Goal: Task Accomplishment & Management: Manage account settings

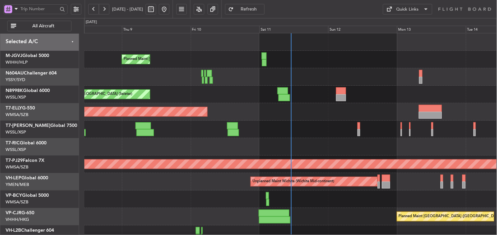
click at [249, 155] on div at bounding box center [290, 146] width 412 height 17
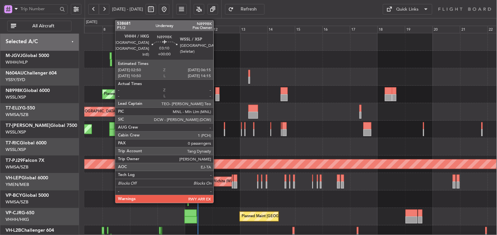
click at [217, 88] on div at bounding box center [217, 90] width 4 height 7
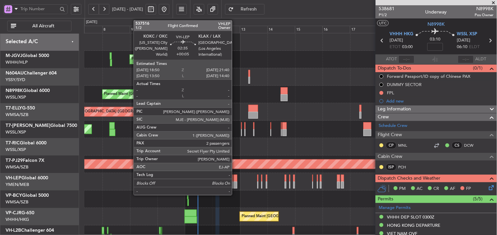
click at [235, 180] on div at bounding box center [234, 178] width 3 height 7
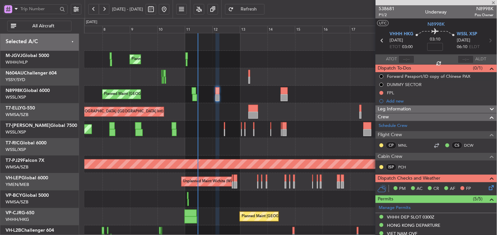
type input "+00:05"
type input "2"
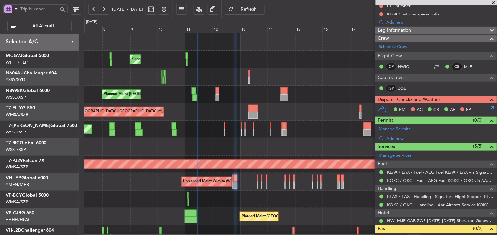
scroll to position [107, 0]
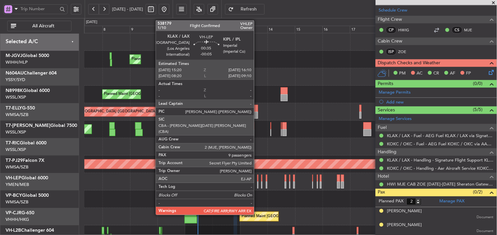
click at [257, 179] on div at bounding box center [257, 178] width 1 height 7
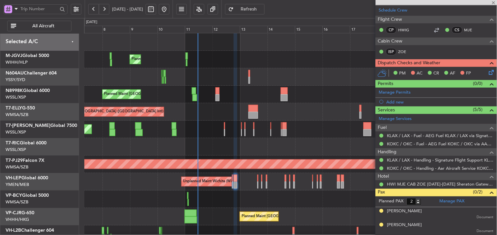
type input "-00:05"
type input "9"
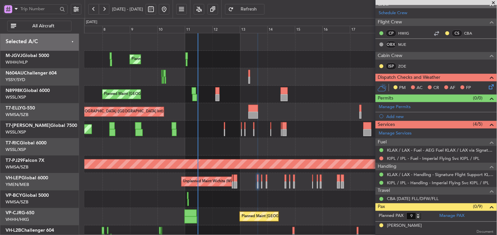
scroll to position [96, 0]
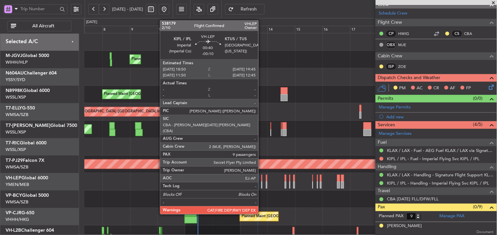
click at [261, 180] on div at bounding box center [261, 178] width 1 height 7
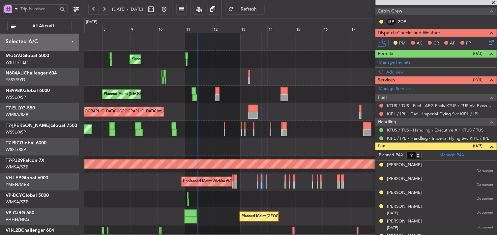
scroll to position [141, 0]
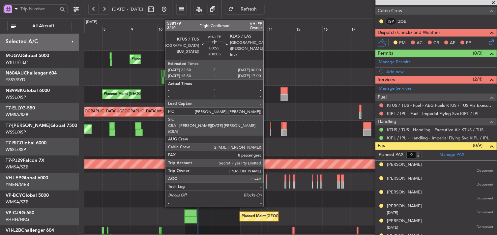
click at [267, 180] on div at bounding box center [267, 178] width 2 height 7
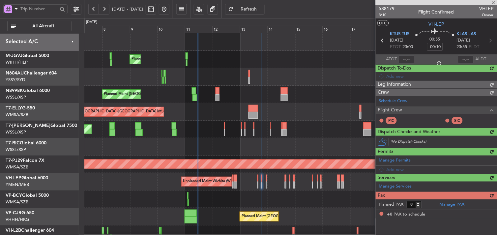
type input "+00:05"
type input "8"
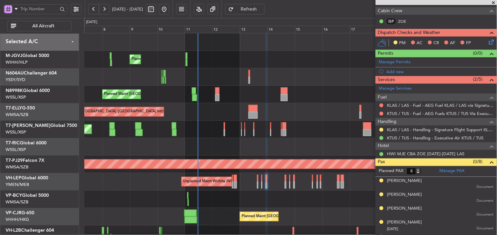
scroll to position [0, 0]
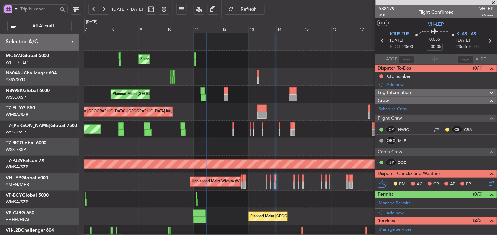
click at [218, 75] on div at bounding box center [290, 76] width 412 height 17
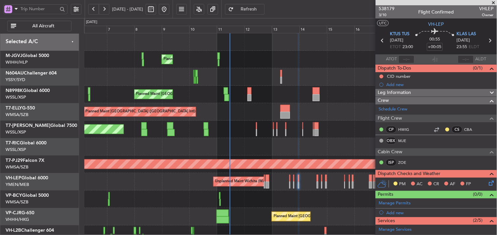
click at [241, 78] on div at bounding box center [290, 76] width 412 height 17
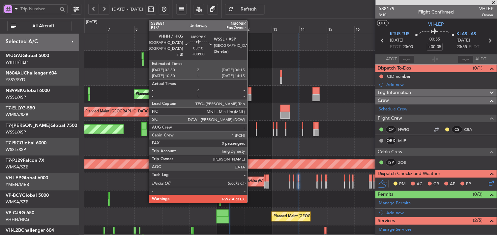
click at [251, 94] on div at bounding box center [249, 97] width 4 height 7
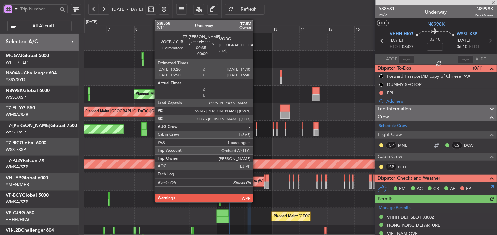
click at [256, 128] on div at bounding box center [256, 125] width 1 height 7
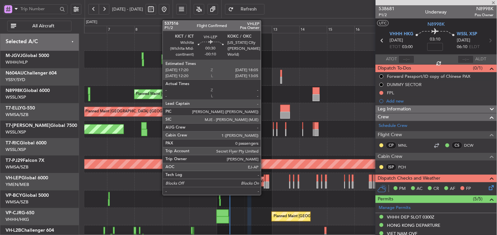
type input "1"
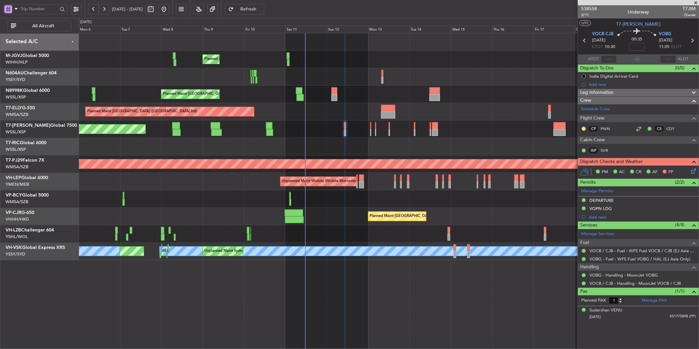
click at [327, 206] on div at bounding box center [389, 198] width 620 height 17
click at [326, 206] on div at bounding box center [389, 198] width 620 height 17
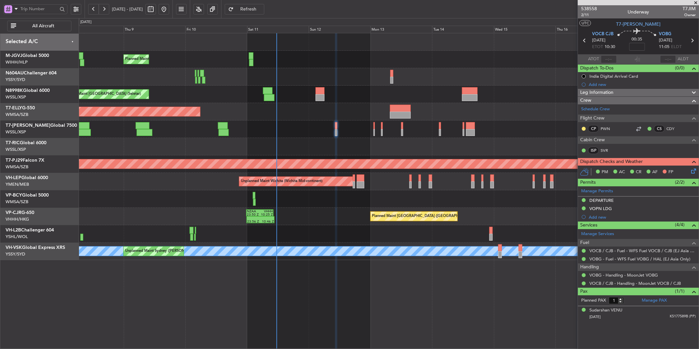
click at [324, 218] on div "Planned Maint Hong Kong (Hong Kong Intl) 23:56 Z 10:46 Z NZAA 23:50 Z VHHH 10:2…" at bounding box center [389, 216] width 620 height 17
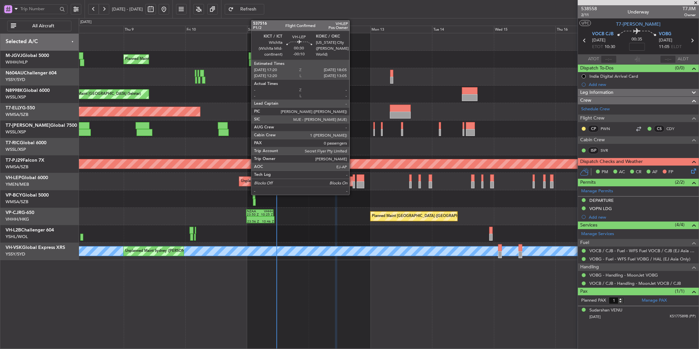
click at [353, 182] on div at bounding box center [354, 184] width 2 height 7
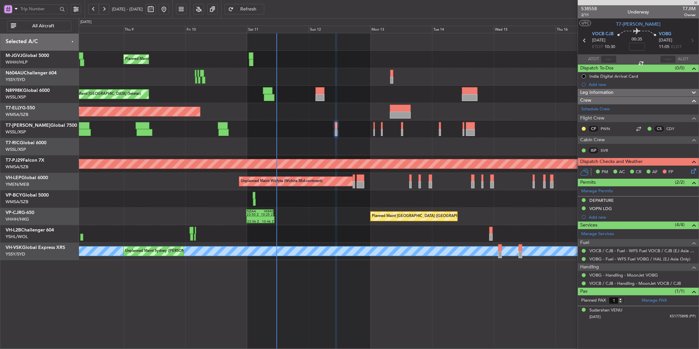
type input "-00:10"
type input "0"
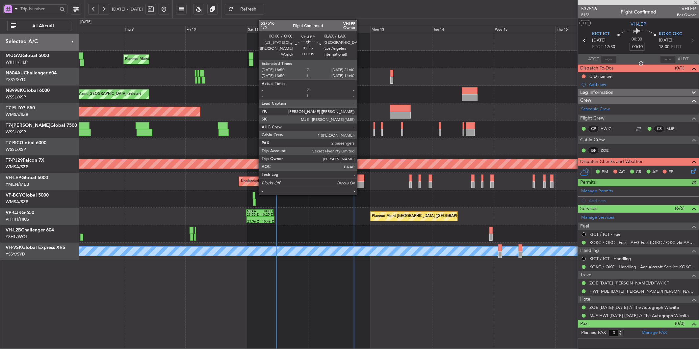
click at [361, 183] on div at bounding box center [361, 184] width 8 height 7
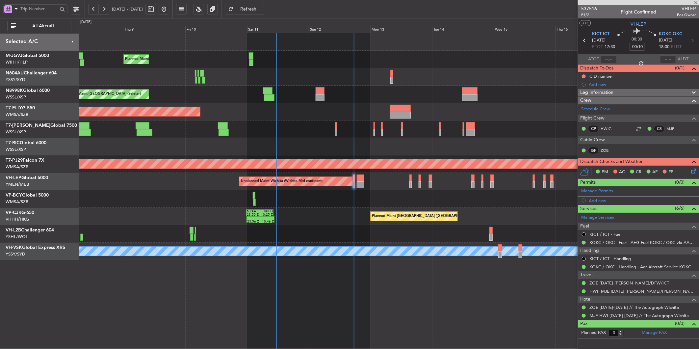
type input "+00:05"
type input "2"
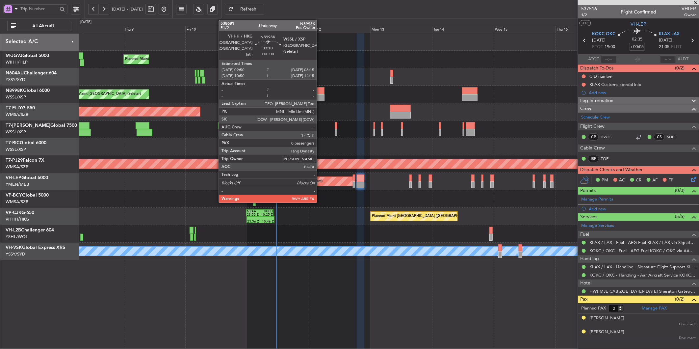
click at [320, 96] on div at bounding box center [320, 97] width 9 height 7
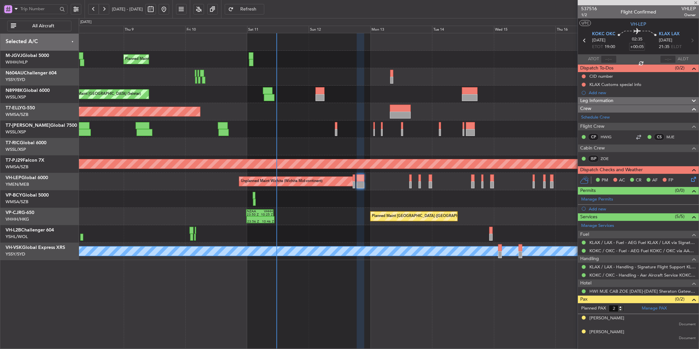
type input "0"
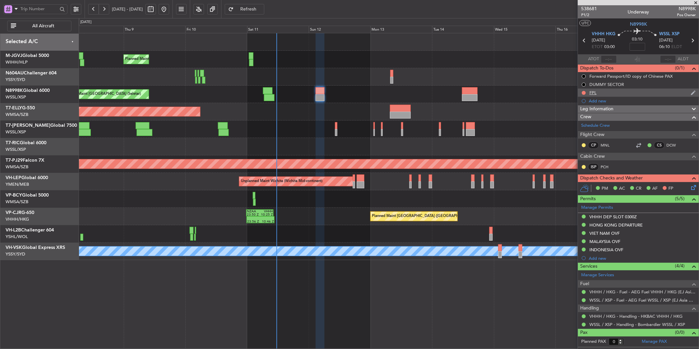
click at [496, 93] on div "FPL" at bounding box center [593, 93] width 7 height 6
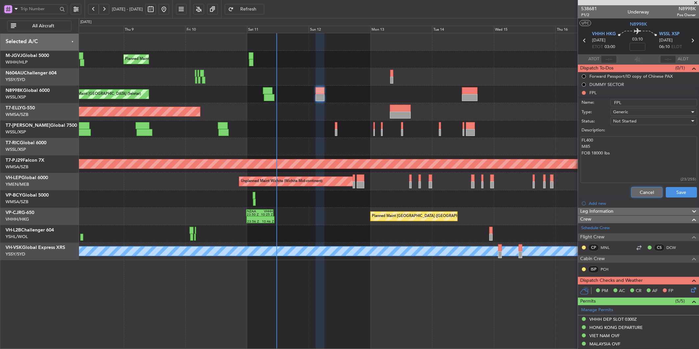
click at [496, 190] on button "Cancel" at bounding box center [647, 192] width 31 height 11
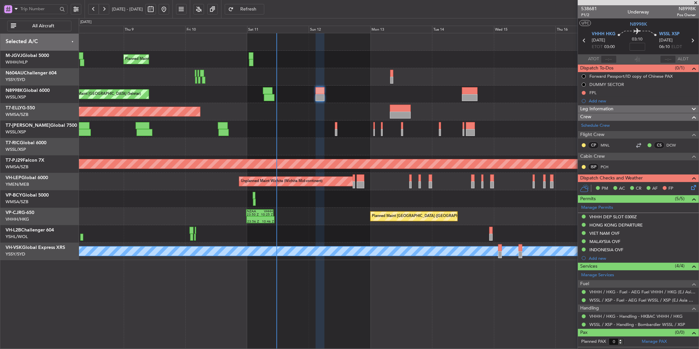
click at [341, 143] on div at bounding box center [389, 146] width 620 height 17
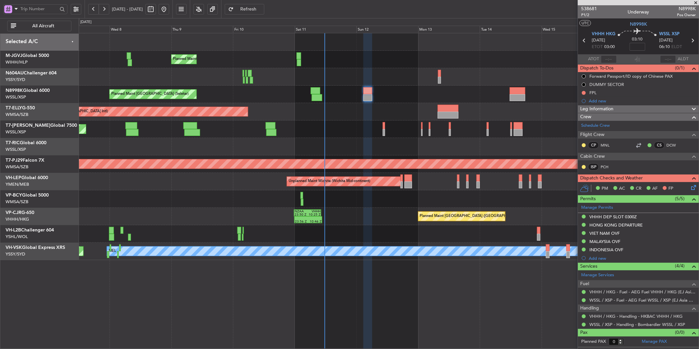
click at [370, 209] on div "Planned Maint Hong Kong (Hong Kong Intl) 23:56 Z 10:46 Z NZAA 23:50 Z VHHH 10:2…" at bounding box center [389, 216] width 620 height 17
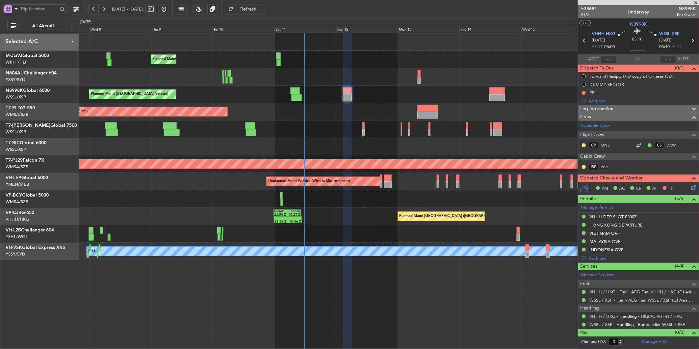
click at [346, 229] on div "Planned Maint Singapore (Seletar) Planned Maint Singapore (Seletar) Planned Mai…" at bounding box center [389, 146] width 620 height 227
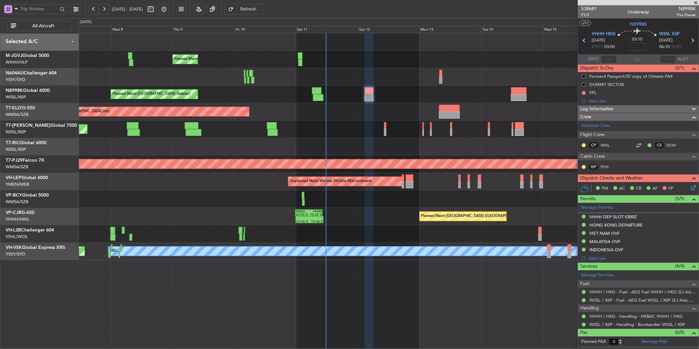
click at [318, 219] on div "Planned Maint Hong Kong (Hong Kong Intl) 23:56 Z 10:46 Z NZAA 23:50 Z VHHH 10:2…" at bounding box center [389, 216] width 620 height 17
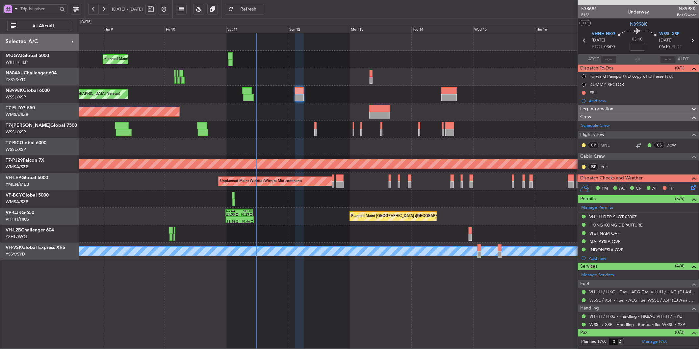
click at [318, 234] on div at bounding box center [389, 233] width 620 height 17
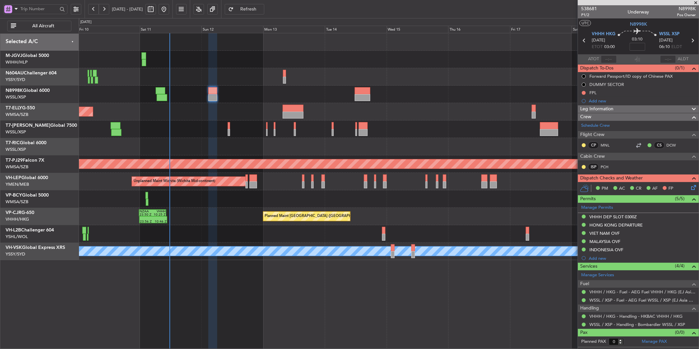
click at [245, 234] on div at bounding box center [389, 233] width 620 height 17
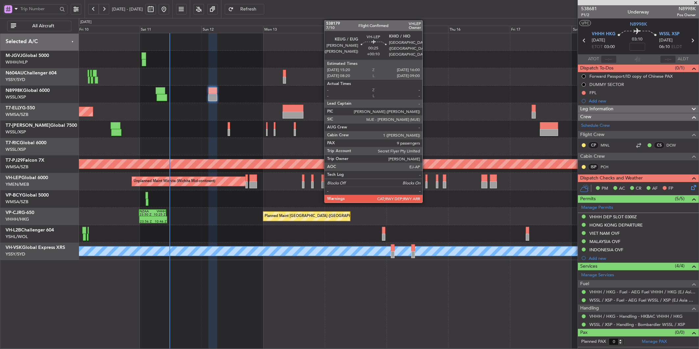
click at [426, 181] on div at bounding box center [427, 184] width 2 height 7
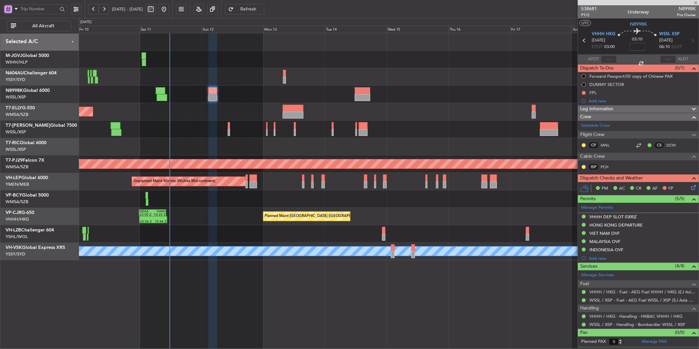
type input "+00:10"
type input "9"
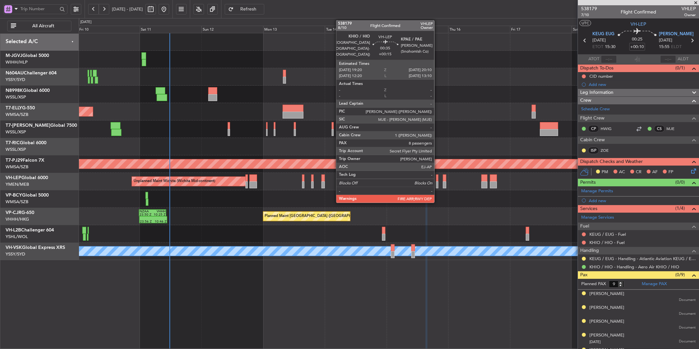
click at [437, 183] on div at bounding box center [437, 184] width 2 height 7
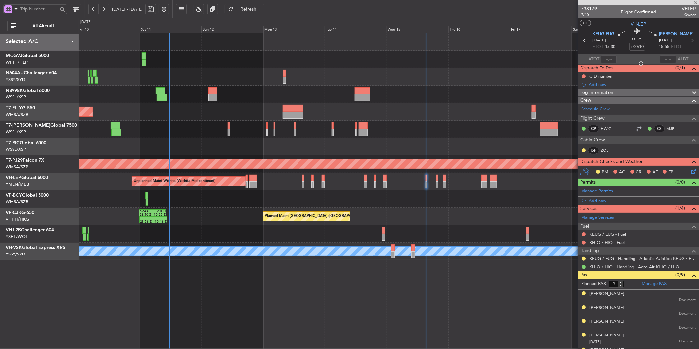
type input "+00:15"
type input "8"
click at [496, 234] on link "KPAE / PAE - Handling - Propeller Aero Services KPAE / PAE" at bounding box center [643, 267] width 106 height 6
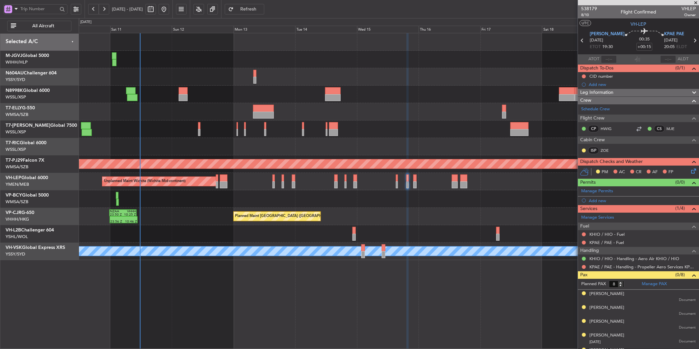
click at [417, 209] on div "Planned Maint Hong Kong (Hong Kong Intl) 23:56 Z 10:46 Z NZAA 23:50 Z VHHH 10:2…" at bounding box center [389, 216] width 620 height 17
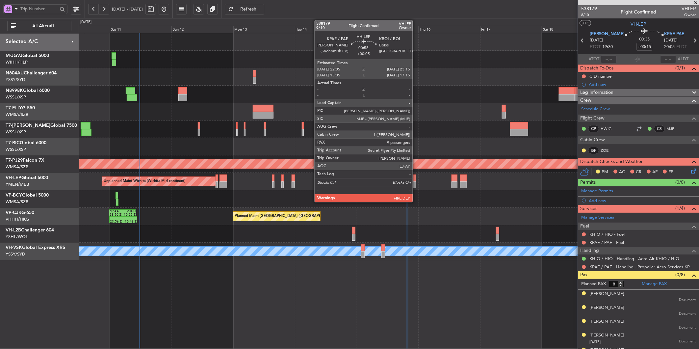
click at [416, 179] on div at bounding box center [414, 178] width 3 height 7
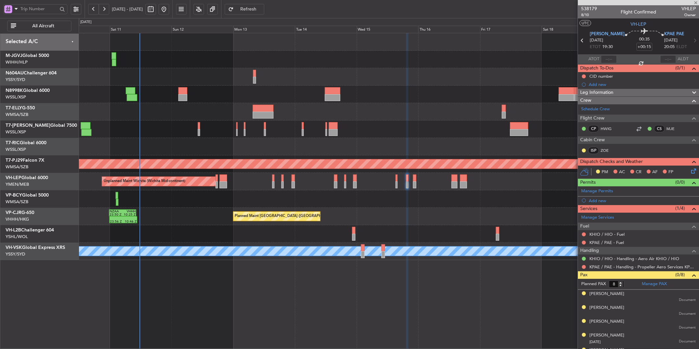
type input "+00:05"
type input "9"
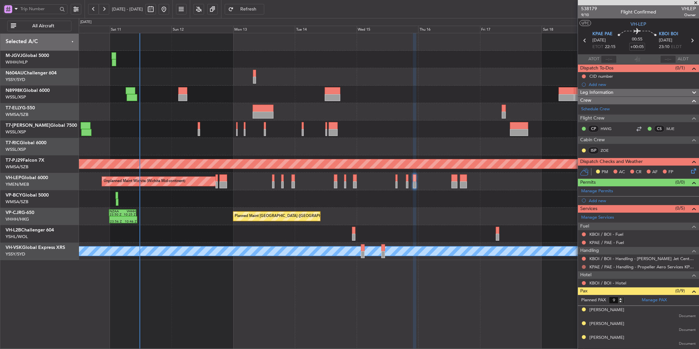
click at [496, 234] on button at bounding box center [584, 267] width 4 height 4
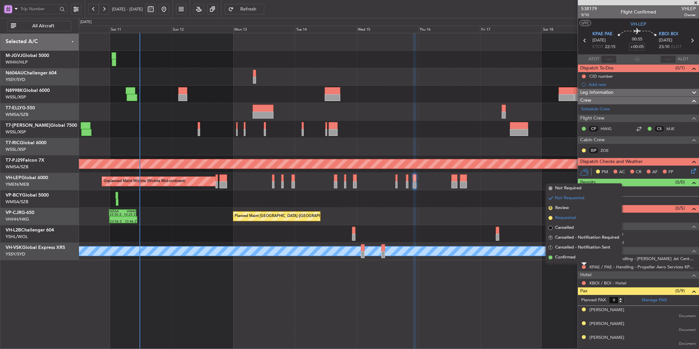
click at [496, 219] on span "Requested" at bounding box center [565, 218] width 21 height 7
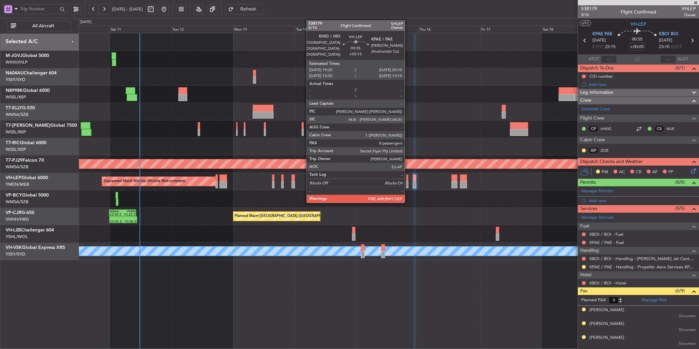
click at [408, 179] on div at bounding box center [407, 178] width 2 height 7
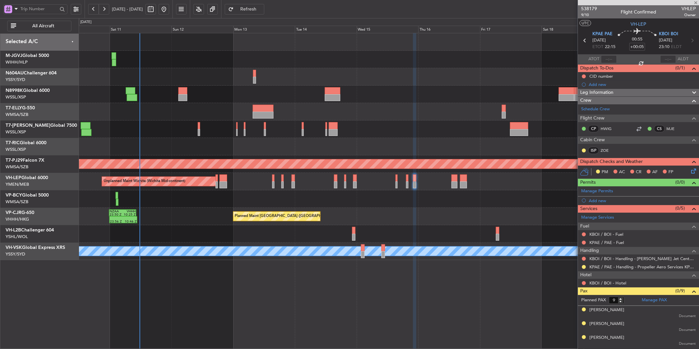
type input "+00:15"
type input "8"
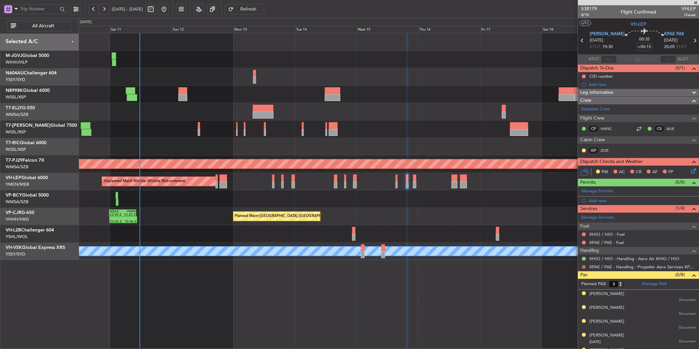
click at [496, 234] on button at bounding box center [584, 267] width 4 height 4
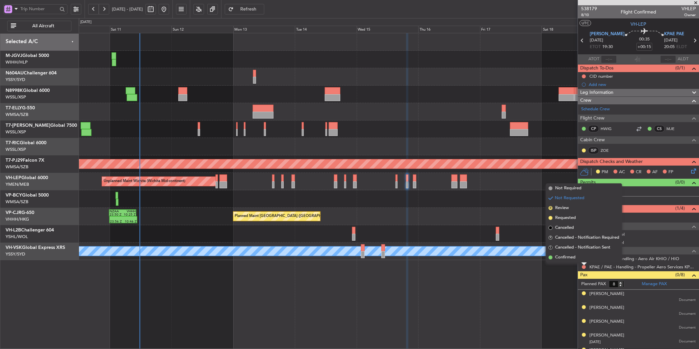
click at [496, 221] on span "Requested" at bounding box center [565, 218] width 21 height 7
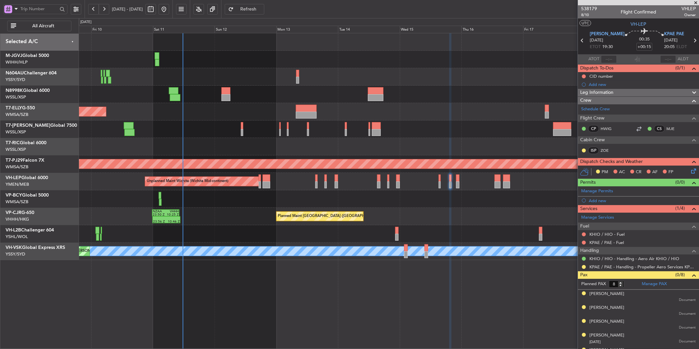
click at [346, 210] on div "Planned Maint Singapore (Seletar) Planned Maint Singapore (Seletar) Planned Mai…" at bounding box center [389, 146] width 620 height 227
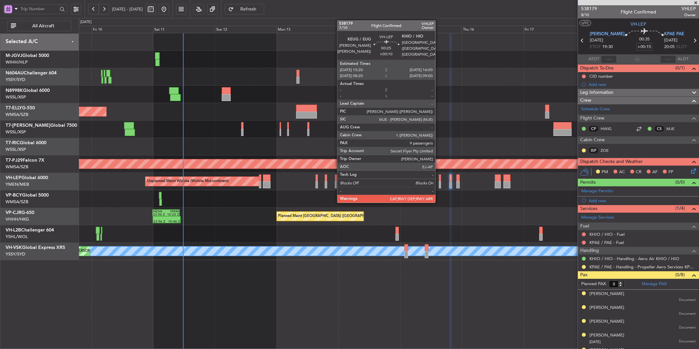
click at [439, 181] on div at bounding box center [440, 184] width 2 height 7
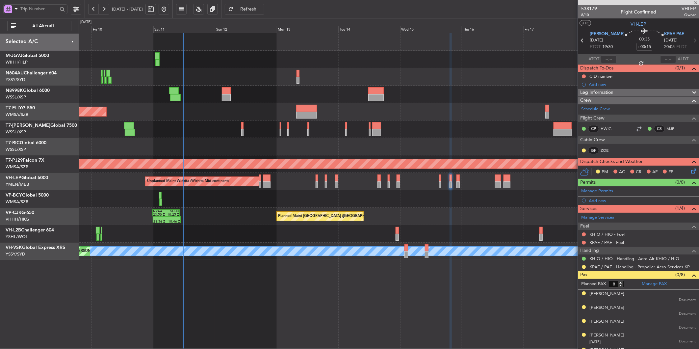
type input "+00:10"
type input "9"
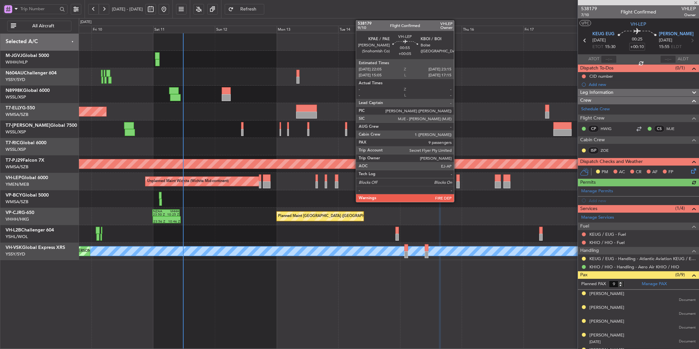
click at [458, 179] on div at bounding box center [458, 178] width 3 height 7
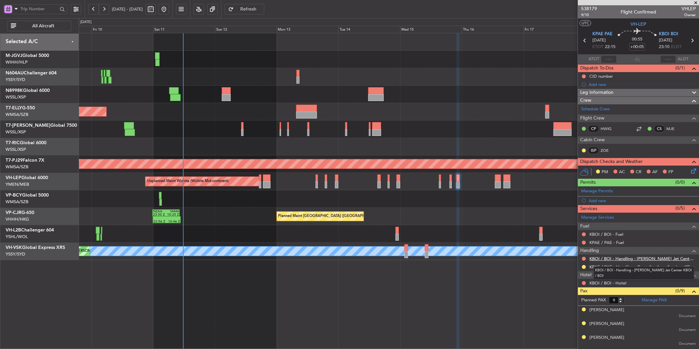
click at [496, 234] on link "KBOI / BOI - Handling - Jackson Jet Center KBOI / BOI" at bounding box center [643, 259] width 106 height 6
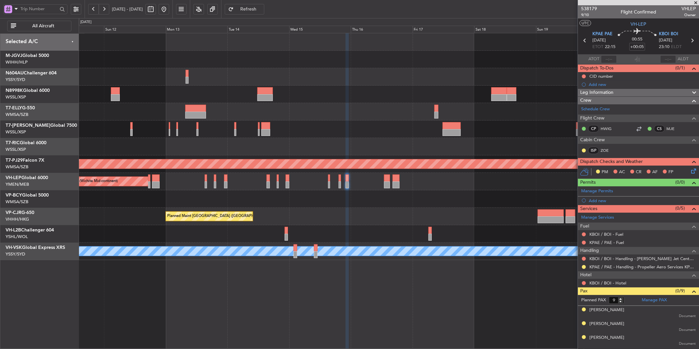
click at [317, 221] on div "Planned Maint Hong Kong (Hong Kong Intl) 23:56 Z 10:46 Z NZAA 23:50 Z VHHH 10:2…" at bounding box center [389, 216] width 620 height 17
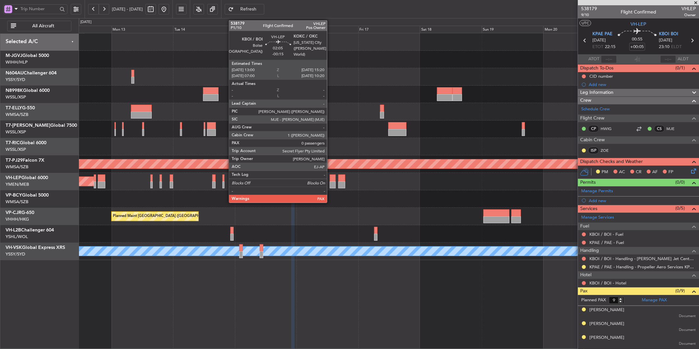
click at [331, 182] on div at bounding box center [333, 184] width 6 height 7
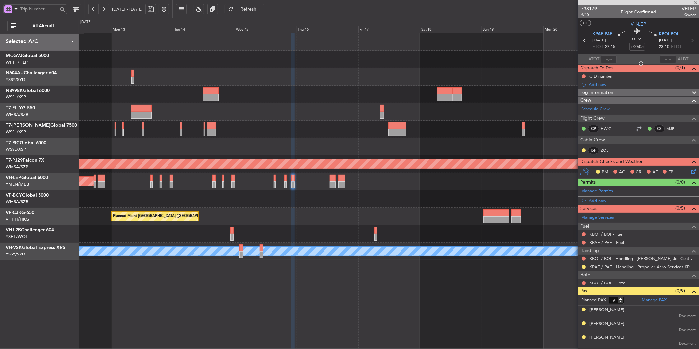
type input "-00:15"
type input "0"
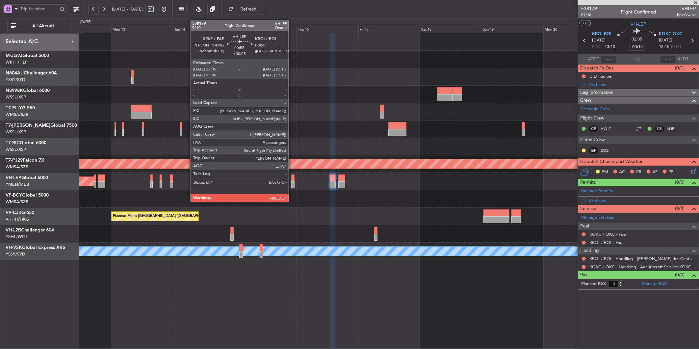
click at [292, 182] on div at bounding box center [292, 184] width 3 height 7
click at [294, 180] on div at bounding box center [292, 178] width 3 height 7
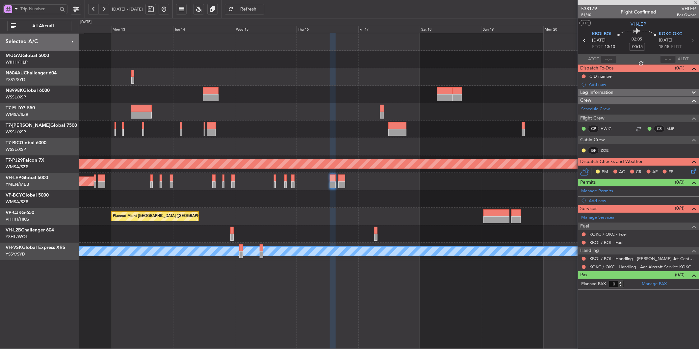
type input "+00:05"
type input "9"
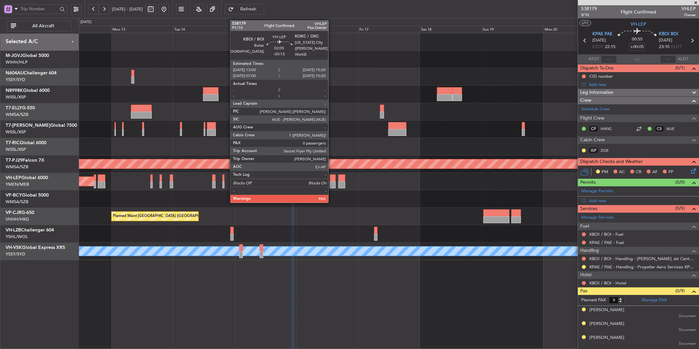
click at [332, 178] on div at bounding box center [333, 178] width 6 height 7
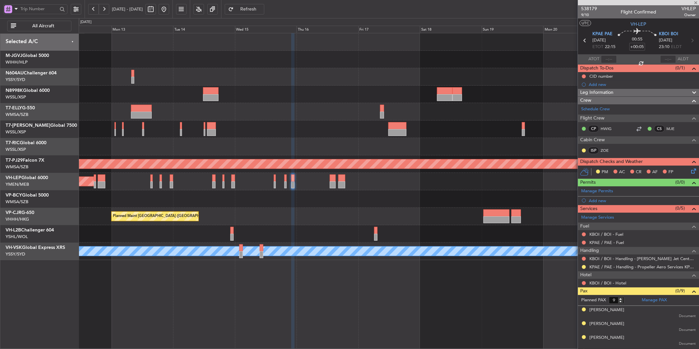
type input "-00:15"
type input "0"
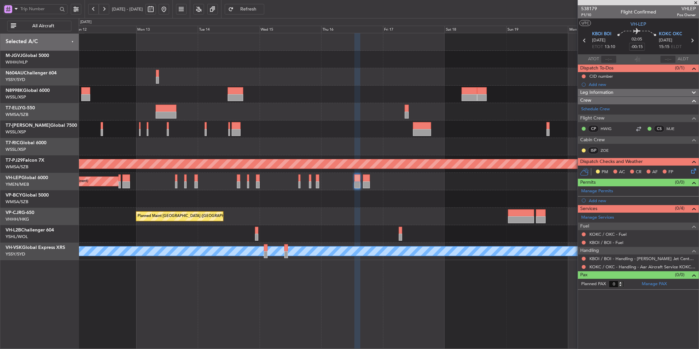
click at [352, 114] on div "Planned Maint [GEOGRAPHIC_DATA] ([GEOGRAPHIC_DATA] Intl)" at bounding box center [389, 111] width 620 height 17
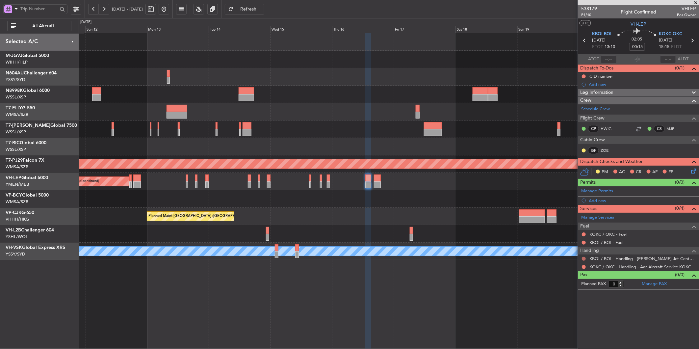
click at [496, 234] on button at bounding box center [584, 259] width 4 height 4
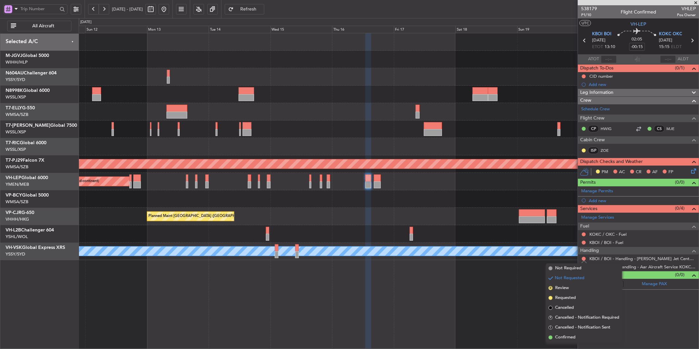
click at [496, 234] on span "Requested" at bounding box center [565, 298] width 21 height 7
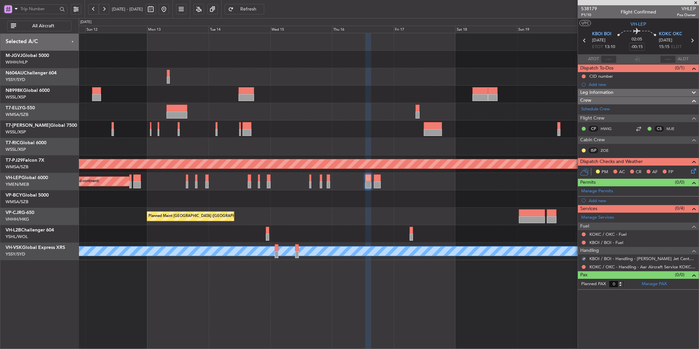
click at [458, 202] on div at bounding box center [389, 198] width 620 height 17
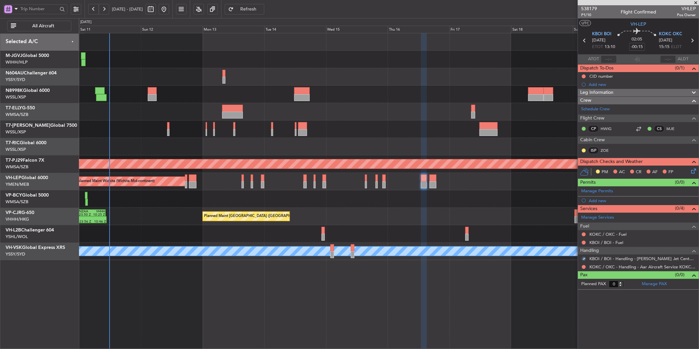
click at [447, 196] on div at bounding box center [389, 198] width 620 height 17
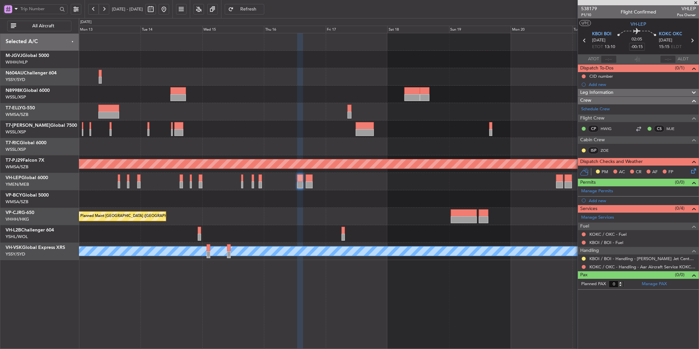
click at [347, 201] on div at bounding box center [389, 198] width 620 height 17
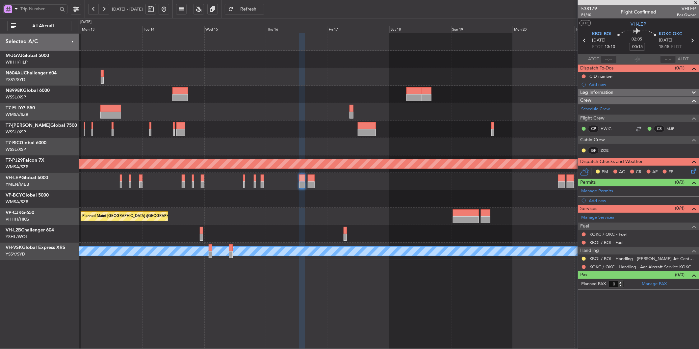
click at [334, 206] on div at bounding box center [389, 198] width 620 height 17
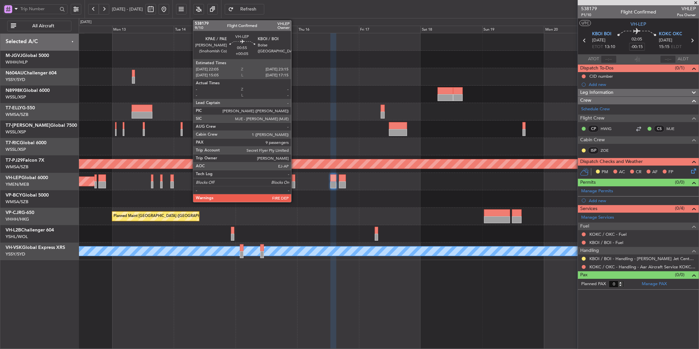
click at [295, 181] on div at bounding box center [293, 184] width 3 height 7
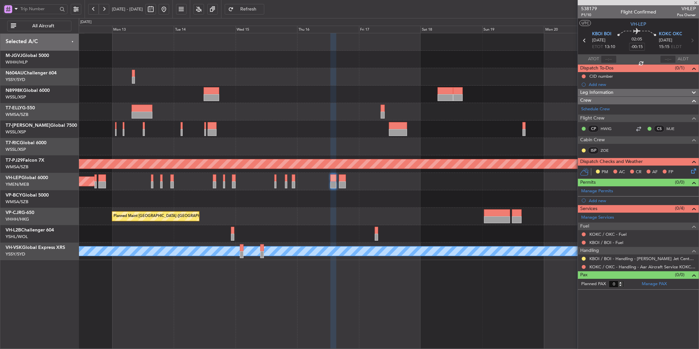
type input "+00:05"
type input "9"
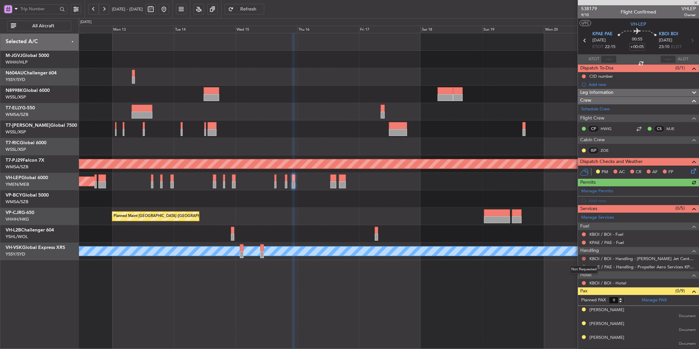
click at [496, 234] on button at bounding box center [584, 259] width 4 height 4
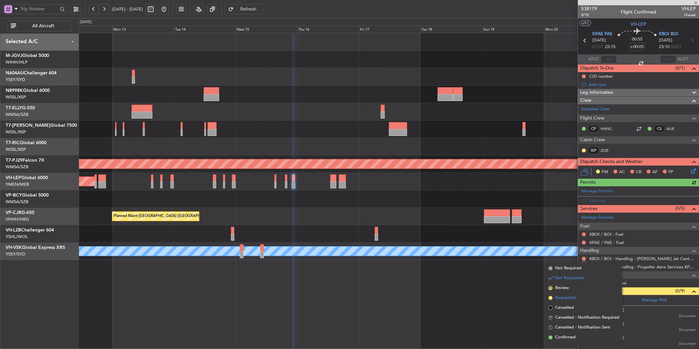
click at [496, 234] on span "Requested" at bounding box center [565, 298] width 21 height 7
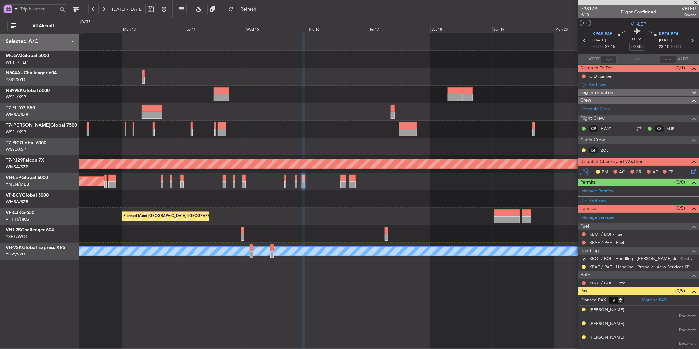
click at [423, 203] on div at bounding box center [389, 198] width 620 height 17
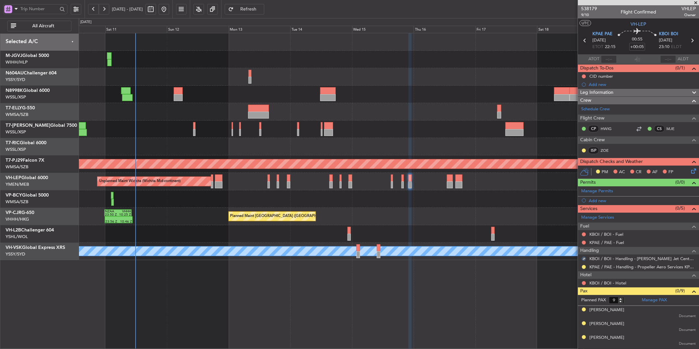
click at [361, 215] on div "Planned Maint Hong Kong (Hong Kong Intl) 23:56 Z 10:46 Z NZAA 23:50 Z VHHH 10:2…" at bounding box center [389, 216] width 620 height 17
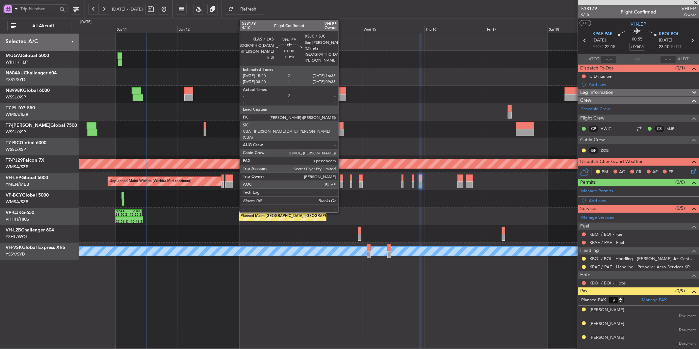
click at [342, 178] on div at bounding box center [341, 178] width 3 height 7
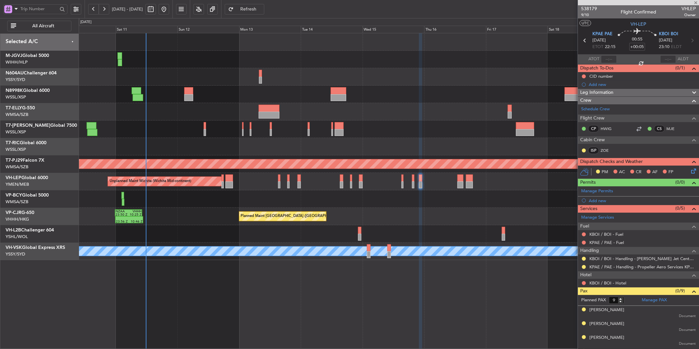
type input "+00:10"
type input "8"
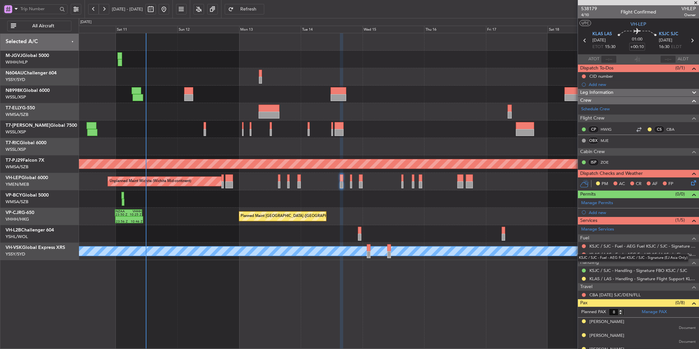
click at [496, 234] on link "KSJC / SJC - Fuel - AEG Fuel KSJC / SJC - Signature (EJ Asia Only)" at bounding box center [643, 246] width 106 height 6
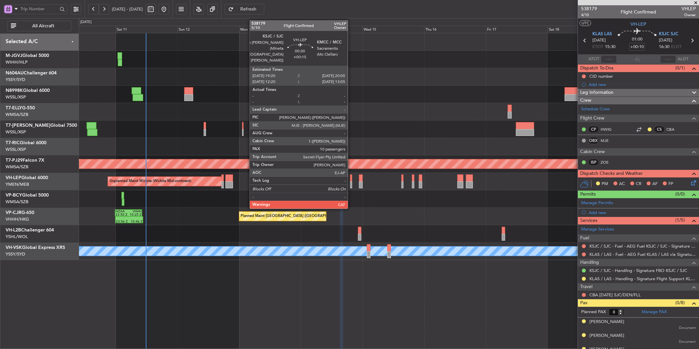
click at [351, 180] on div at bounding box center [351, 178] width 2 height 7
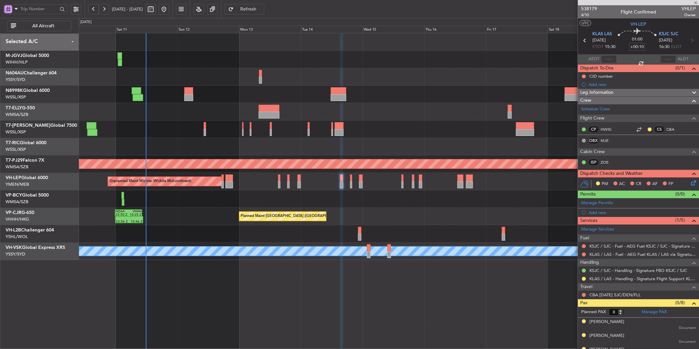
type input "+00:15"
type input "10"
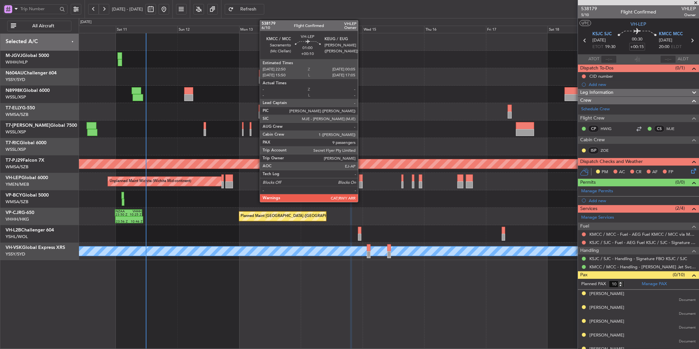
click at [362, 183] on div at bounding box center [360, 184] width 3 height 7
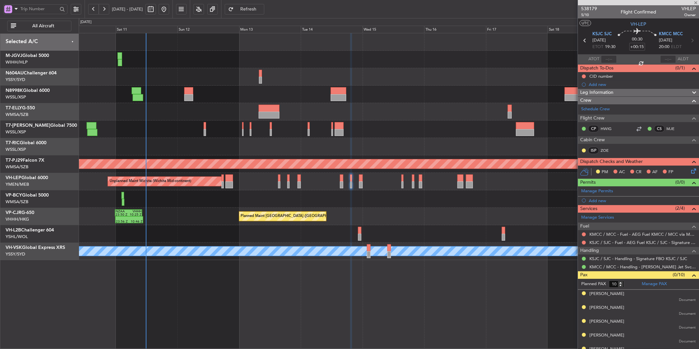
type input "+00:10"
type input "9"
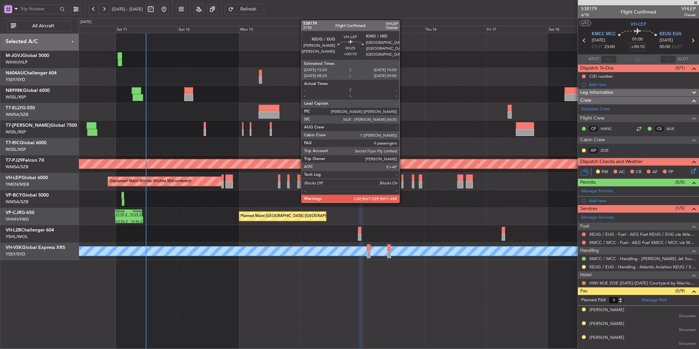
click at [403, 181] on div at bounding box center [403, 184] width 2 height 7
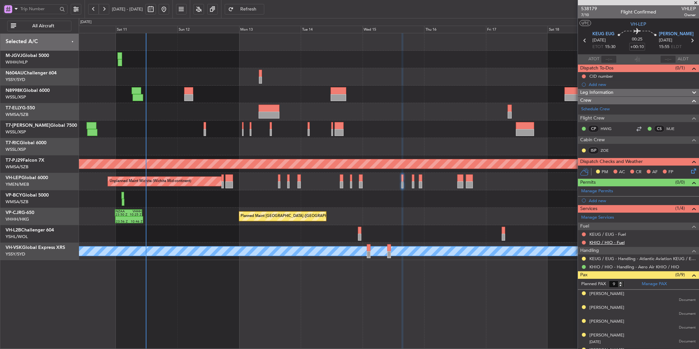
click at [496, 234] on link "KHIO / HIO - Fuel" at bounding box center [607, 243] width 35 height 6
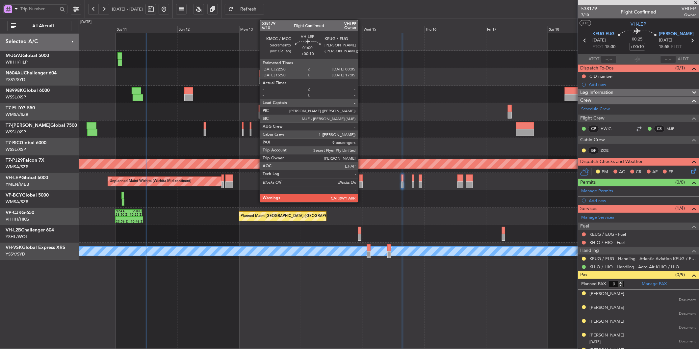
click at [361, 182] on div at bounding box center [360, 184] width 3 height 7
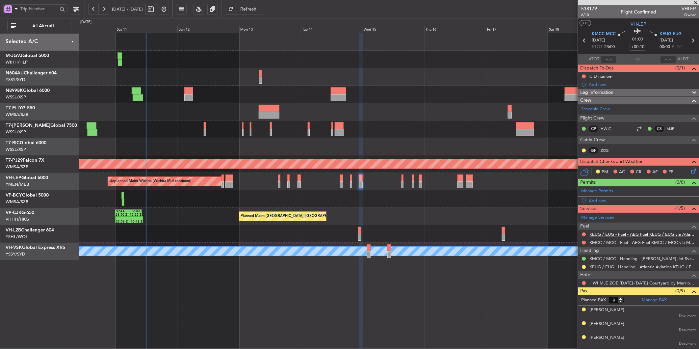
click at [496, 232] on link "KEUG / EUG - Fuel - AEG Fuel KEUG / EUG via Atlantic (EJ Asia Only)" at bounding box center [643, 234] width 106 height 6
click at [496, 234] on link "KMCC / MCC - Fuel - AEG Fuel KMCC / MCC via MJS (EJ Asia Only)" at bounding box center [643, 243] width 106 height 6
click at [264, 12] on button "Refresh" at bounding box center [245, 9] width 40 height 11
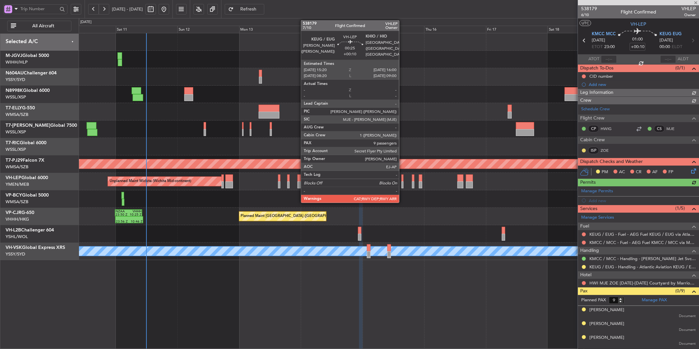
click at [403, 180] on div at bounding box center [403, 178] width 2 height 7
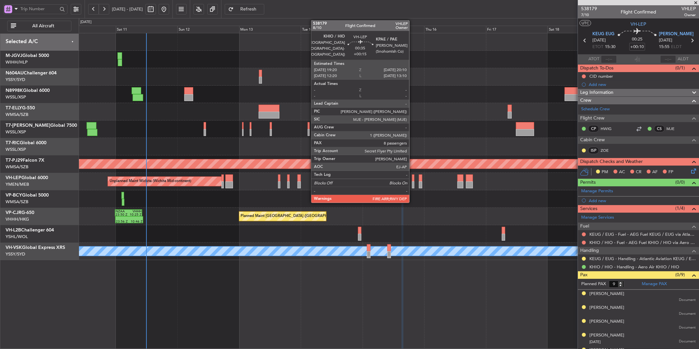
click at [413, 179] on div at bounding box center [413, 178] width 2 height 7
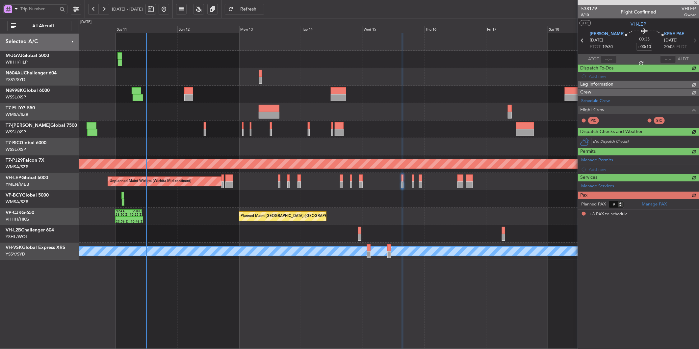
type input "+00:15"
type input "8"
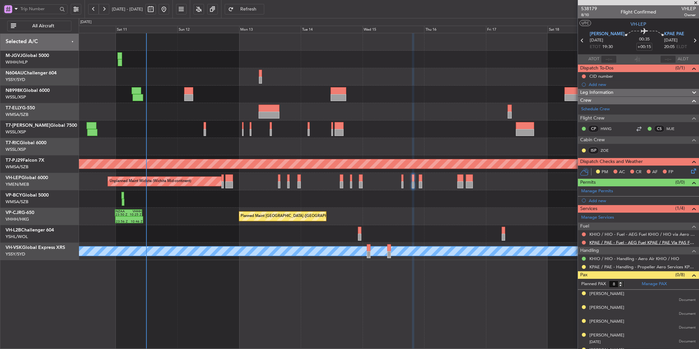
click at [496, 234] on link "KPAE / PAE - Fuel - AEG Fuel KPAE / PAE Via PAS FBO (EJ Asia Only)" at bounding box center [643, 243] width 106 height 6
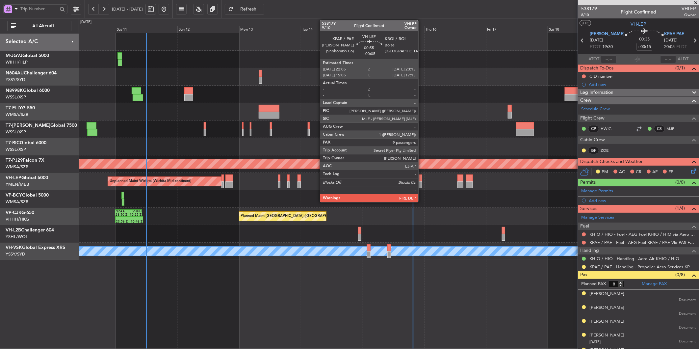
click at [422, 184] on div at bounding box center [420, 184] width 3 height 7
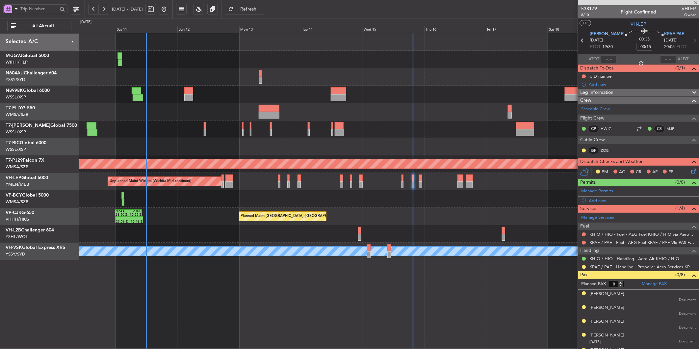
type input "+00:05"
type input "9"
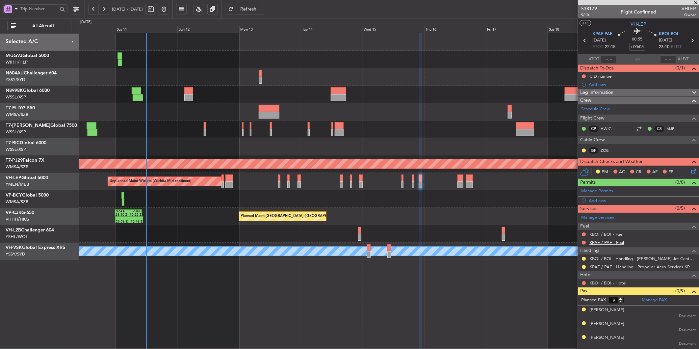
click at [496, 234] on link "KPAE / PAE - Fuel" at bounding box center [607, 243] width 35 height 6
click at [259, 3] on fb-refresh-button "Refresh" at bounding box center [245, 9] width 46 height 18
click at [261, 7] on span "Refresh" at bounding box center [248, 9] width 27 height 5
click at [496, 234] on link "KBOI / BOI - Fuel" at bounding box center [607, 234] width 34 height 6
click at [262, 8] on span "Refresh" at bounding box center [248, 9] width 27 height 5
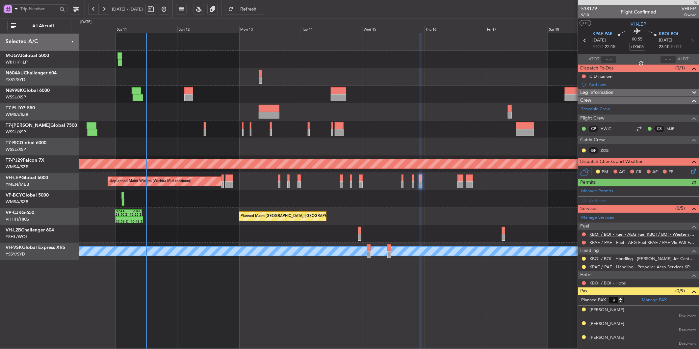
click at [496, 234] on link "KBOI / BOI - Fuel - AEG Fuel KBOI / BOI - Western Aircraft Inc (EJ Asia Only)" at bounding box center [643, 234] width 106 height 6
drag, startPoint x: 268, startPoint y: 7, endPoint x: 291, endPoint y: 10, distance: 23.2
click at [262, 7] on span "Refresh" at bounding box center [248, 9] width 27 height 5
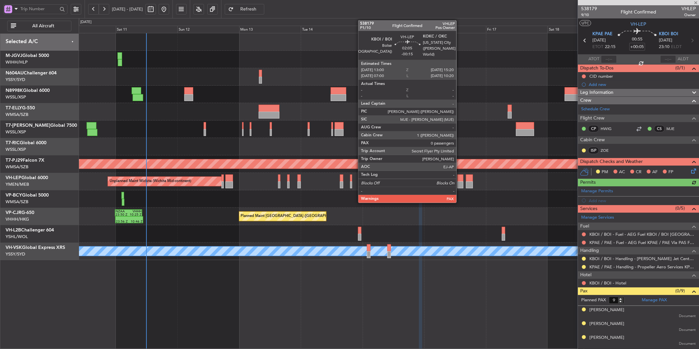
click at [460, 183] on div at bounding box center [461, 184] width 6 height 7
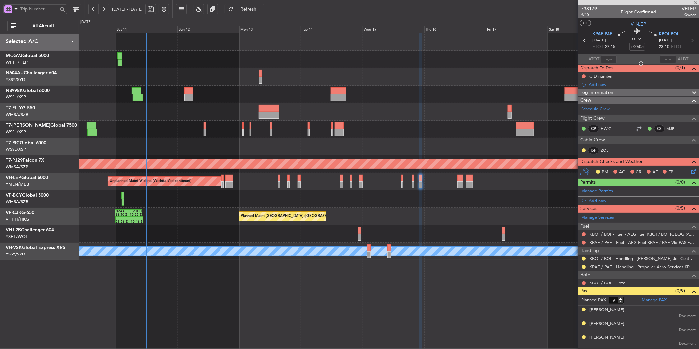
type input "-00:15"
type input "0"
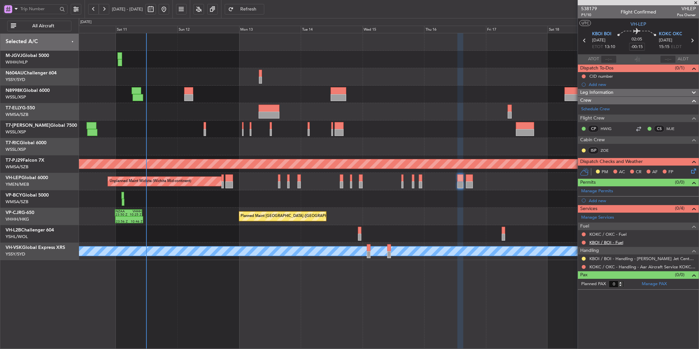
click at [496, 234] on link "KBOI / BOI - Fuel" at bounding box center [607, 243] width 34 height 6
click at [262, 8] on span "Refresh" at bounding box center [248, 9] width 27 height 5
click at [374, 122] on div at bounding box center [389, 129] width 620 height 17
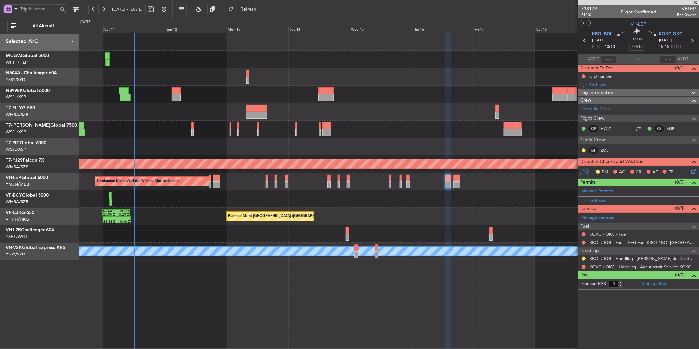
click at [198, 212] on div "Planned Maint Hong Kong (Hong Kong Intl) 23:56 Z 10:46 Z NZAA 23:50 Z VHHH 10:2…" at bounding box center [389, 216] width 620 height 17
click at [496, 234] on link "KOKC / OKC - Fuel" at bounding box center [608, 234] width 37 height 6
click at [355, 147] on div at bounding box center [389, 146] width 620 height 17
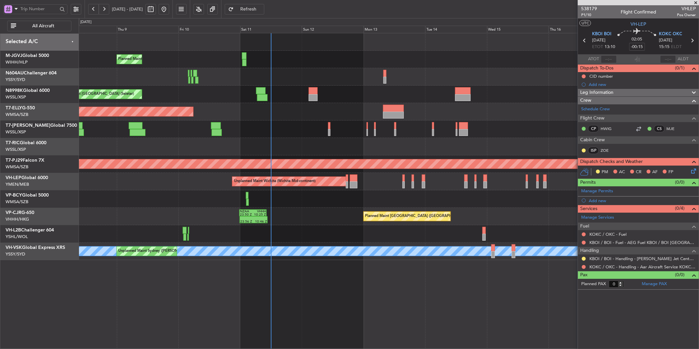
click at [348, 141] on div at bounding box center [389, 146] width 620 height 17
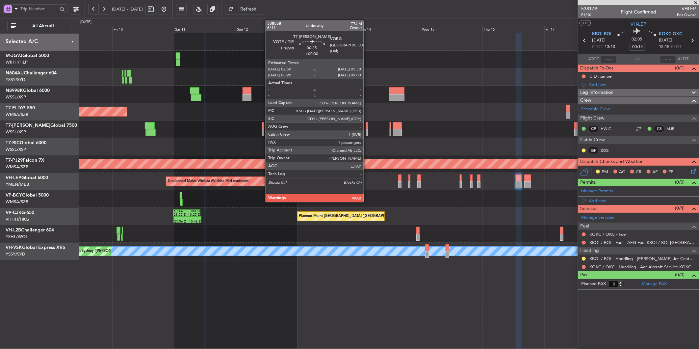
click at [367, 125] on div at bounding box center [367, 125] width 2 height 7
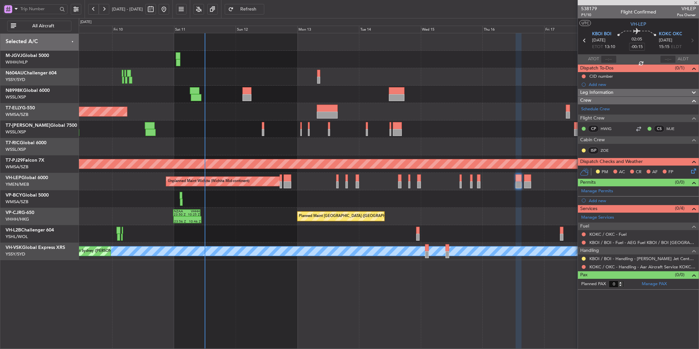
type input "1"
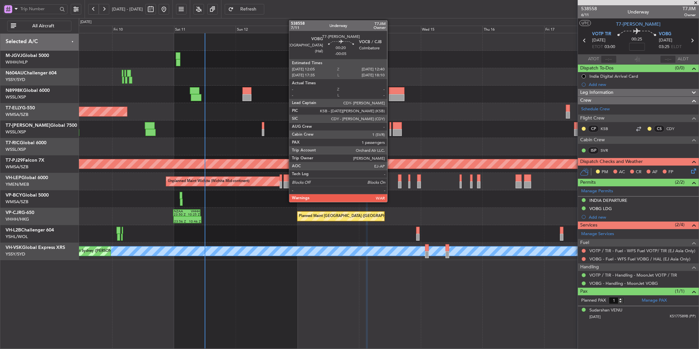
click at [391, 126] on div at bounding box center [391, 125] width 2 height 7
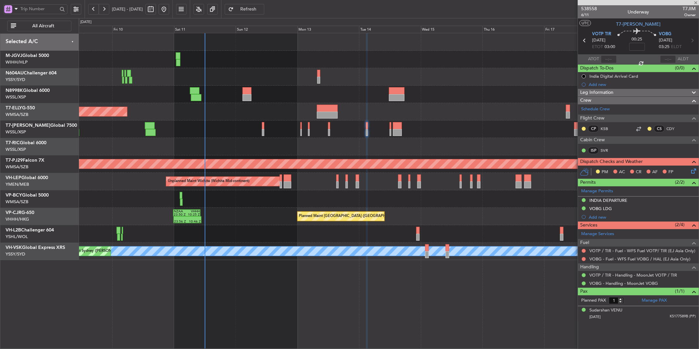
type input "-00:05"
click at [496, 130] on div at bounding box center [639, 129] width 8 height 8
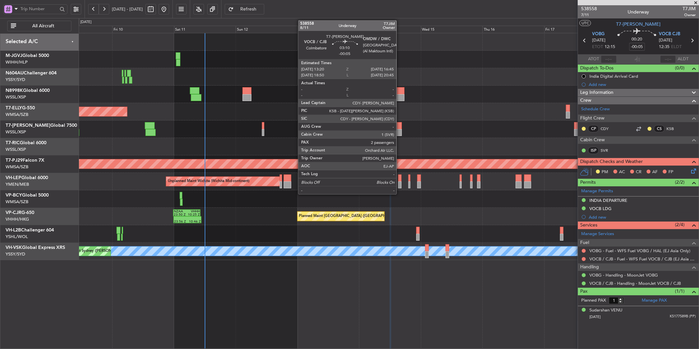
click at [400, 131] on div at bounding box center [397, 132] width 9 height 7
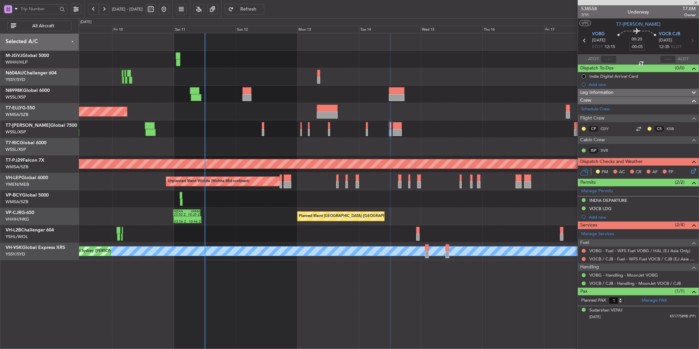
type input "2"
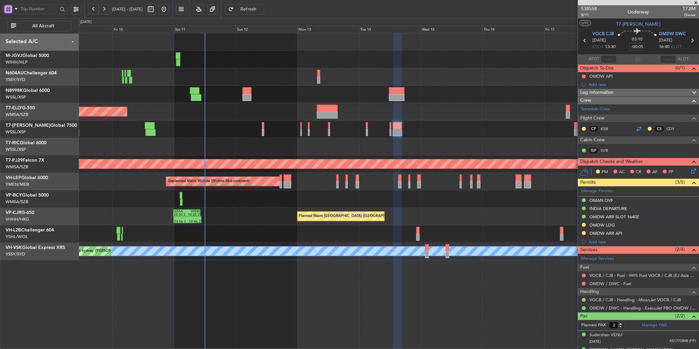
click at [496, 130] on div at bounding box center [639, 129] width 8 height 8
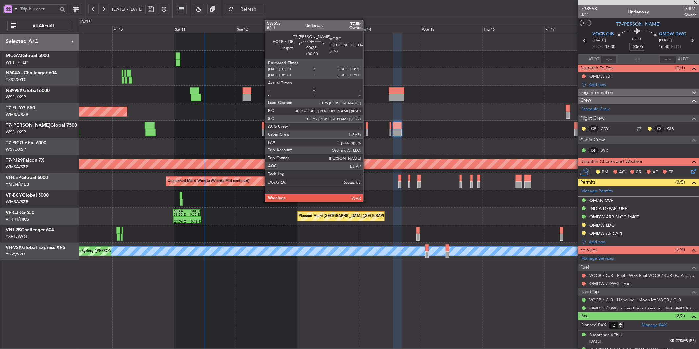
click at [367, 127] on div at bounding box center [367, 125] width 2 height 7
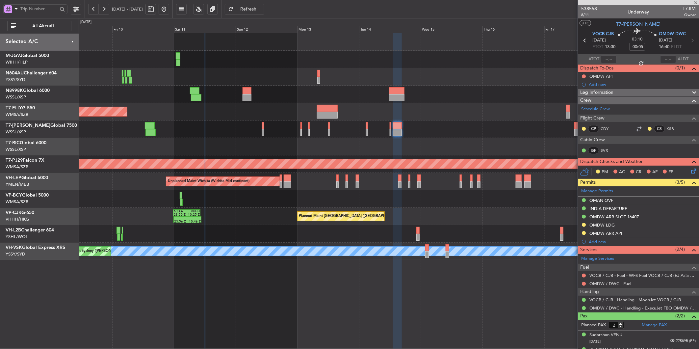
type input "1"
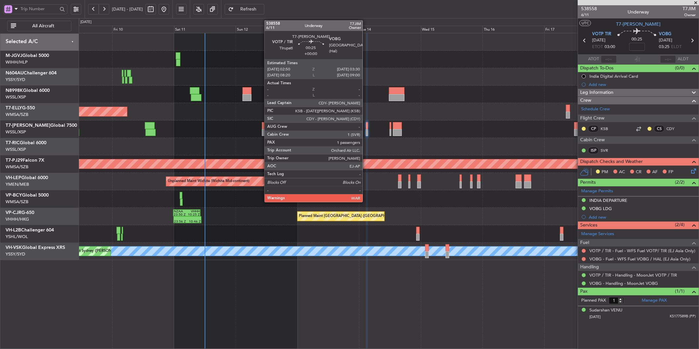
click at [366, 126] on div at bounding box center [367, 125] width 2 height 7
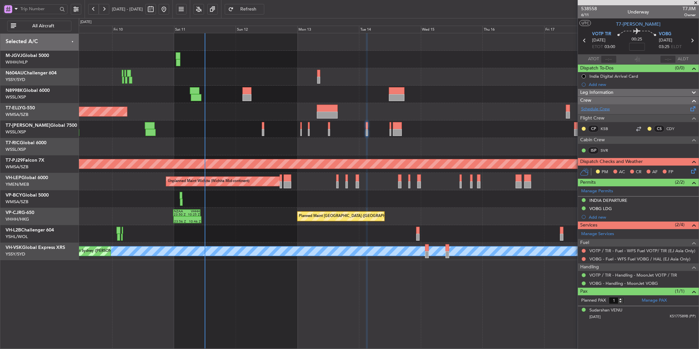
click at [496, 110] on link "Schedule Crew" at bounding box center [595, 109] width 29 height 7
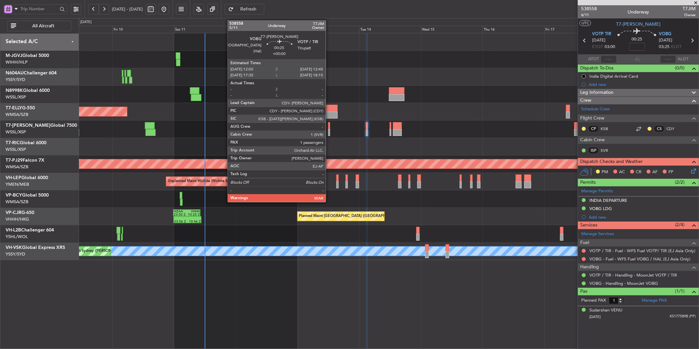
click at [329, 129] on div at bounding box center [329, 132] width 2 height 7
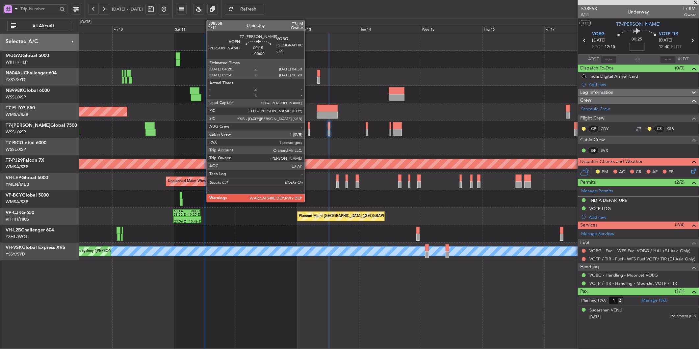
click at [308, 124] on div at bounding box center [308, 125] width 1 height 7
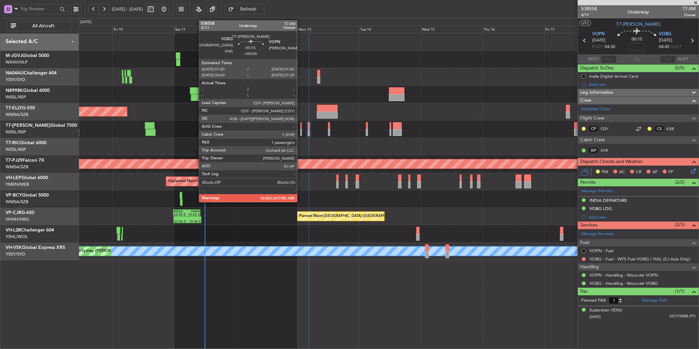
click at [301, 130] on div at bounding box center [301, 132] width 1 height 7
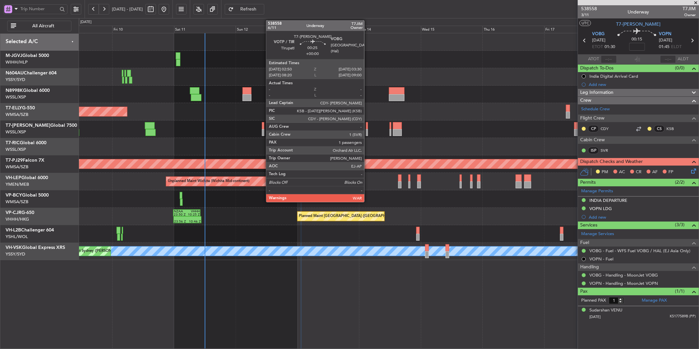
click at [367, 130] on div at bounding box center [367, 132] width 2 height 7
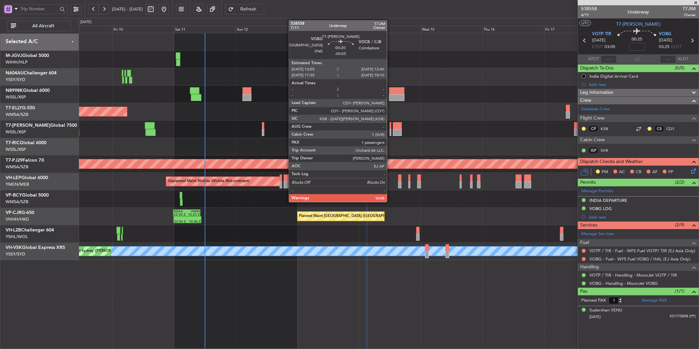
click at [391, 127] on div at bounding box center [391, 125] width 2 height 7
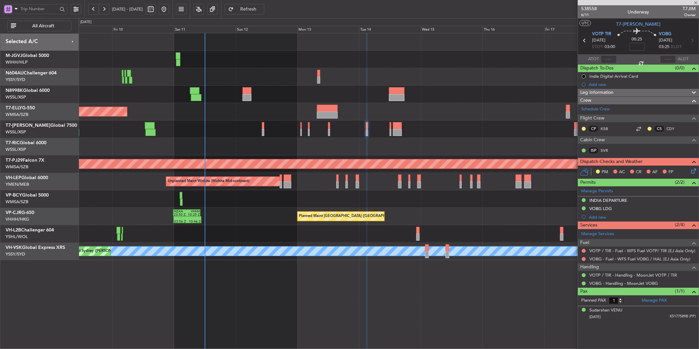
type input "-00:05"
click at [496, 129] on div at bounding box center [639, 129] width 8 height 8
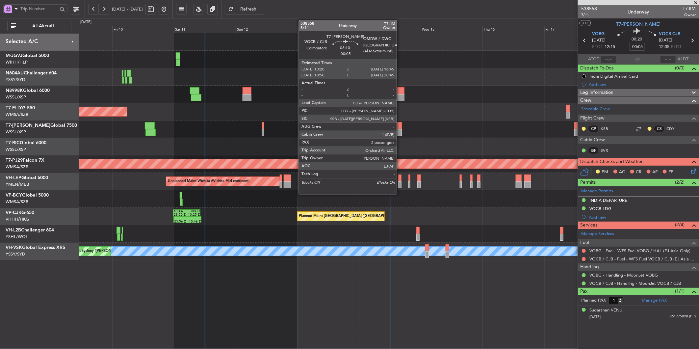
click at [400, 128] on div at bounding box center [397, 125] width 9 height 7
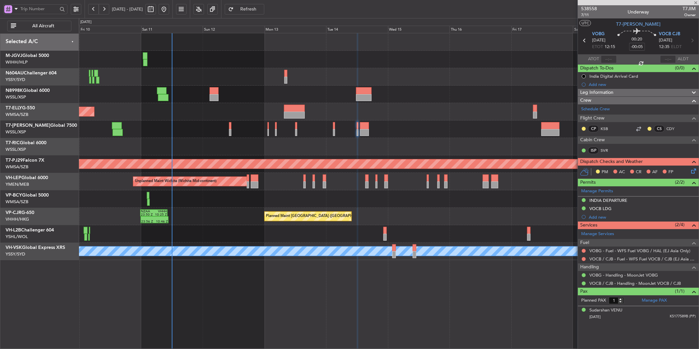
click at [414, 127] on div "Planned Maint [GEOGRAPHIC_DATA] (Seletar)" at bounding box center [389, 129] width 620 height 17
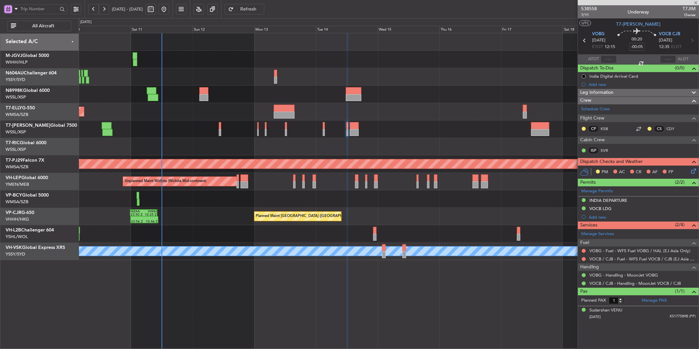
type input "2"
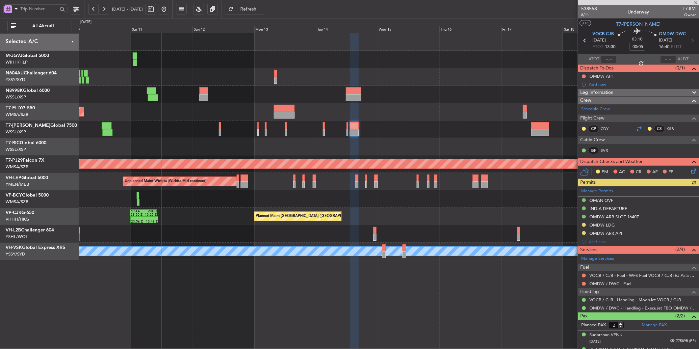
click at [496, 128] on div at bounding box center [639, 129] width 8 height 8
click at [442, 127] on div at bounding box center [389, 129] width 620 height 17
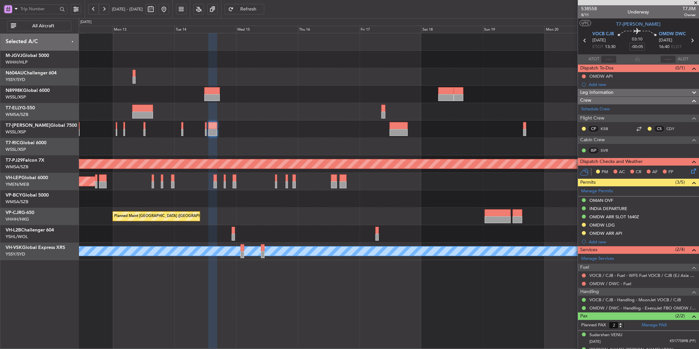
click at [359, 141] on div at bounding box center [389, 146] width 620 height 17
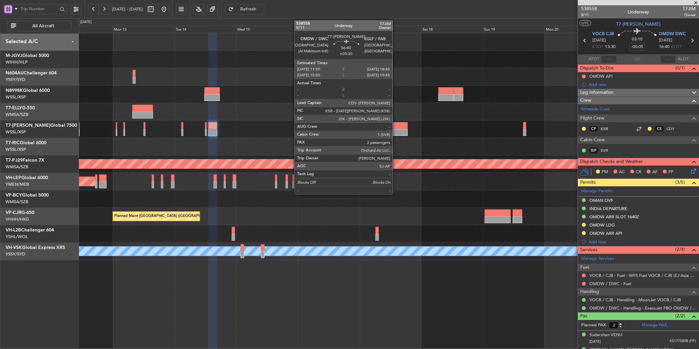
click at [396, 130] on div at bounding box center [399, 132] width 18 height 7
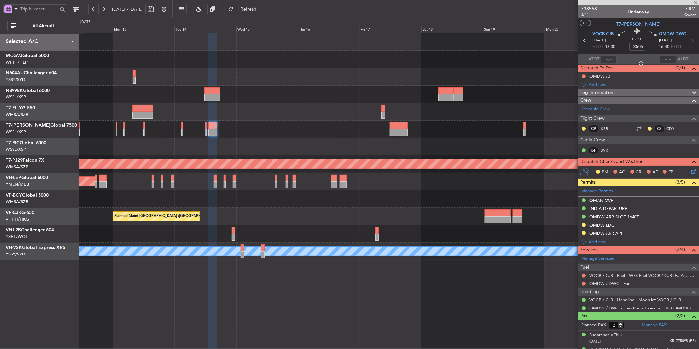
click at [407, 139] on div at bounding box center [389, 146] width 620 height 17
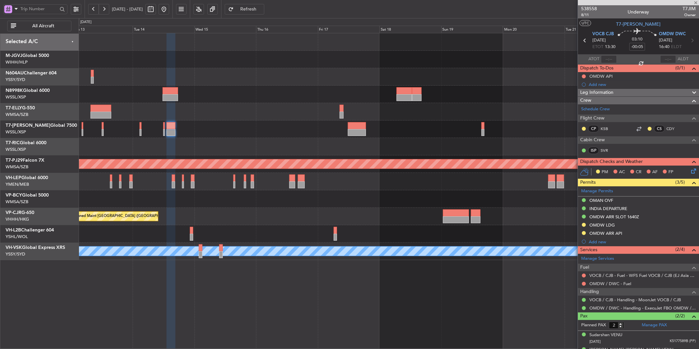
type input "+00:30"
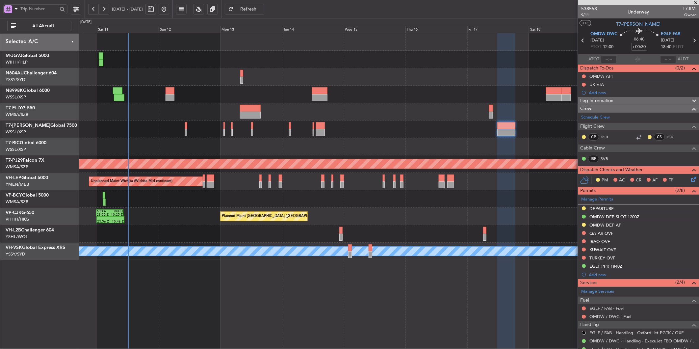
click at [438, 136] on div at bounding box center [389, 129] width 620 height 17
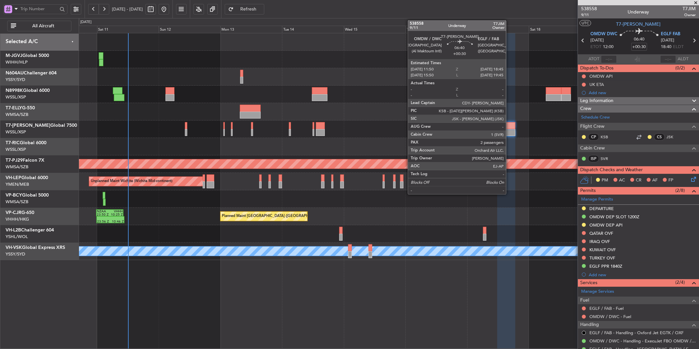
click at [496, 128] on div at bounding box center [507, 125] width 18 height 7
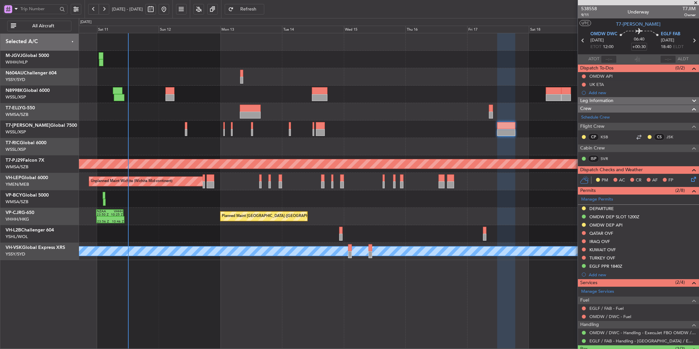
click at [369, 147] on div at bounding box center [389, 146] width 620 height 17
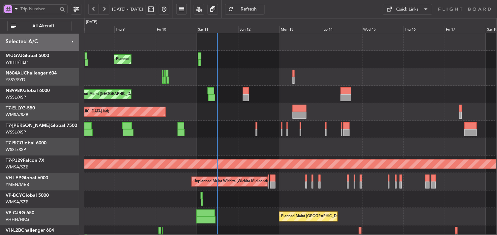
click at [237, 143] on div at bounding box center [290, 146] width 412 height 17
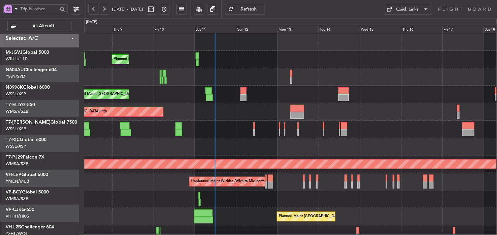
click at [212, 126] on div "Planned Maint [GEOGRAPHIC_DATA] (Seletar)" at bounding box center [290, 129] width 412 height 17
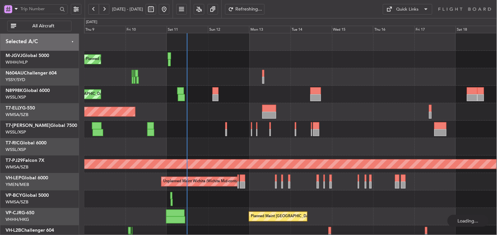
click at [227, 131] on div "Planned Maint [GEOGRAPHIC_DATA] (Seletar)" at bounding box center [290, 129] width 412 height 17
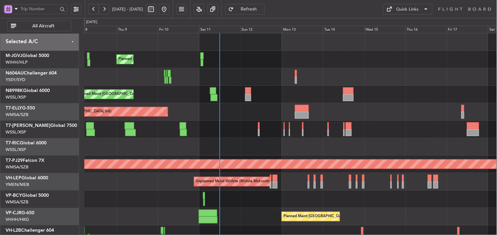
click at [231, 199] on div at bounding box center [290, 198] width 412 height 17
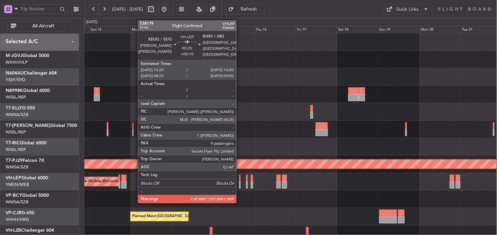
click at [239, 179] on div at bounding box center [239, 178] width 1 height 7
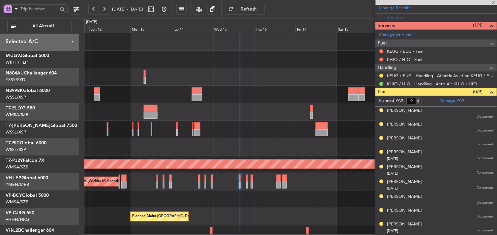
scroll to position [110, 0]
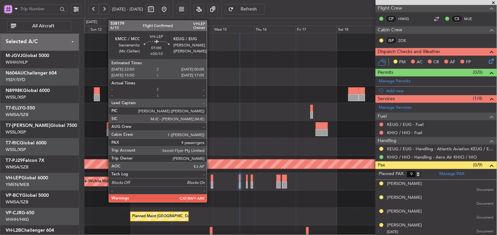
click at [211, 179] on div at bounding box center [212, 178] width 2 height 7
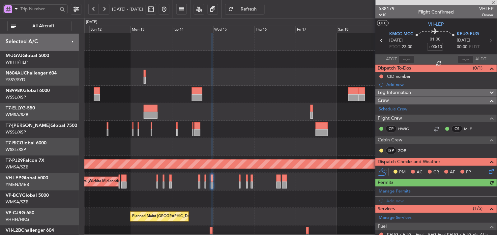
scroll to position [110, 0]
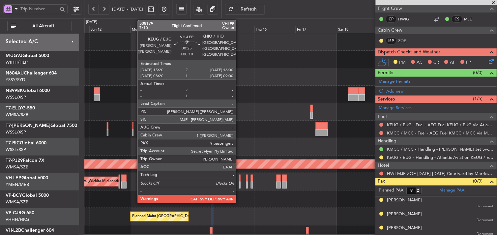
click at [239, 179] on div at bounding box center [239, 178] width 1 height 7
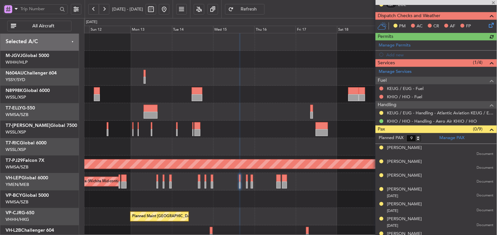
scroll to position [146, 0]
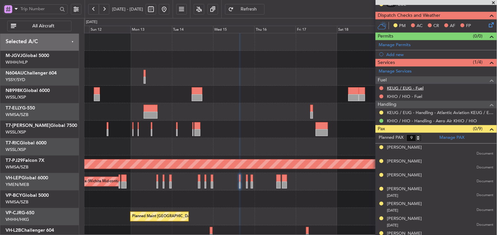
click at [416, 90] on link "KEUG / EUG - Fuel" at bounding box center [405, 88] width 37 height 6
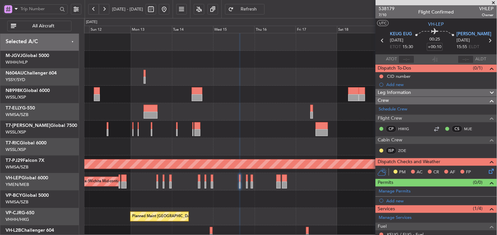
scroll to position [73, 0]
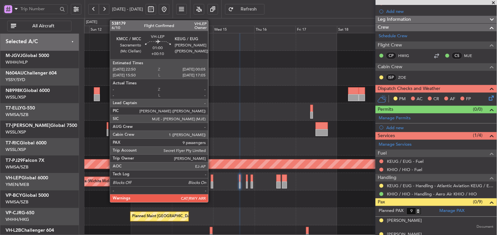
click at [211, 179] on div at bounding box center [212, 178] width 2 height 7
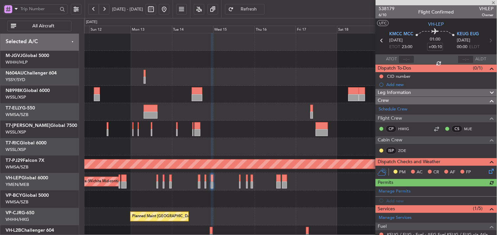
scroll to position [146, 0]
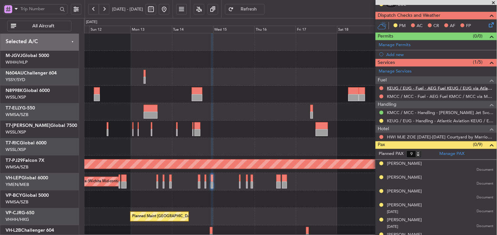
click at [429, 89] on link "KEUG / EUG - Fuel - AEG Fuel KEUG / EUG via Atlantic (EJ Asia Only)" at bounding box center [440, 88] width 106 height 6
click at [264, 4] on button "Refresh" at bounding box center [245, 9] width 40 height 11
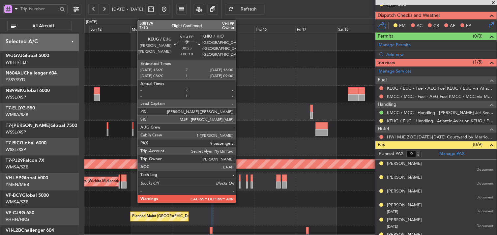
click at [239, 184] on div at bounding box center [239, 184] width 1 height 7
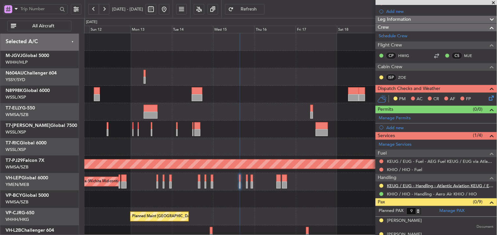
scroll to position [110, 0]
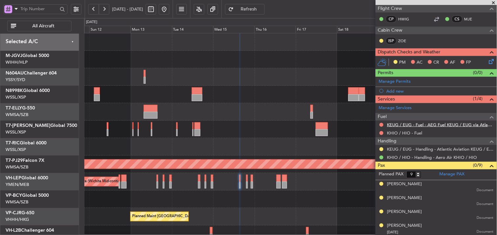
click at [449, 122] on link "KEUG / EUG - Fuel - AEG Fuel KEUG / EUG via Atlantic (EJ Asia Only)" at bounding box center [440, 125] width 106 height 6
click at [414, 134] on link "KHIO / HIO - Fuel" at bounding box center [404, 133] width 35 height 6
click at [264, 13] on button "Refresh" at bounding box center [245, 9] width 40 height 11
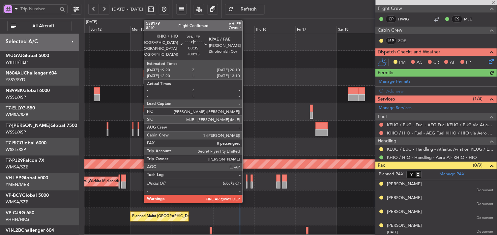
click at [246, 182] on div at bounding box center [247, 184] width 2 height 7
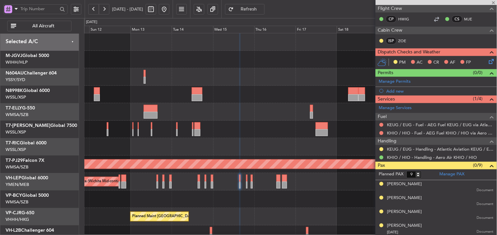
type input "+00:15"
type input "8"
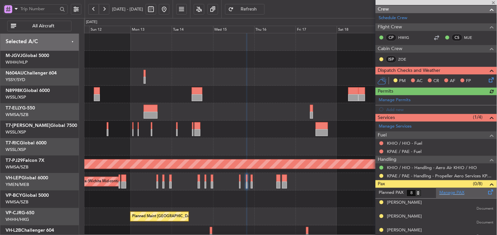
scroll to position [146, 0]
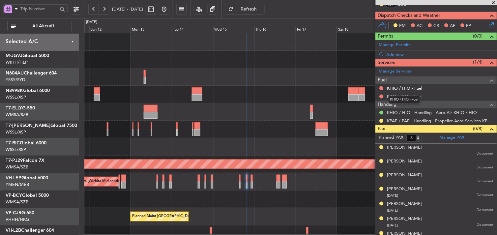
click at [406, 88] on link "KHIO / HIO - Fuel" at bounding box center [404, 88] width 35 height 6
click at [262, 11] on span "Refresh" at bounding box center [248, 9] width 27 height 5
click at [414, 97] on link "KPAE / PAE - Fuel" at bounding box center [404, 97] width 35 height 6
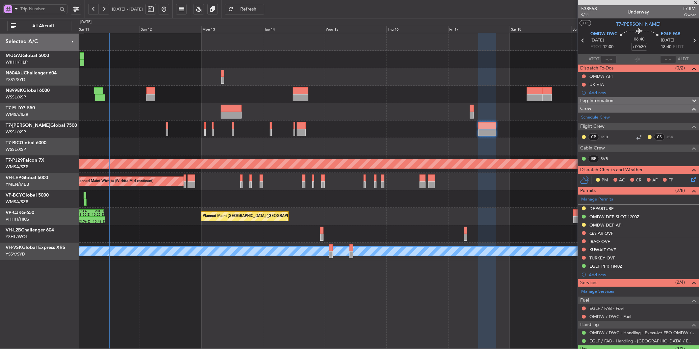
click at [389, 137] on div at bounding box center [389, 129] width 620 height 17
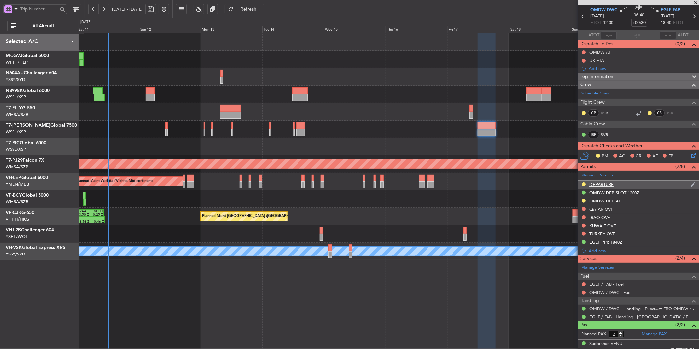
scroll to position [44, 0]
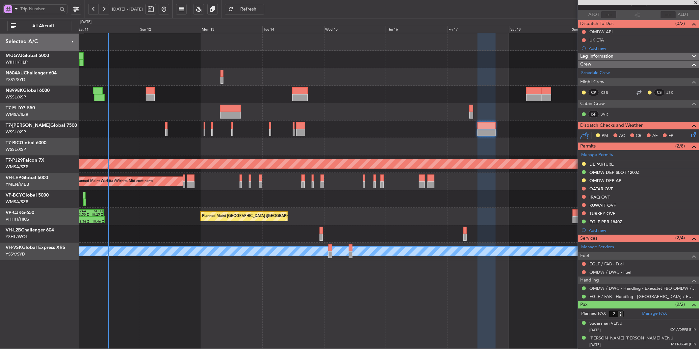
click at [357, 142] on div "Planned Maint Singapore (Seletar) Planned Maint Singapore (Seletar) Planned Mai…" at bounding box center [389, 146] width 620 height 227
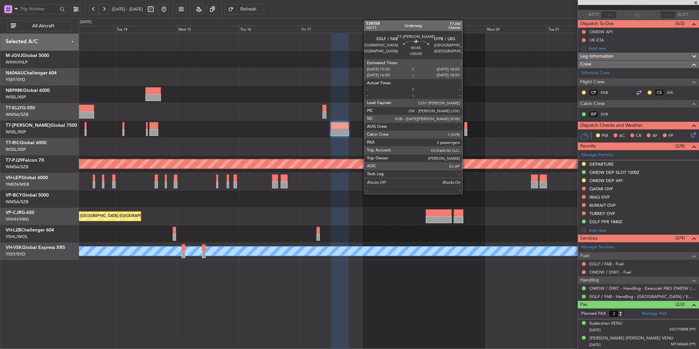
click at [466, 127] on div at bounding box center [466, 125] width 3 height 7
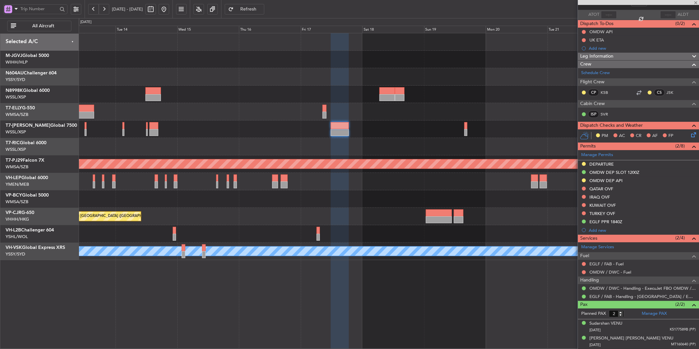
type input "3"
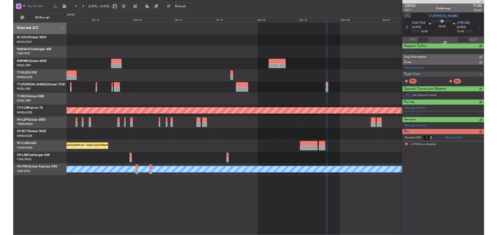
scroll to position [0, 0]
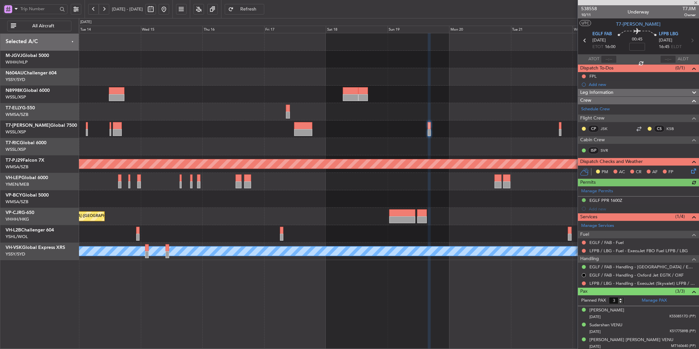
click at [392, 147] on div "Planned Maint Kuala Lumpur (Sultan Abdul Aziz Shah - Subang) - - MMSD 00:50 Z S…" at bounding box center [389, 146] width 620 height 227
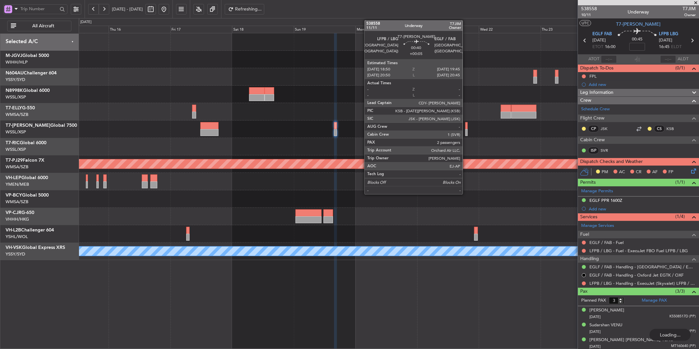
click at [466, 125] on div at bounding box center [467, 125] width 3 height 7
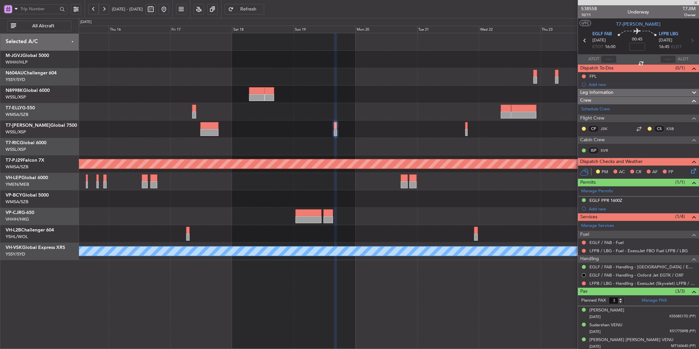
type input "+00:05"
type input "2"
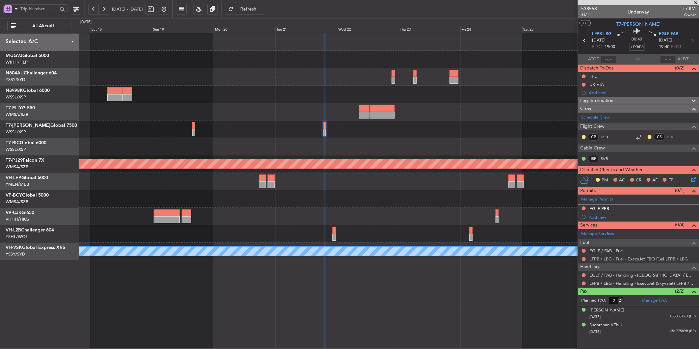
click at [432, 145] on div "Planned Maint [GEOGRAPHIC_DATA] (Sultan [PERSON_NAME] [PERSON_NAME] - Subang) -…" at bounding box center [389, 146] width 620 height 227
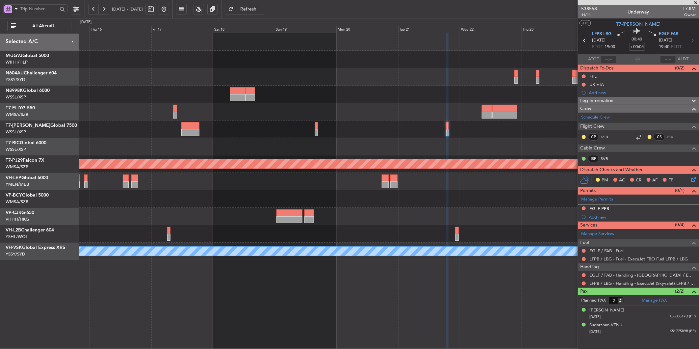
click at [404, 149] on div at bounding box center [389, 146] width 620 height 17
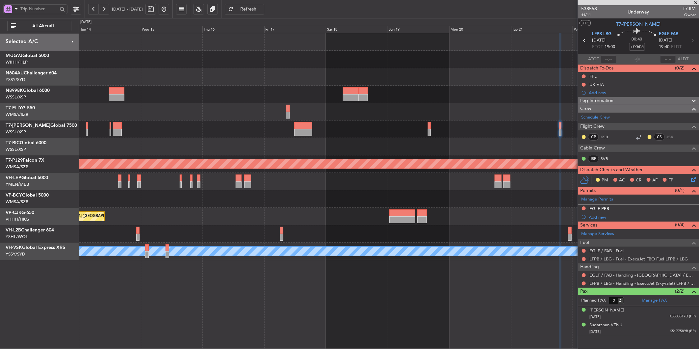
click at [386, 153] on div at bounding box center [389, 146] width 620 height 17
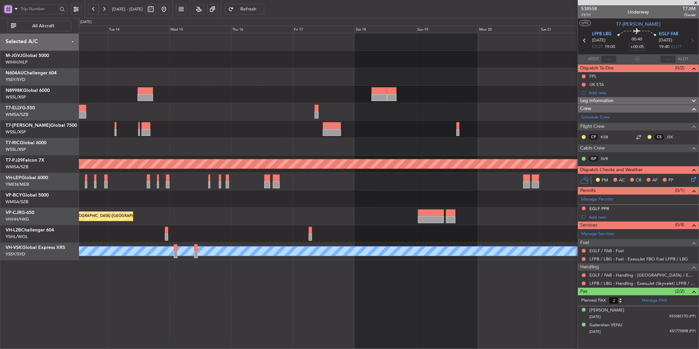
click at [304, 156] on div "Planned Maint Kuala Lumpur (Sultan Abdul Aziz Shah - Subang) - - MMSD 00:50 Z S…" at bounding box center [389, 146] width 620 height 227
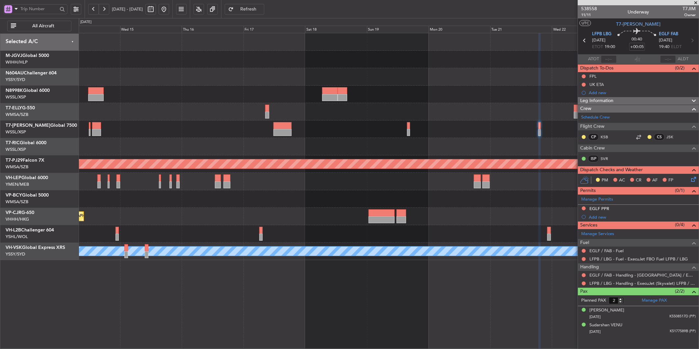
click at [238, 143] on div at bounding box center [389, 146] width 620 height 17
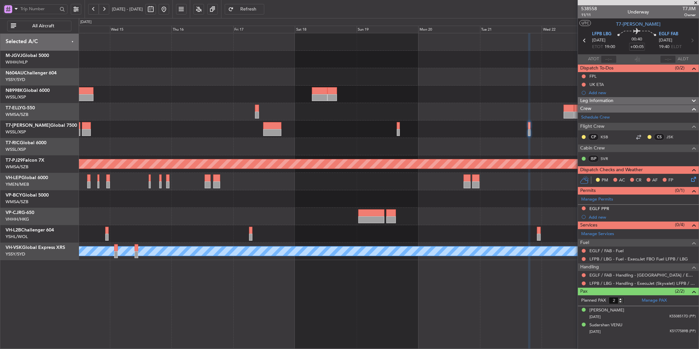
click at [306, 147] on div at bounding box center [389, 146] width 620 height 17
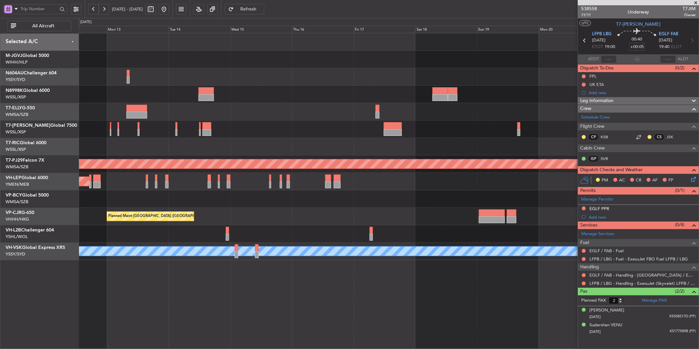
click at [310, 135] on div at bounding box center [389, 129] width 620 height 17
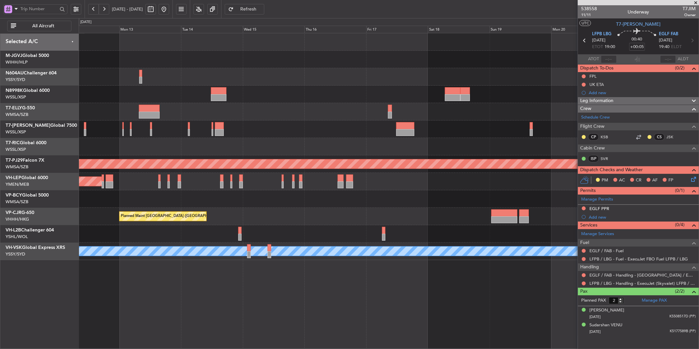
click at [335, 145] on div at bounding box center [389, 146] width 620 height 17
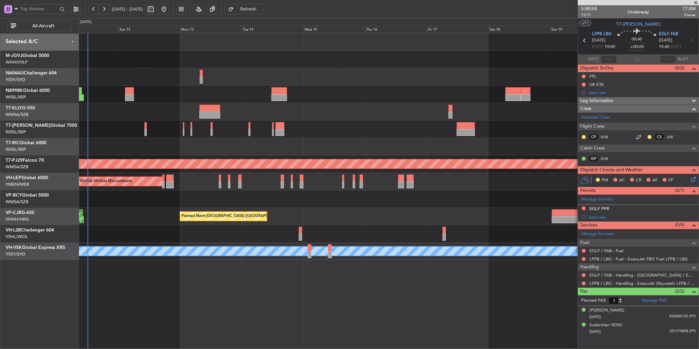
click at [351, 145] on div at bounding box center [389, 146] width 620 height 17
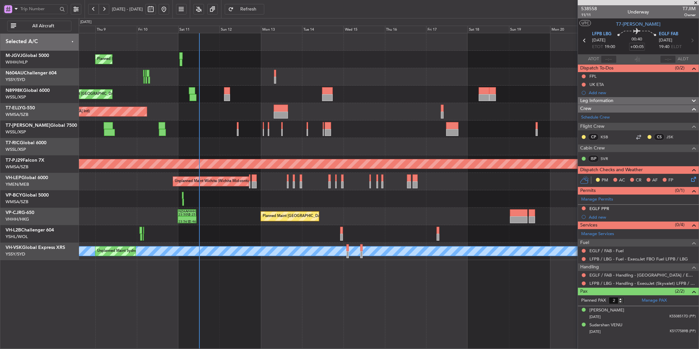
click at [327, 148] on div at bounding box center [389, 146] width 620 height 17
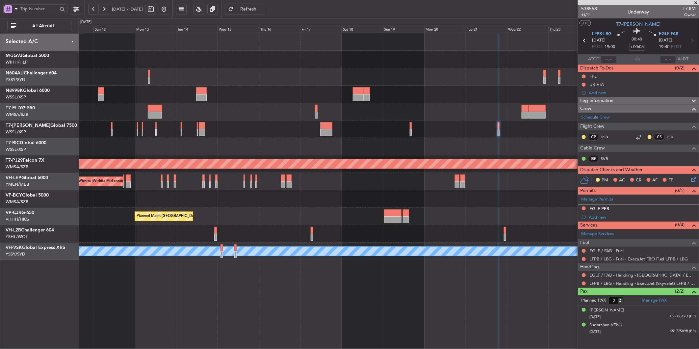
click at [276, 149] on div at bounding box center [389, 146] width 620 height 17
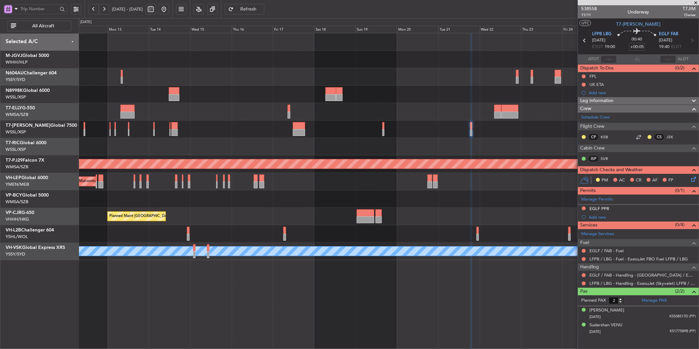
click at [382, 144] on div at bounding box center [389, 146] width 620 height 17
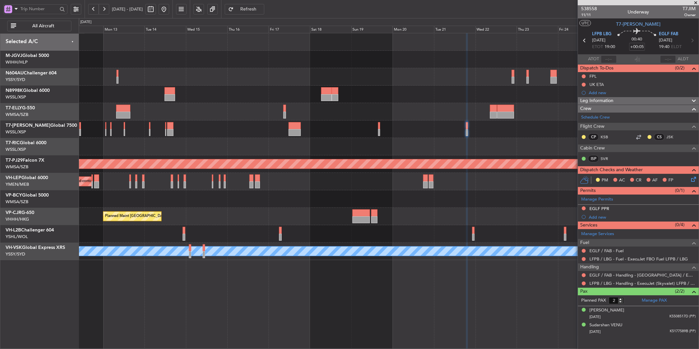
click at [361, 155] on div "Planned Maint Singapore (Seletar) Planned Maint Singapore (Seletar) Planned Mai…" at bounding box center [389, 146] width 620 height 227
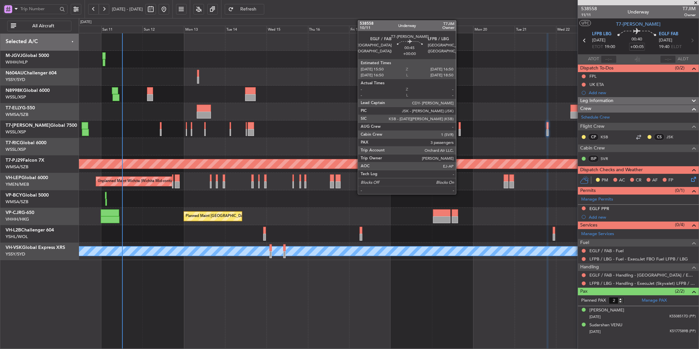
click at [460, 128] on div at bounding box center [460, 125] width 2 height 7
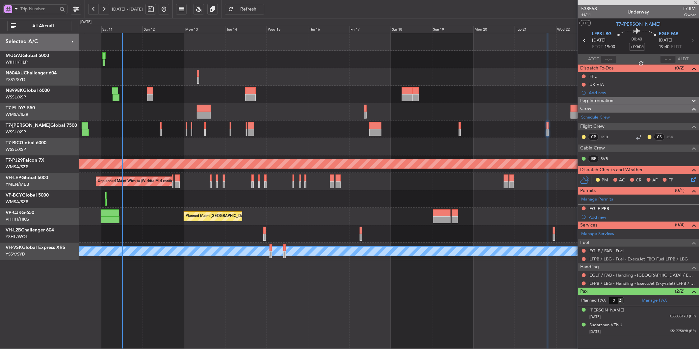
type input "3"
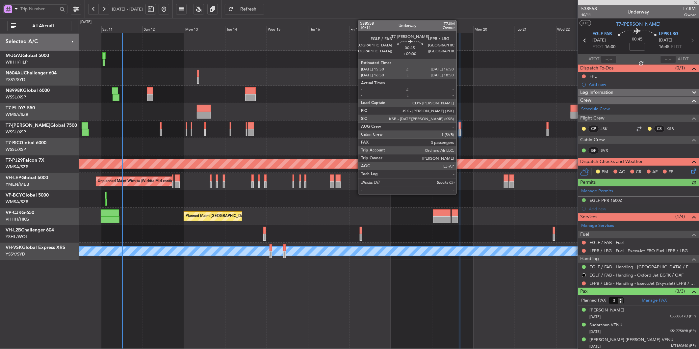
click at [460, 126] on div at bounding box center [460, 125] width 2 height 7
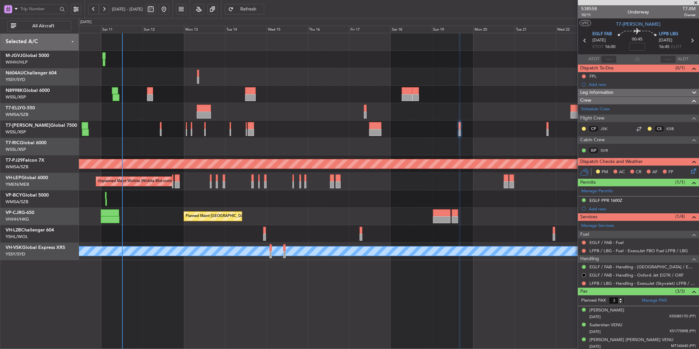
click at [262, 7] on span "Refresh" at bounding box center [248, 9] width 27 height 5
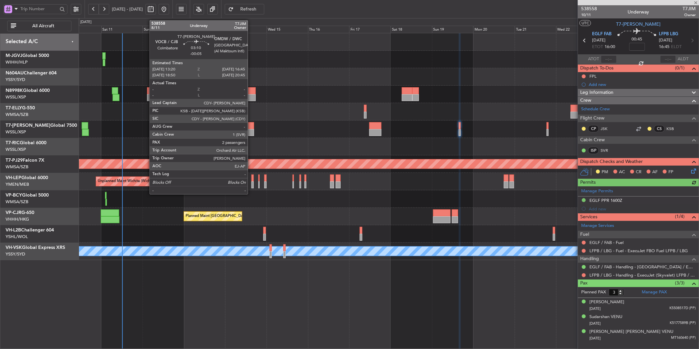
click at [251, 132] on div at bounding box center [251, 132] width 6 height 7
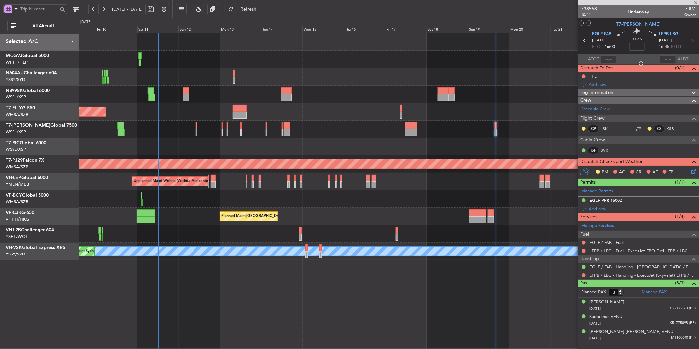
click at [331, 133] on div "Planned Maint [GEOGRAPHIC_DATA] (Seletar)" at bounding box center [389, 129] width 620 height 17
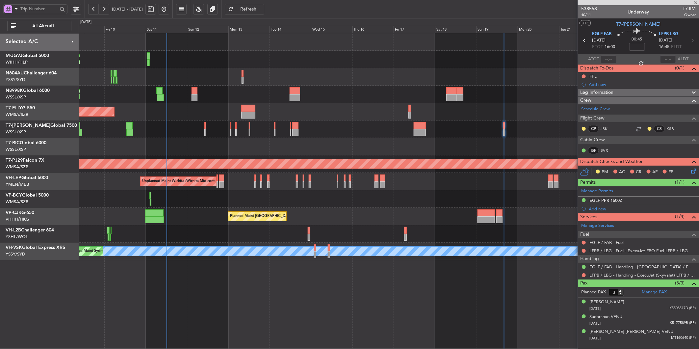
type input "-00:05"
type input "2"
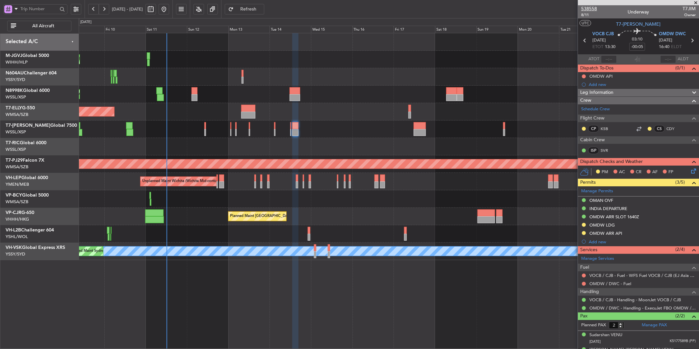
click at [593, 9] on span "538558" at bounding box center [589, 8] width 16 height 7
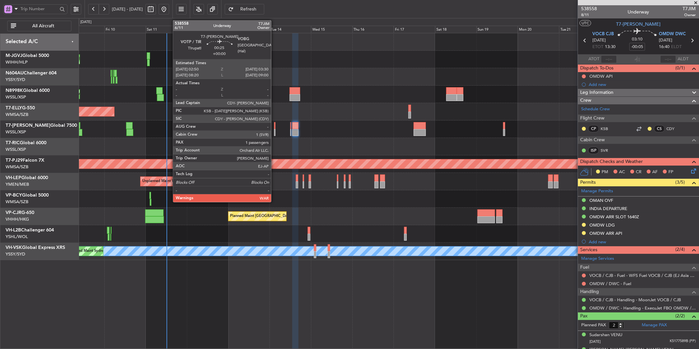
click at [275, 127] on div at bounding box center [274, 125] width 1 height 7
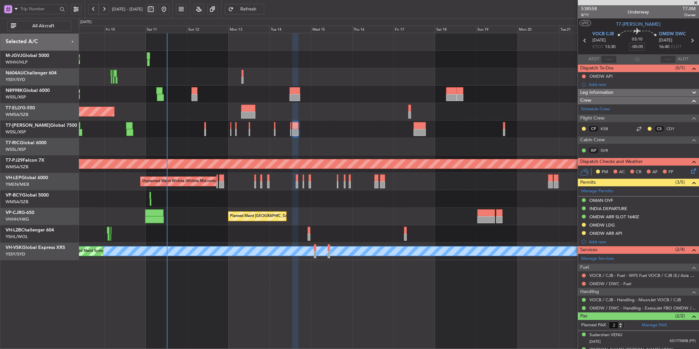
click at [308, 202] on div at bounding box center [389, 198] width 620 height 17
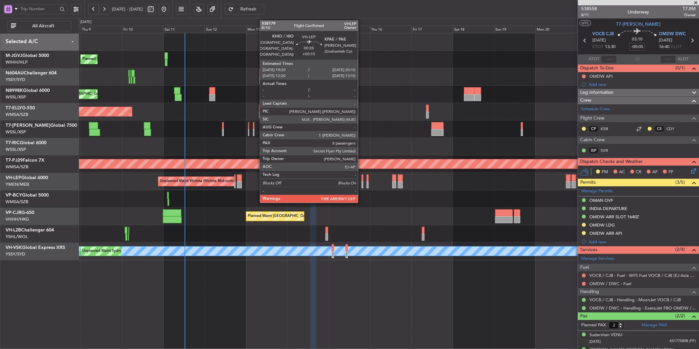
click at [362, 179] on div at bounding box center [363, 178] width 2 height 7
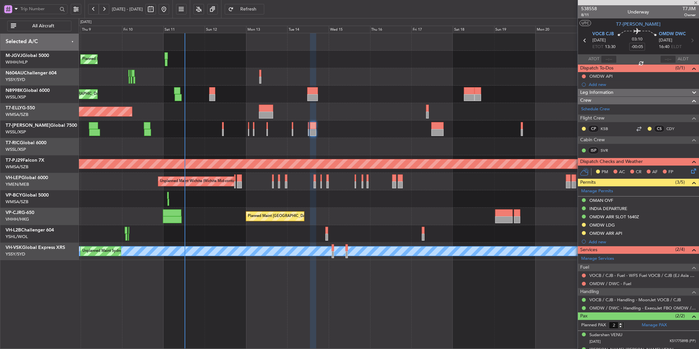
type input "+00:15"
type input "8"
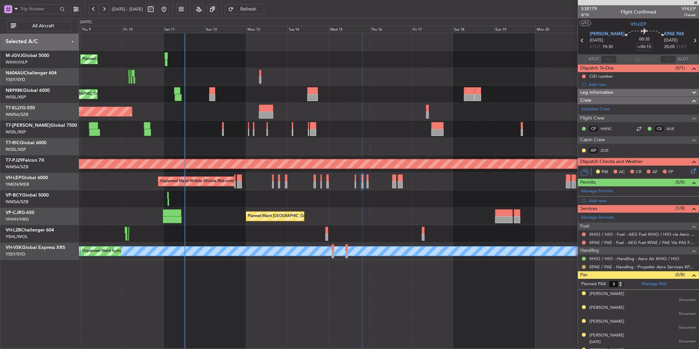
click at [584, 267] on button at bounding box center [584, 267] width 4 height 4
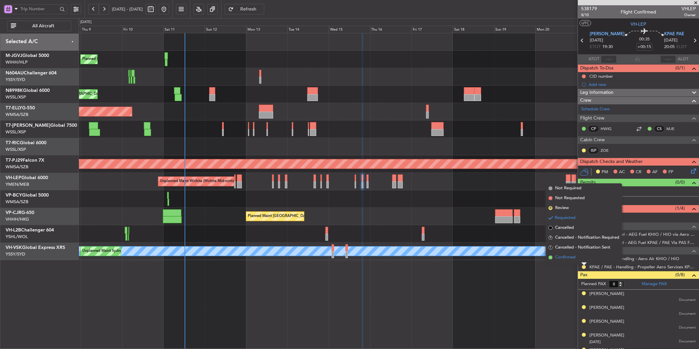
click at [564, 255] on span "Confirmed" at bounding box center [565, 257] width 20 height 7
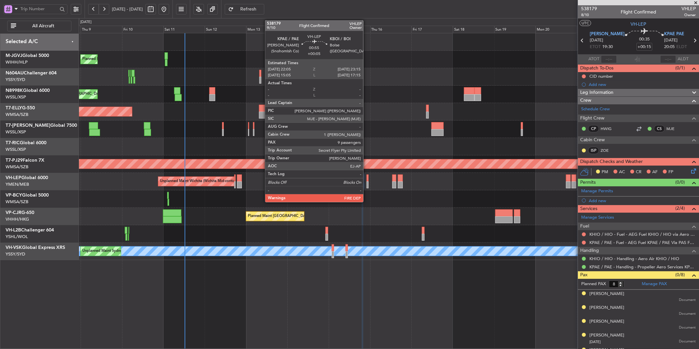
click at [367, 182] on div at bounding box center [368, 184] width 2 height 7
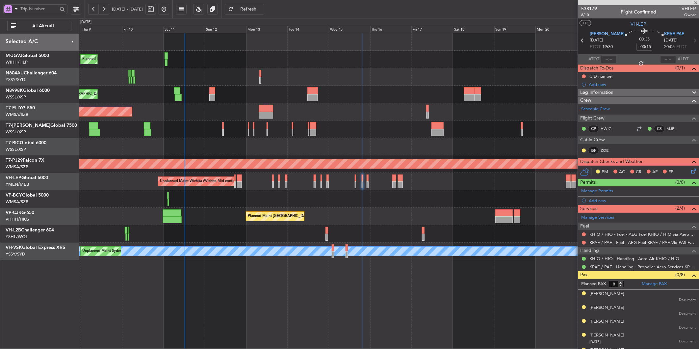
type input "+00:05"
type input "9"
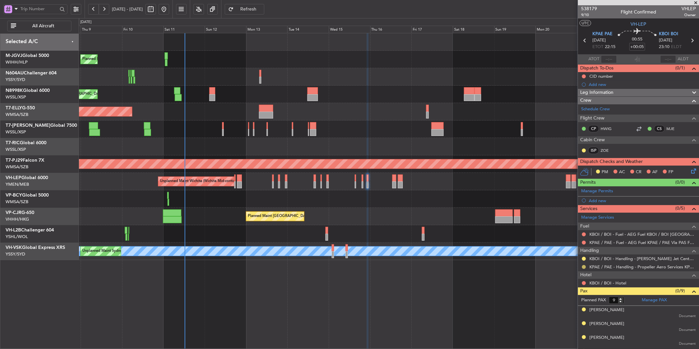
click at [582, 267] on button at bounding box center [584, 267] width 4 height 4
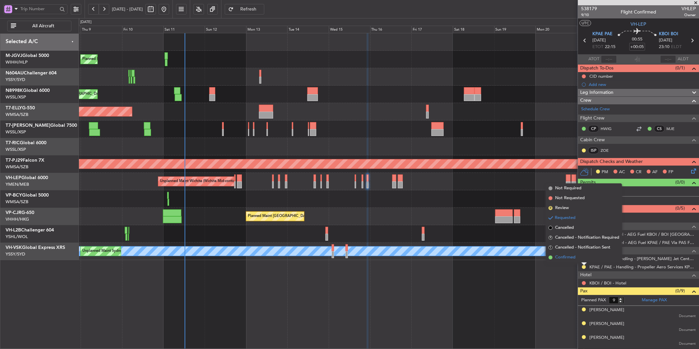
click at [565, 255] on span "Confirmed" at bounding box center [565, 257] width 20 height 7
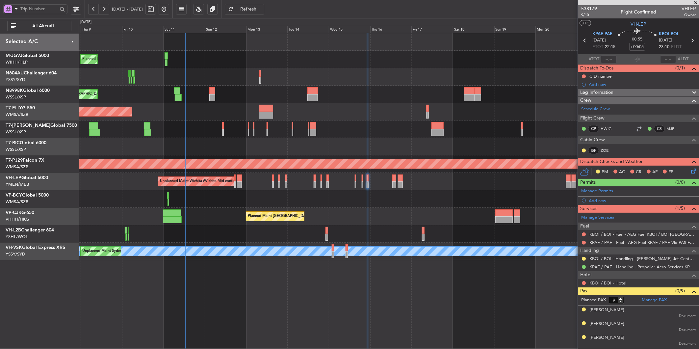
click at [264, 13] on button "Refresh" at bounding box center [245, 9] width 40 height 11
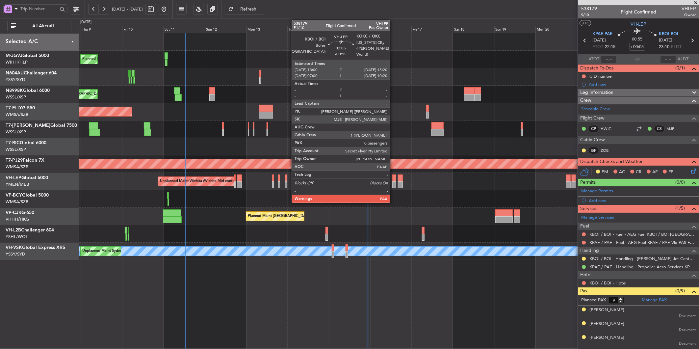
click at [393, 180] on div at bounding box center [394, 178] width 4 height 7
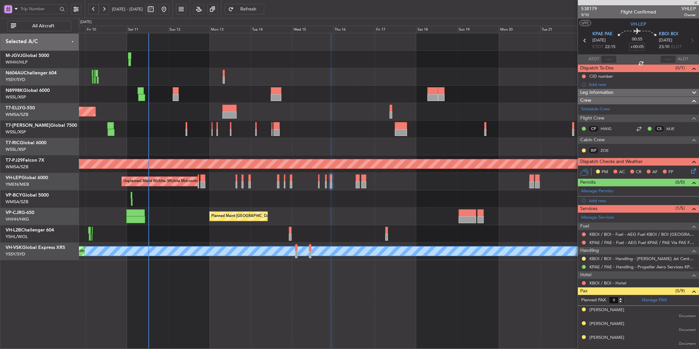
click at [421, 188] on div "Unplanned Maint Wichita (Wichita Mid-continent)" at bounding box center [389, 181] width 620 height 17
type input "-00:15"
type input "0"
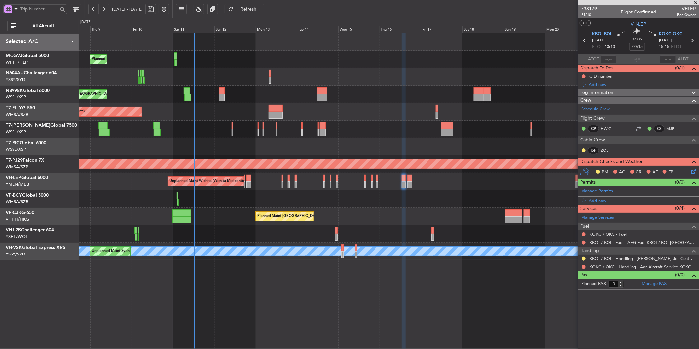
click at [360, 205] on div at bounding box center [389, 198] width 620 height 17
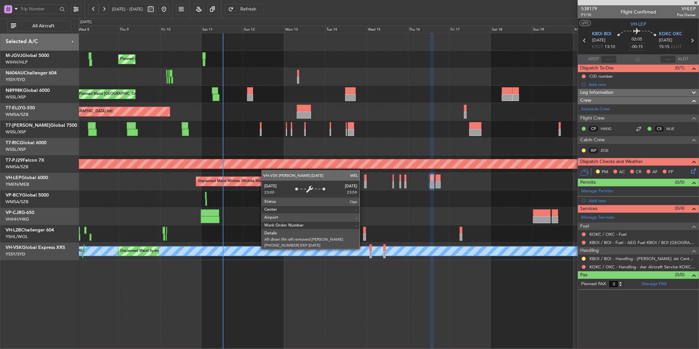
click at [392, 254] on div "MEL" at bounding box center [696, 251] width 1243 height 9
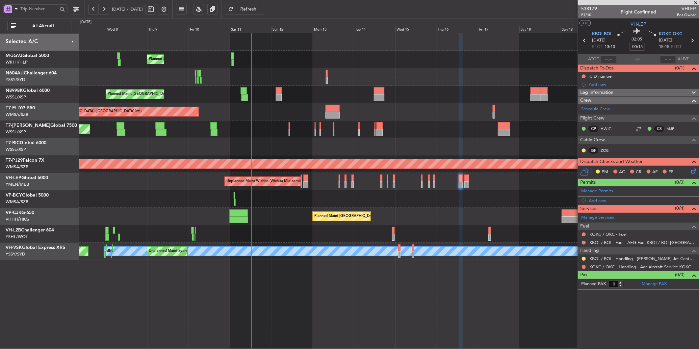
click at [299, 226] on div at bounding box center [389, 233] width 620 height 17
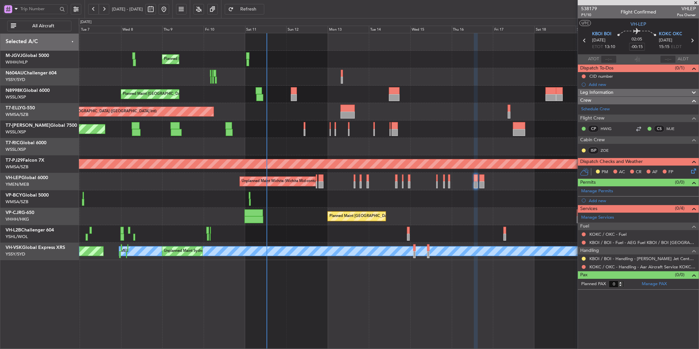
click at [433, 211] on div "Planned Maint [GEOGRAPHIC_DATA] ([GEOGRAPHIC_DATA] Intl)" at bounding box center [389, 216] width 620 height 17
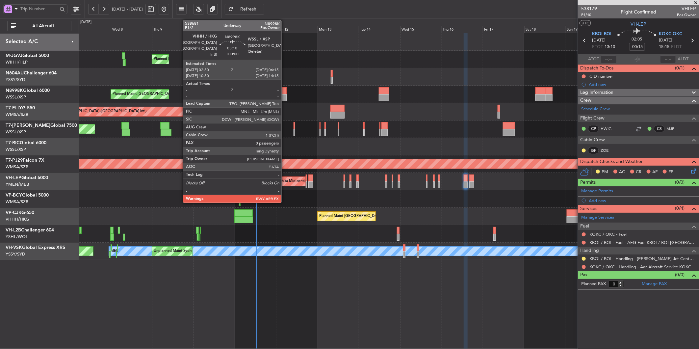
click at [283, 94] on div at bounding box center [284, 97] width 6 height 7
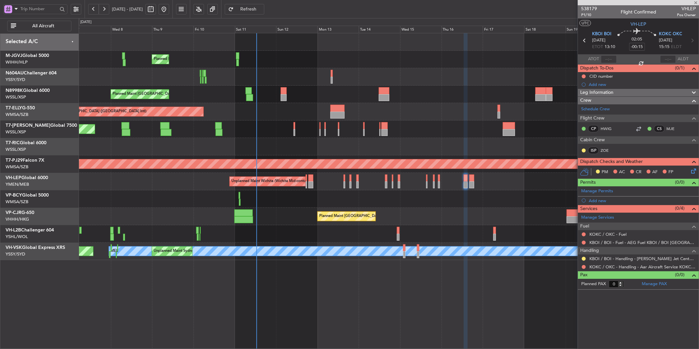
click at [276, 124] on div "Planned Maint [GEOGRAPHIC_DATA] (Seletar)" at bounding box center [389, 129] width 620 height 17
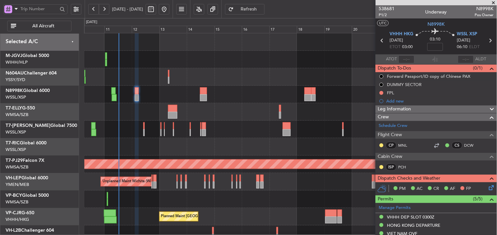
click at [249, 90] on div "Planned Maint [GEOGRAPHIC_DATA] (Seletar)" at bounding box center [290, 94] width 412 height 17
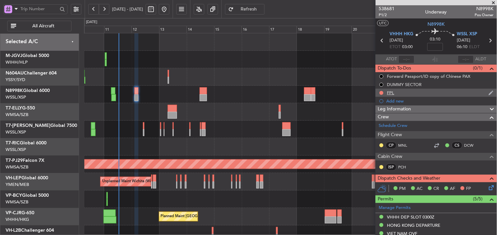
click at [390, 93] on div "FPL" at bounding box center [390, 93] width 7 height 6
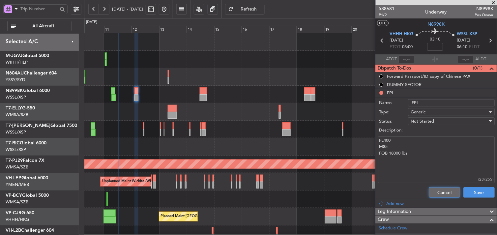
click at [443, 188] on button "Cancel" at bounding box center [444, 192] width 31 height 11
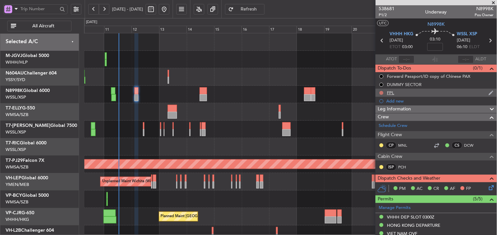
click at [382, 93] on button at bounding box center [381, 93] width 4 height 4
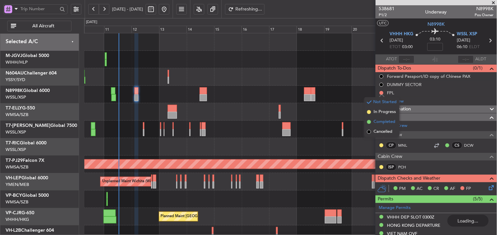
click at [386, 122] on span "Completed" at bounding box center [384, 122] width 22 height 7
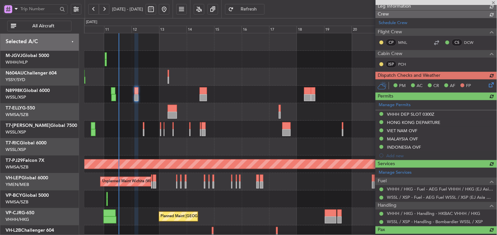
scroll to position [110, 0]
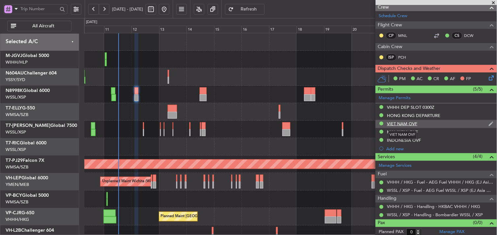
click at [401, 124] on div "VIET NAM OVF" at bounding box center [402, 124] width 30 height 6
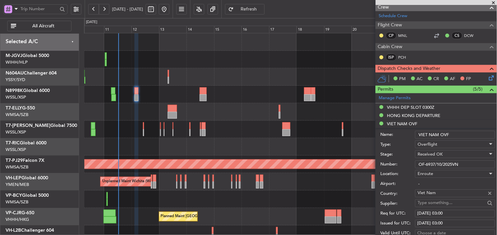
drag, startPoint x: 459, startPoint y: 163, endPoint x: 347, endPoint y: 159, distance: 112.3
click at [357, 160] on fb-app "10 Oct 2025 - 25 Oct 2025 Refresh Quick Links All Aircraft Planned Maint Singap…" at bounding box center [248, 121] width 497 height 227
click at [450, 160] on input "OF-6937/10/2025VN" at bounding box center [455, 164] width 80 height 8
drag, startPoint x: 457, startPoint y: 162, endPoint x: 465, endPoint y: 163, distance: 7.6
click at [458, 162] on input "OF-6937/10/2025VN" at bounding box center [455, 164] width 80 height 8
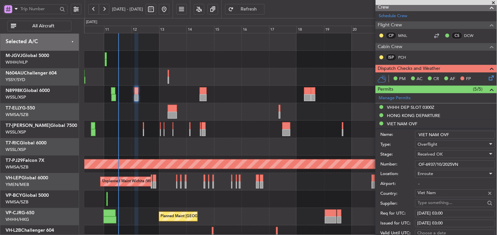
drag, startPoint x: 467, startPoint y: 164, endPoint x: 330, endPoint y: 165, distance: 137.0
click at [331, 165] on fb-app "10 Oct 2025 - 25 Oct 2025 Refresh Quick Links All Aircraft Planned Maint Singap…" at bounding box center [248, 121] width 497 height 227
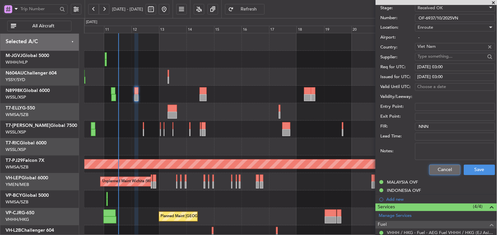
click at [432, 166] on button "Cancel" at bounding box center [444, 170] width 31 height 11
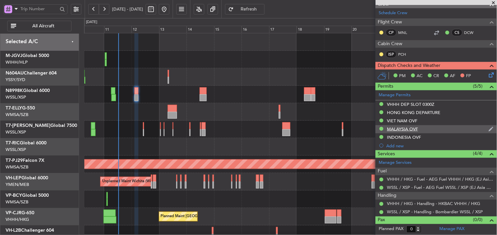
click at [409, 129] on div "MALAYSIA OVF" at bounding box center [402, 129] width 31 height 6
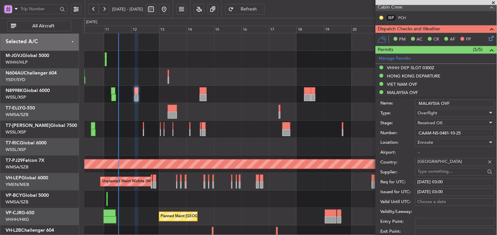
scroll to position [146, 0]
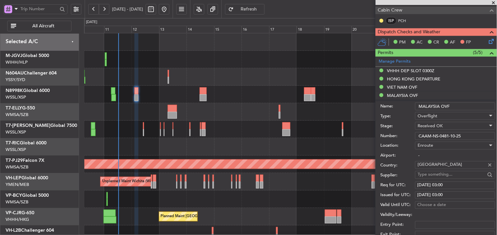
drag, startPoint x: 469, startPoint y: 134, endPoint x: 401, endPoint y: 134, distance: 68.2
click at [423, 134] on input "CAAM-NS-0481-10-25" at bounding box center [455, 136] width 80 height 8
click at [466, 134] on input "CAAM-NS-0481-10-25" at bounding box center [455, 136] width 80 height 8
drag, startPoint x: 468, startPoint y: 136, endPoint x: 345, endPoint y: 138, distance: 123.2
click at [347, 138] on fb-app "10 Oct 2025 - 25 Oct 2025 Refresh Quick Links All Aircraft Planned Maint Singap…" at bounding box center [248, 121] width 497 height 227
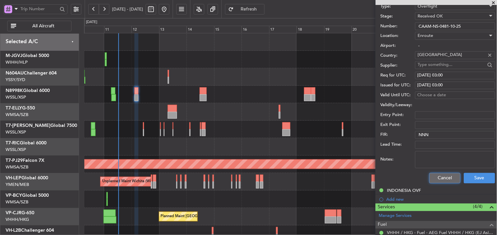
click at [438, 180] on button "Cancel" at bounding box center [444, 178] width 31 height 11
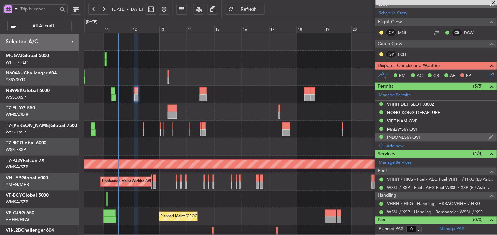
click at [410, 138] on div "INDONESIA OVF" at bounding box center [404, 137] width 34 height 6
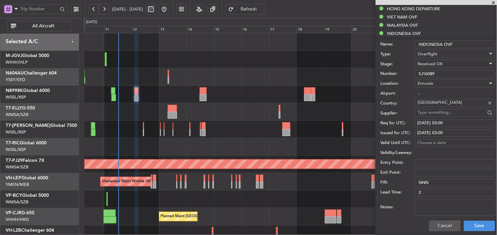
scroll to position [183, 0]
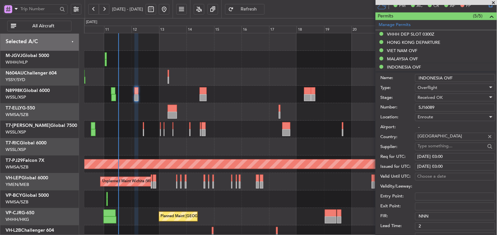
drag, startPoint x: 443, startPoint y: 106, endPoint x: 386, endPoint y: 109, distance: 57.4
click at [393, 109] on div "Number: SJ16089" at bounding box center [437, 108] width 115 height 10
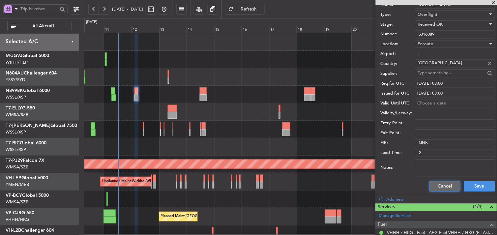
click at [433, 187] on button "Cancel" at bounding box center [444, 186] width 31 height 11
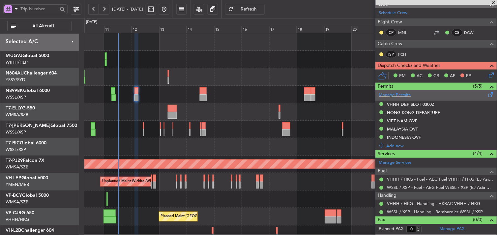
scroll to position [0, 0]
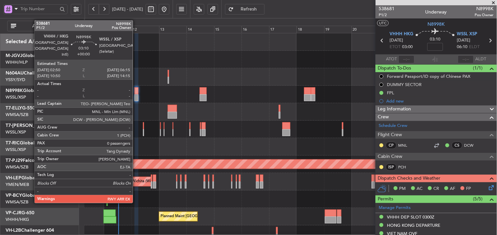
click at [136, 93] on div at bounding box center [136, 90] width 4 height 7
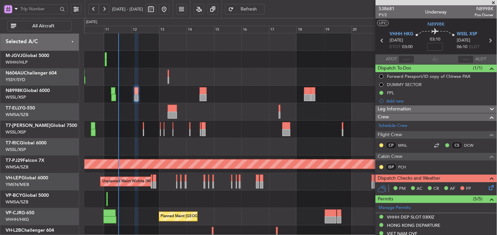
click at [303, 123] on div "Planned Maint [GEOGRAPHIC_DATA] (Seletar)" at bounding box center [290, 129] width 412 height 17
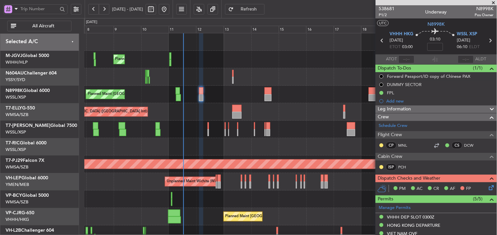
click at [262, 11] on span "Refresh" at bounding box center [248, 9] width 27 height 5
click at [184, 74] on div at bounding box center [290, 76] width 412 height 17
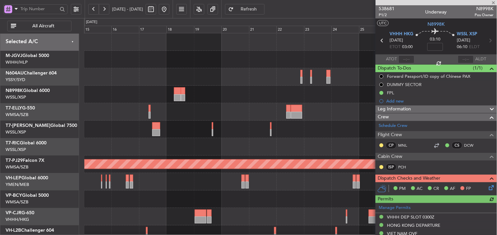
click at [184, 112] on div at bounding box center [290, 111] width 412 height 17
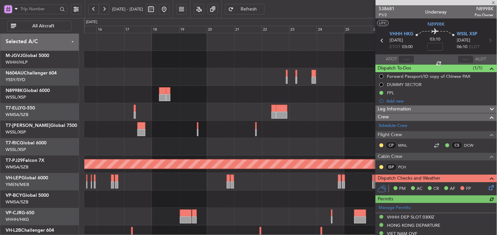
scroll to position [25, 0]
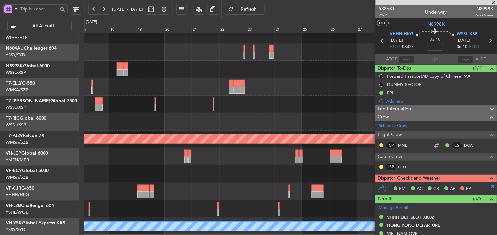
click at [169, 183] on div "Planned Maint [GEOGRAPHIC_DATA] ([GEOGRAPHIC_DATA] Intl)" at bounding box center [290, 191] width 412 height 17
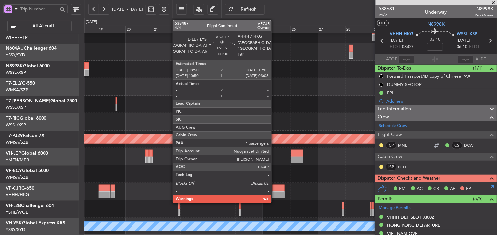
click at [274, 189] on div at bounding box center [278, 187] width 12 height 7
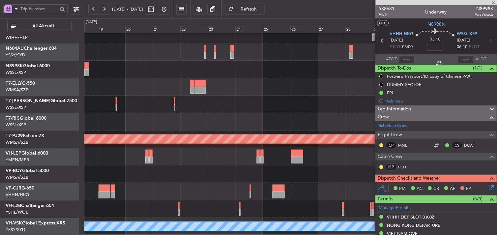
click at [266, 172] on div at bounding box center [290, 173] width 412 height 17
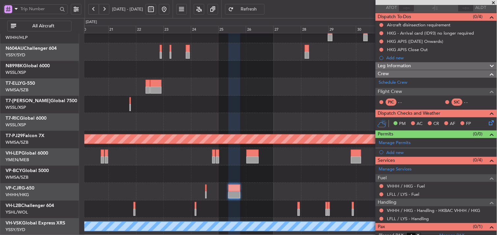
scroll to position [66, 0]
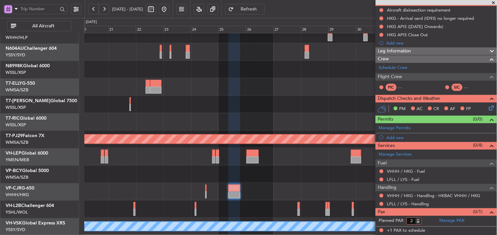
click at [418, 218] on input "2" at bounding box center [413, 220] width 15 height 7
click at [418, 218] on input "3" at bounding box center [413, 220] width 15 height 7
type input "4"
click at [418, 218] on input "4" at bounding box center [413, 220] width 15 height 7
click at [427, 222] on form "Planned PAX" at bounding box center [405, 221] width 61 height 11
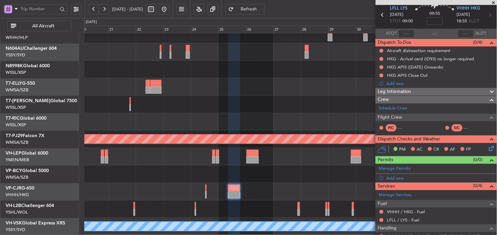
scroll to position [0, 0]
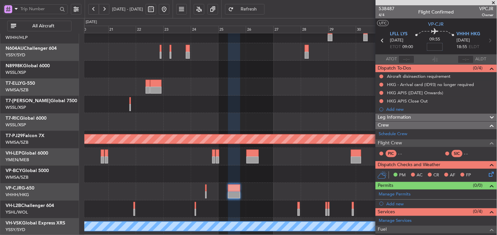
click at [433, 45] on input at bounding box center [435, 47] width 16 height 8
type input "+00:50"
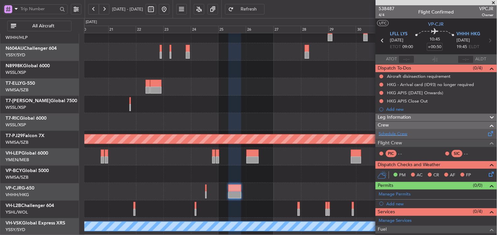
click at [406, 135] on link "Schedule Crew" at bounding box center [393, 134] width 29 height 7
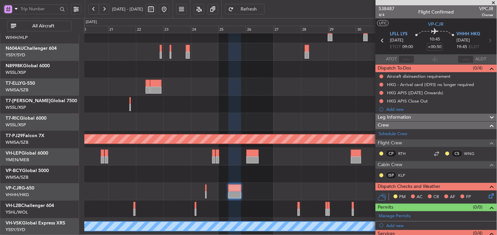
click at [323, 172] on div at bounding box center [290, 173] width 412 height 17
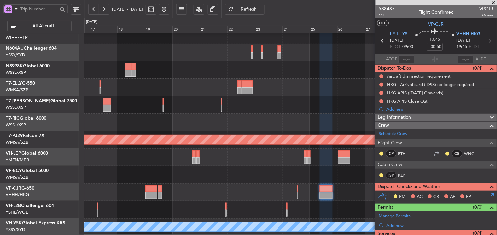
scroll to position [25, 0]
click at [251, 174] on div at bounding box center [290, 174] width 412 height 17
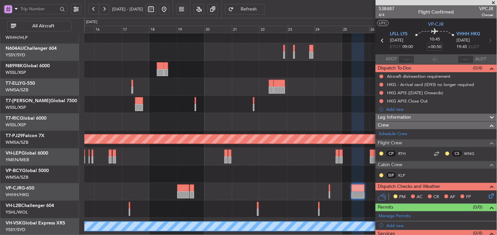
scroll to position [24, 0]
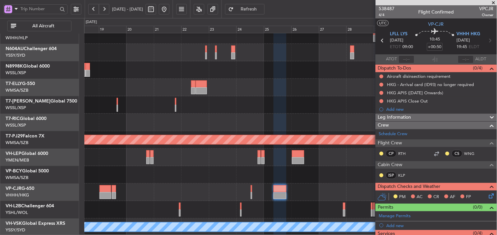
click at [164, 177] on div at bounding box center [290, 174] width 412 height 17
click at [262, 14] on fb-refresh-button "Refresh" at bounding box center [245, 9] width 46 height 18
click at [262, 10] on span "Refresh" at bounding box center [248, 9] width 27 height 5
click at [228, 178] on div at bounding box center [290, 174] width 412 height 17
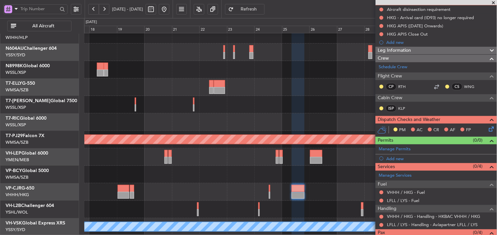
scroll to position [88, 0]
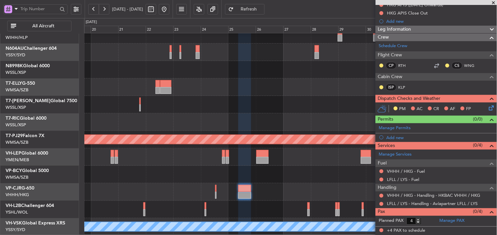
click at [243, 182] on div at bounding box center [290, 174] width 412 height 17
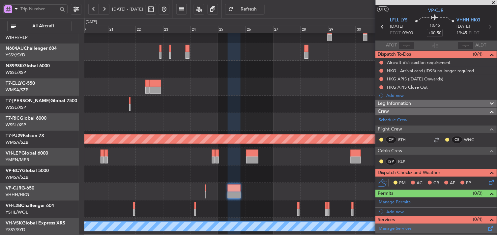
scroll to position [0, 0]
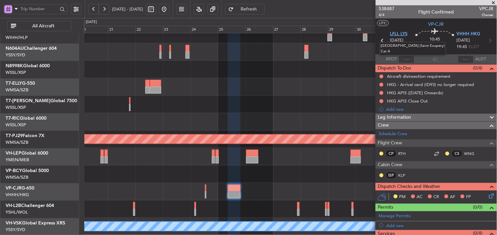
click at [400, 34] on span "LFLL LYS" at bounding box center [398, 34] width 17 height 7
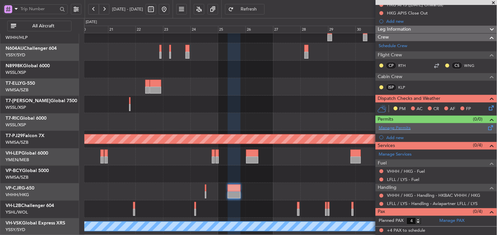
click at [394, 127] on link "Manage Permits" at bounding box center [395, 128] width 32 height 7
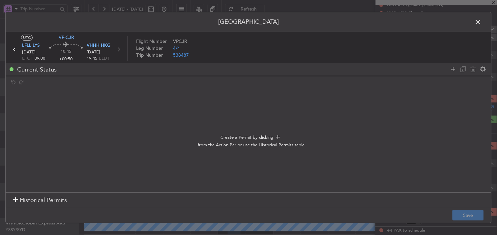
click at [38, 202] on span "Historical Permits" at bounding box center [43, 200] width 47 height 9
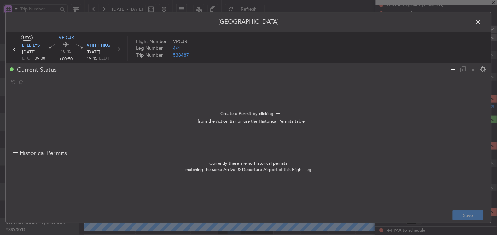
click at [455, 72] on icon at bounding box center [453, 69] width 8 height 8
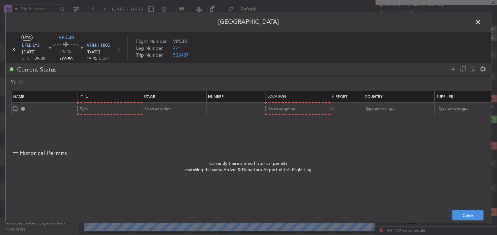
click at [55, 156] on span "Historical Permits" at bounding box center [43, 152] width 47 height 9
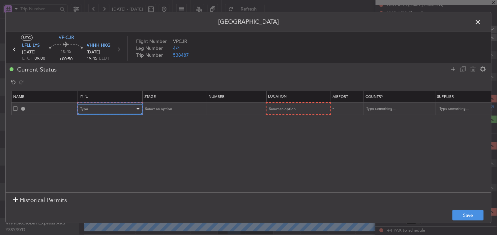
click at [109, 112] on div "Type" at bounding box center [107, 109] width 55 height 10
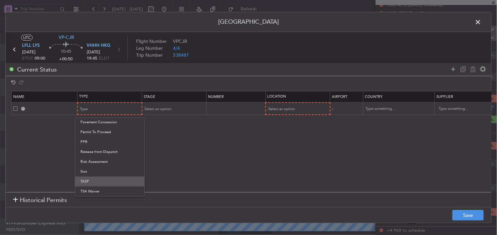
click at [114, 177] on span "TASP" at bounding box center [109, 181] width 59 height 10
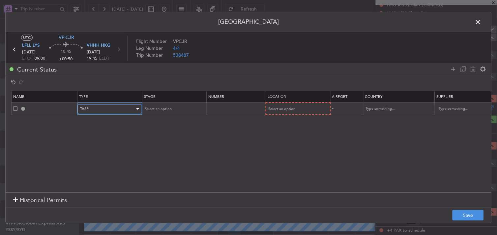
click at [113, 112] on div "TASP" at bounding box center [107, 109] width 55 height 10
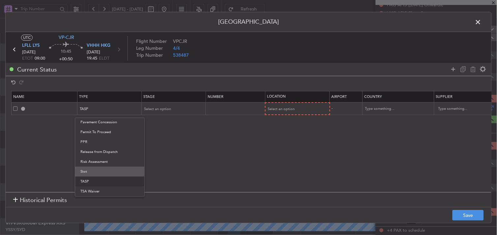
click at [104, 172] on span "Slot" at bounding box center [109, 172] width 59 height 10
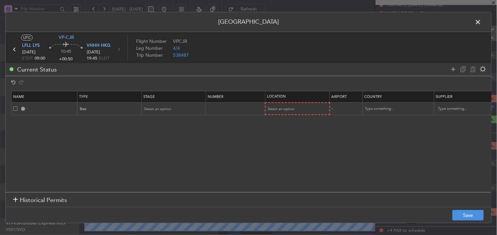
click at [282, 115] on table "Name Type Stage Number Location Airport Country Supplier Req For Utc Issued For…" at bounding box center [431, 103] width 841 height 24
click at [294, 110] on span "Select an option" at bounding box center [281, 108] width 27 height 5
drag, startPoint x: 294, startPoint y: 110, endPoint x: 284, endPoint y: 122, distance: 15.3
click at [284, 122] on span "Departure" at bounding box center [297, 123] width 59 height 10
click at [454, 68] on icon at bounding box center [453, 69] width 8 height 8
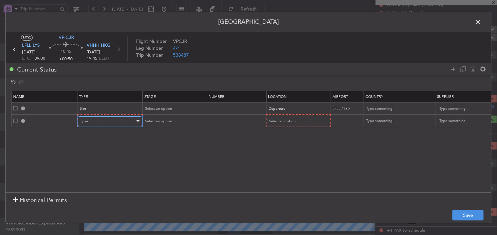
click at [95, 124] on div "Type" at bounding box center [107, 121] width 55 height 10
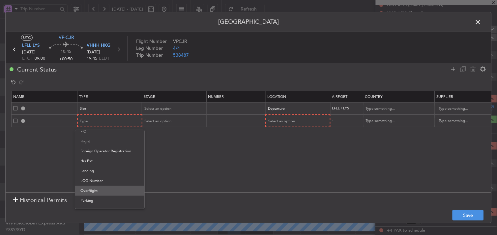
click at [103, 190] on span "Overflight" at bounding box center [109, 191] width 59 height 10
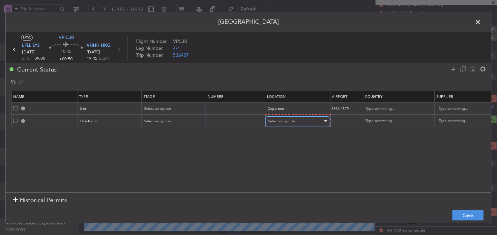
click at [290, 123] on span "Select an option" at bounding box center [281, 121] width 27 height 5
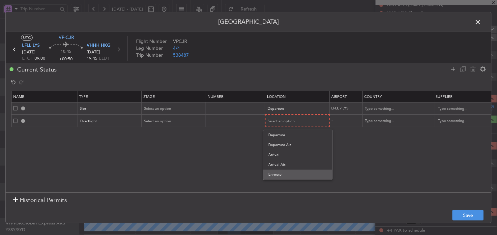
click at [285, 173] on span "Enroute" at bounding box center [297, 175] width 59 height 10
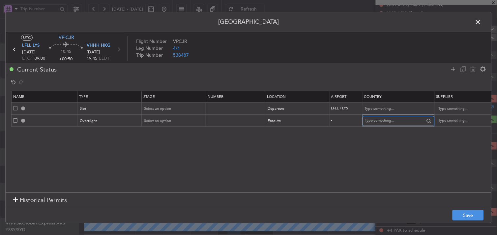
click at [403, 120] on input "text" at bounding box center [394, 121] width 59 height 10
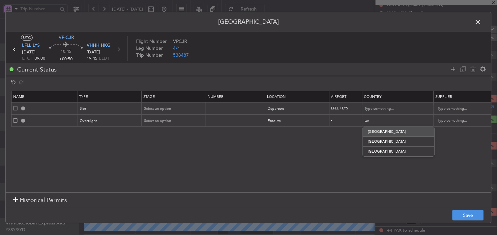
click at [401, 131] on span "Turkey" at bounding box center [398, 132] width 61 height 10
type input "Turkey"
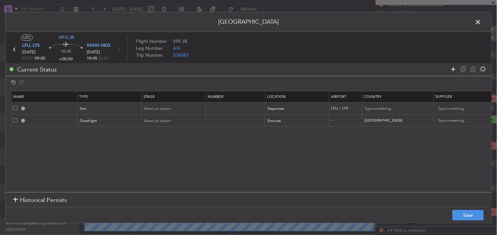
click at [455, 70] on icon at bounding box center [453, 69] width 8 height 8
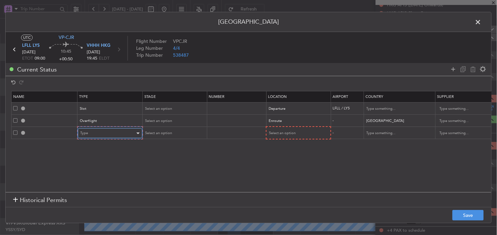
click at [90, 135] on div "Type" at bounding box center [107, 133] width 55 height 10
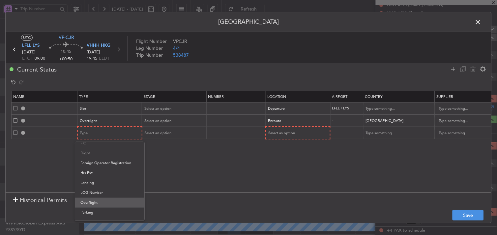
click at [101, 202] on span "Overflight" at bounding box center [109, 203] width 59 height 10
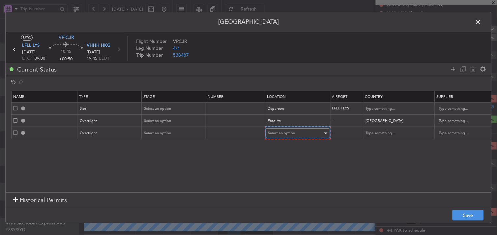
click at [277, 132] on span "Select an option" at bounding box center [281, 132] width 27 height 5
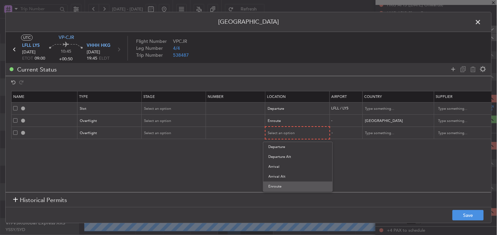
click at [290, 186] on span "Enroute" at bounding box center [297, 186] width 59 height 10
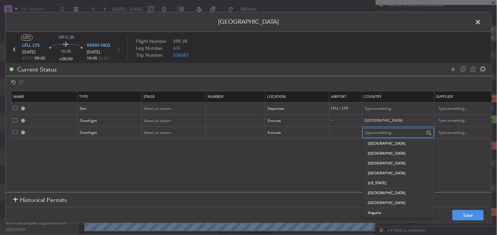
click at [384, 137] on input "text" at bounding box center [394, 133] width 59 height 10
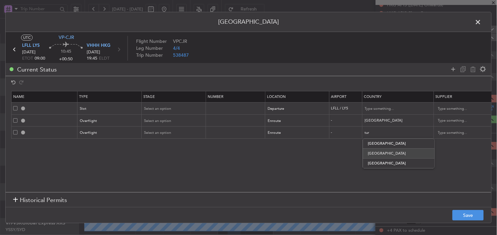
click at [382, 148] on span "Turkmenistan" at bounding box center [398, 153] width 61 height 10
type input "Turkmenistan"
click at [455, 70] on icon at bounding box center [453, 69] width 8 height 8
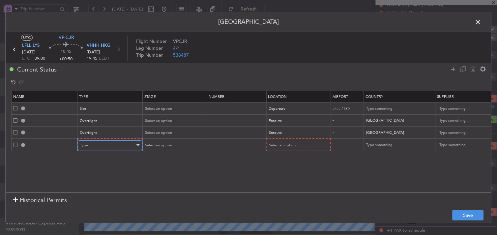
click at [93, 148] on div "Type" at bounding box center [107, 145] width 55 height 10
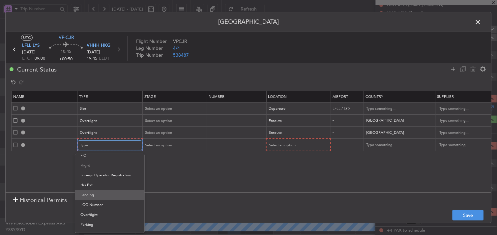
scroll to position [159, 0]
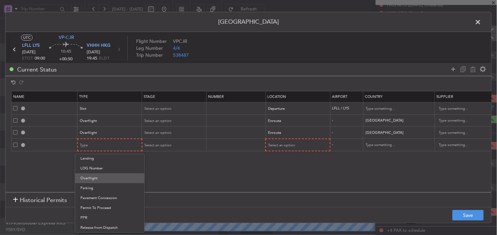
click at [102, 180] on span "Overflight" at bounding box center [109, 178] width 59 height 10
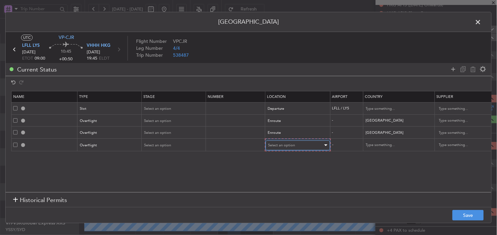
click at [289, 148] on div "Select an option" at bounding box center [295, 145] width 55 height 10
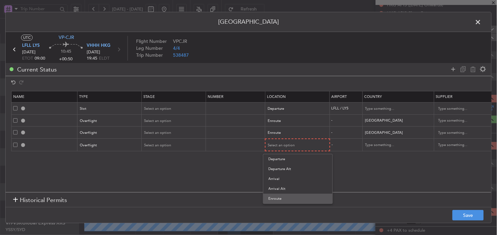
click at [287, 195] on span "Enroute" at bounding box center [297, 199] width 59 height 10
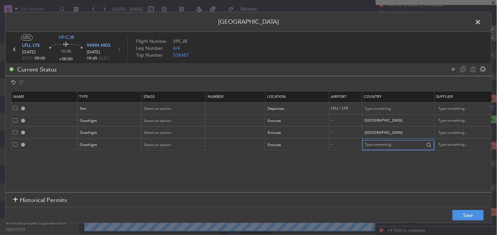
click at [383, 147] on input "text" at bounding box center [394, 145] width 59 height 10
click at [389, 156] on span "Uzbekistan" at bounding box center [398, 156] width 61 height 10
type input "Uzbekistan"
click at [453, 71] on icon at bounding box center [453, 69] width 8 height 8
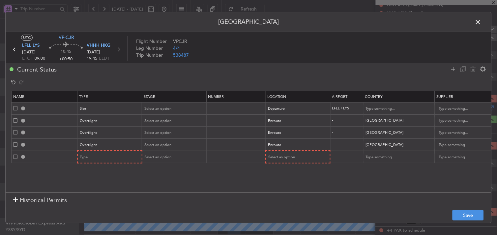
click at [116, 165] on section "Name Type Stage Number Location Airport Country Supplier Req For Utc Issued For…" at bounding box center [248, 140] width 485 height 103
click at [94, 155] on div "Type" at bounding box center [107, 157] width 55 height 10
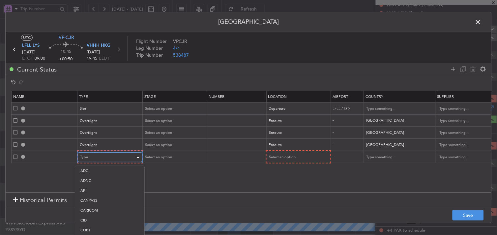
scroll to position [122, 0]
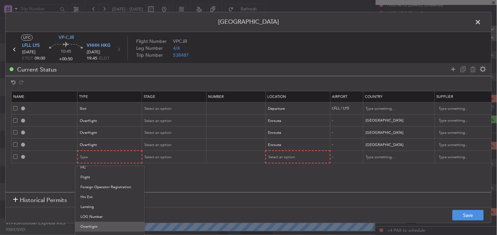
click at [106, 223] on span "Overflight" at bounding box center [109, 227] width 59 height 10
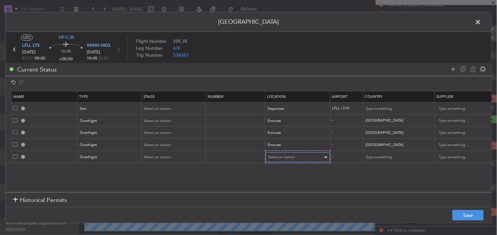
click at [288, 157] on span "Select an option" at bounding box center [281, 156] width 27 height 5
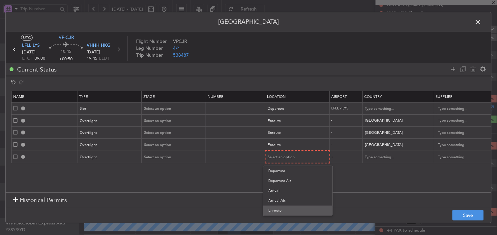
click at [285, 210] on span "Enroute" at bounding box center [297, 210] width 59 height 10
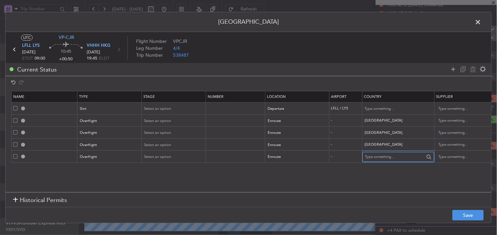
click at [390, 155] on input "text" at bounding box center [394, 157] width 59 height 10
click at [387, 166] on span "Kazakhstan" at bounding box center [398, 168] width 61 height 10
type input "Kazakhstan"
click at [453, 71] on icon at bounding box center [453, 69] width 8 height 8
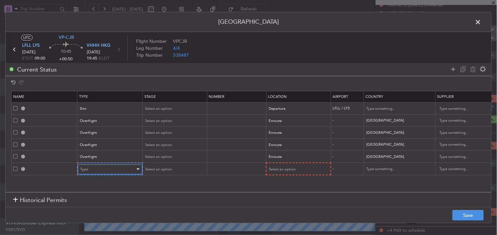
click at [110, 173] on div "Type" at bounding box center [107, 169] width 55 height 10
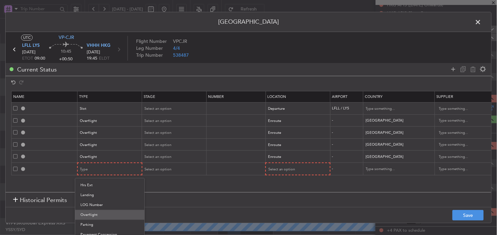
click at [101, 213] on span "Overflight" at bounding box center [109, 215] width 59 height 10
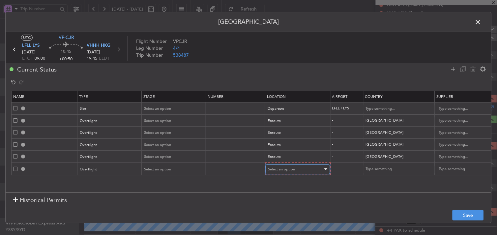
click at [287, 167] on span "Select an option" at bounding box center [281, 169] width 27 height 5
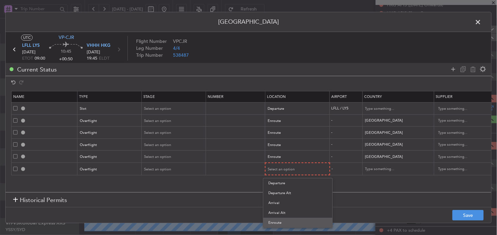
click at [278, 224] on span "Enroute" at bounding box center [297, 223] width 59 height 10
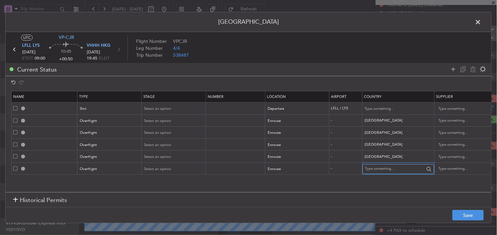
click at [384, 165] on input "text" at bounding box center [394, 169] width 59 height 10
click at [385, 184] on span "Kyrgyzstan" at bounding box center [398, 180] width 61 height 10
type input "Kyrgyzstan"
click at [452, 71] on icon at bounding box center [453, 69] width 8 height 8
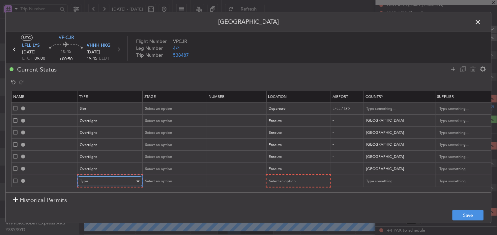
click at [105, 179] on div "Type" at bounding box center [107, 181] width 55 height 10
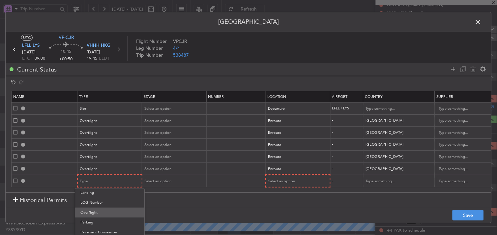
click at [104, 209] on span "Overflight" at bounding box center [109, 212] width 59 height 10
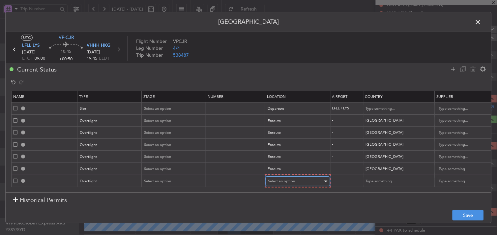
click at [294, 178] on span "Select an option" at bounding box center [281, 180] width 27 height 5
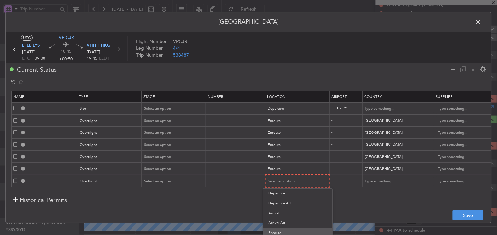
click at [286, 229] on span "Enroute" at bounding box center [297, 233] width 59 height 10
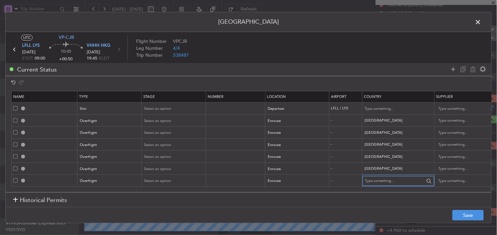
click at [379, 181] on input "text" at bounding box center [394, 181] width 59 height 10
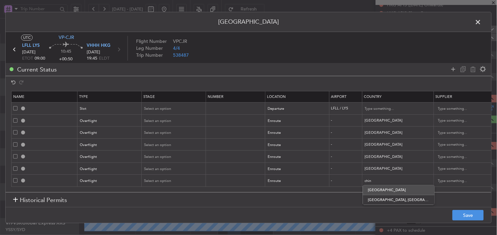
click at [383, 188] on span "China" at bounding box center [398, 190] width 61 height 10
type input "China"
click at [452, 73] on icon at bounding box center [453, 69] width 8 height 8
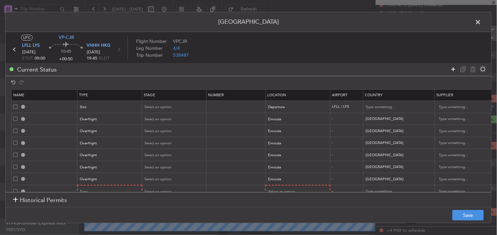
scroll to position [14, 0]
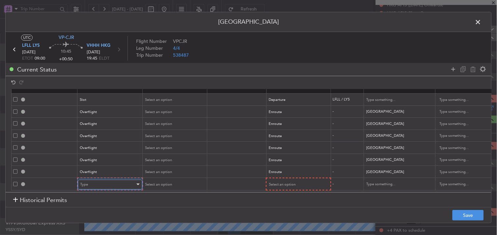
click at [105, 181] on div "Type" at bounding box center [107, 184] width 55 height 10
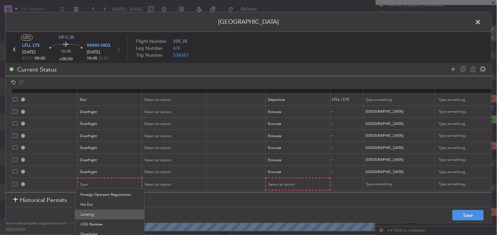
click at [101, 213] on span "Landing" at bounding box center [109, 214] width 59 height 10
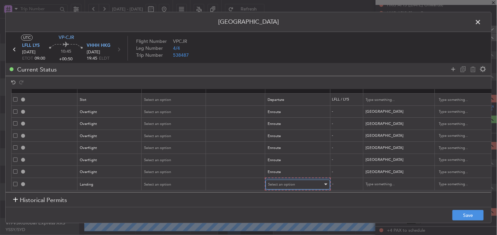
click at [292, 182] on span "Select an option" at bounding box center [281, 184] width 27 height 5
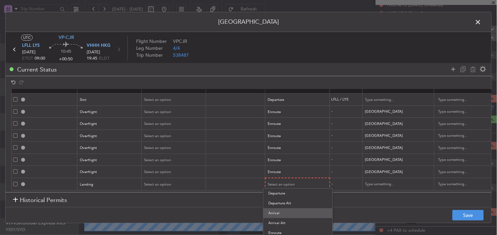
click at [286, 211] on span "Arrival" at bounding box center [297, 213] width 59 height 10
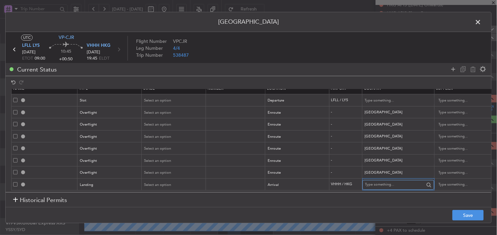
click at [381, 181] on input "text" at bounding box center [394, 185] width 59 height 10
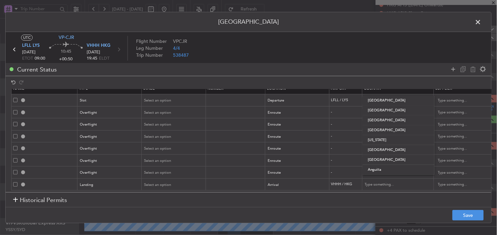
click at [382, 196] on section "Historical Permits" at bounding box center [248, 200] width 485 height 16
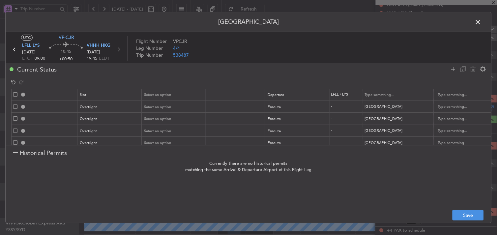
click at [9, 152] on section "Historical Permits" at bounding box center [248, 153] width 485 height 16
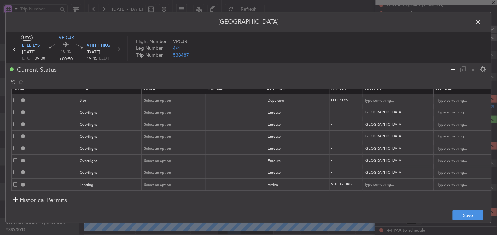
click at [451, 71] on icon at bounding box center [453, 69] width 8 height 8
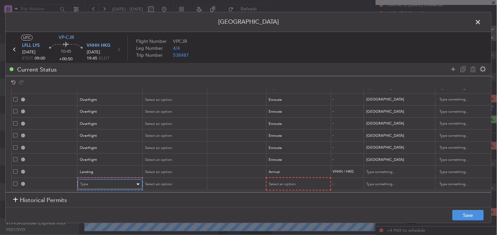
click at [111, 180] on div "Type" at bounding box center [107, 184] width 55 height 10
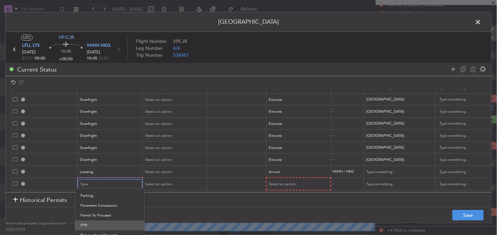
scroll to position [198, 0]
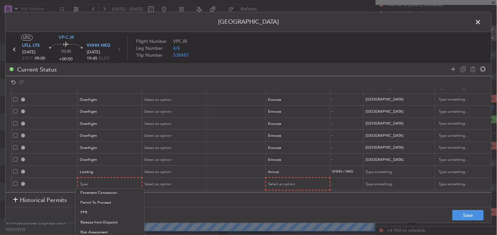
click at [304, 209] on div at bounding box center [248, 117] width 497 height 235
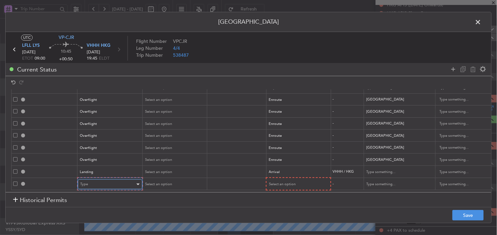
click at [88, 179] on div "Type" at bounding box center [107, 184] width 55 height 10
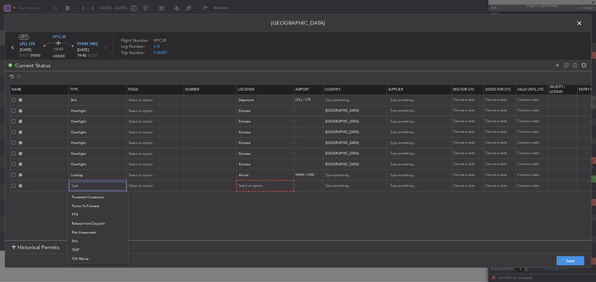
scroll to position [199, 0]
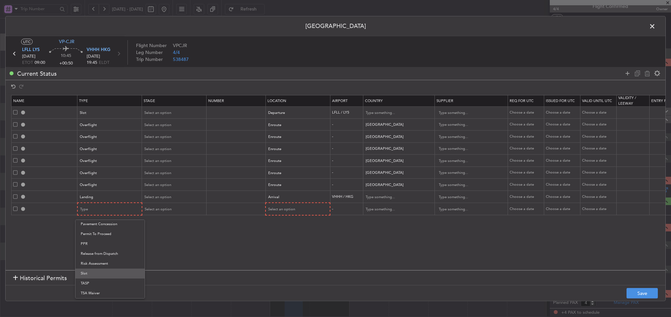
click at [90, 274] on span "Slot" at bounding box center [110, 274] width 59 height 10
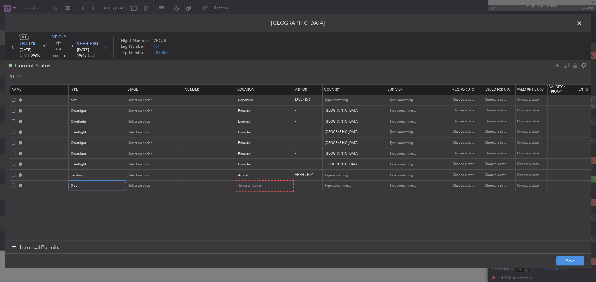
scroll to position [8, 0]
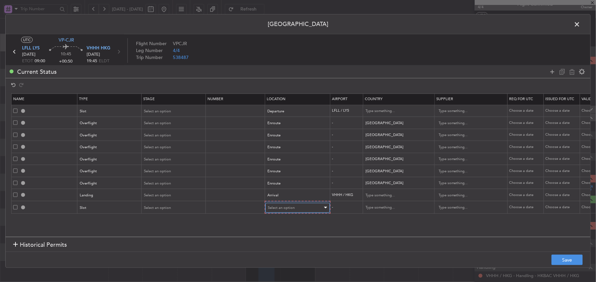
click at [291, 212] on div "Select an option" at bounding box center [295, 208] width 55 height 10
click at [279, 242] on span "Arrival" at bounding box center [298, 242] width 59 height 10
click at [552, 70] on icon at bounding box center [553, 71] width 8 height 8
click at [119, 221] on div "Type" at bounding box center [107, 220] width 55 height 10
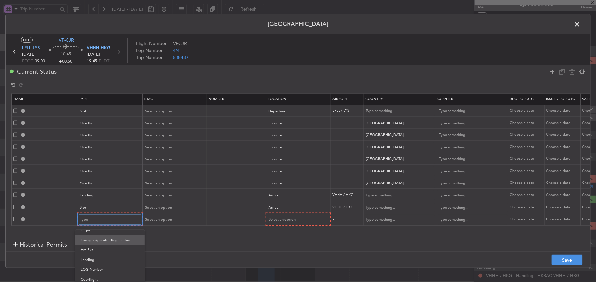
scroll to position [177, 0]
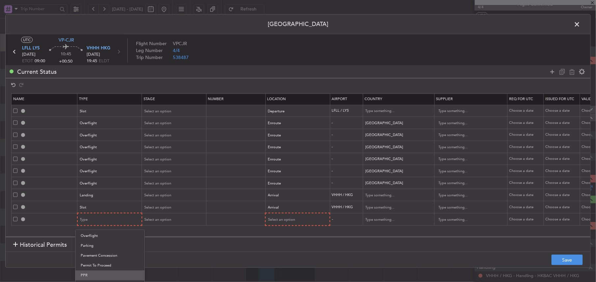
click at [96, 275] on span "PPR" at bounding box center [110, 275] width 59 height 10
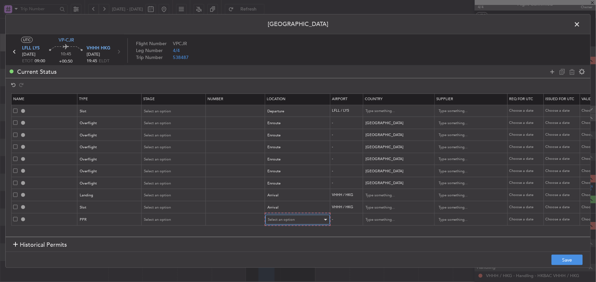
click at [294, 222] on span "Select an option" at bounding box center [281, 219] width 27 height 5
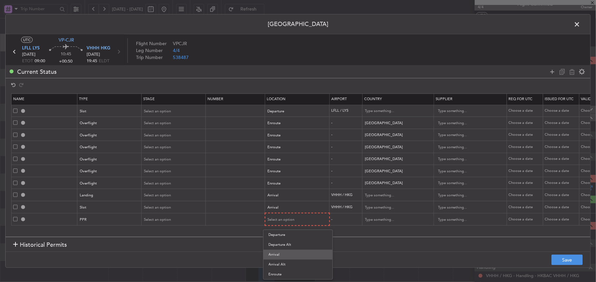
click at [292, 257] on span "Arrival" at bounding box center [298, 255] width 59 height 10
click at [549, 73] on icon at bounding box center [553, 71] width 8 height 8
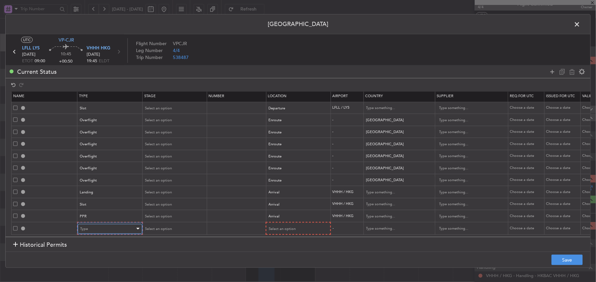
click at [108, 224] on div "Type" at bounding box center [107, 229] width 55 height 10
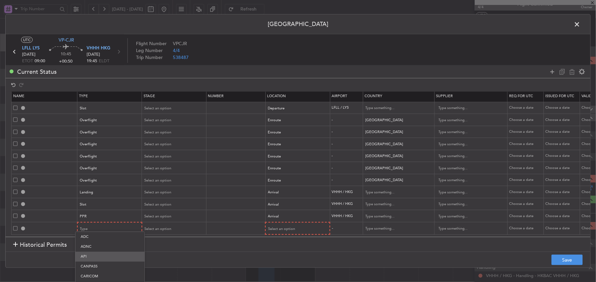
click at [91, 257] on span "API" at bounding box center [110, 257] width 59 height 10
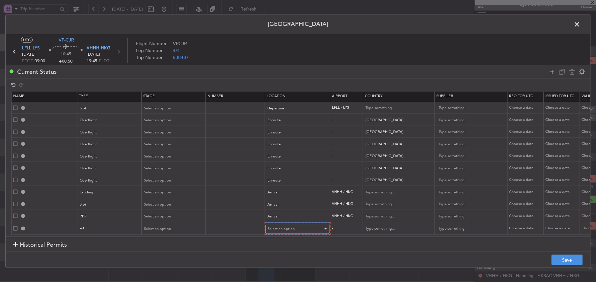
click at [309, 224] on div "Select an option" at bounding box center [295, 229] width 55 height 10
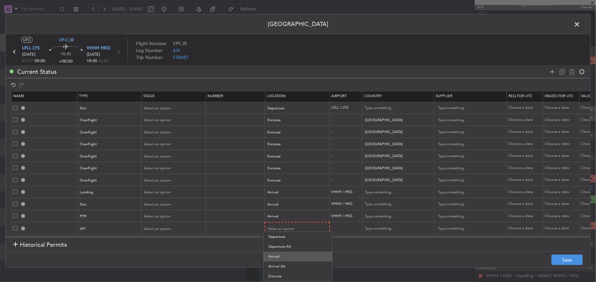
click at [290, 257] on span "Arrival" at bounding box center [298, 257] width 59 height 10
click at [563, 264] on button "Save" at bounding box center [567, 260] width 31 height 11
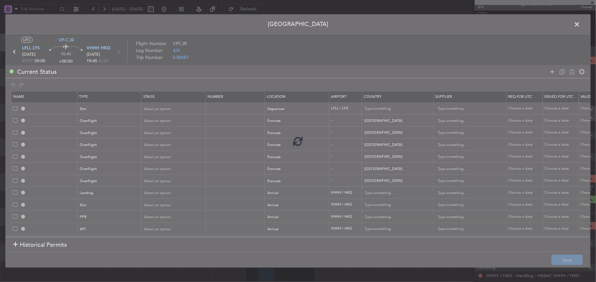
type input "LFLL DEP SLOT"
type input "France"
type input "NNN"
type input "TURKEY OVF"
type input "NNN"
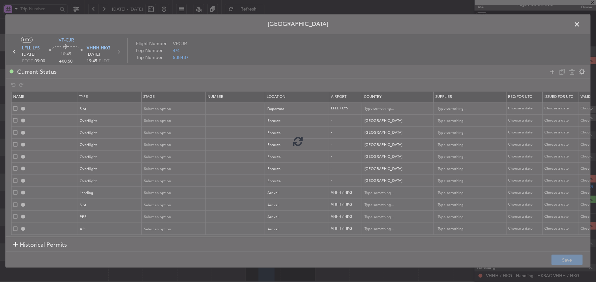
type input "TURKMENISTAN OVF"
type input "NNN"
type input "UZBEKISTAN OVF"
type input "NNN"
type input "KAZAKHSTAN OVF"
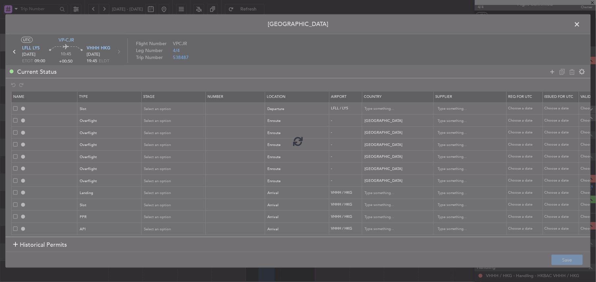
type input "NNN"
type input "KYRGYZSTAN OVF"
type input "NNN"
type input "CHINA OVF"
type input "NNN"
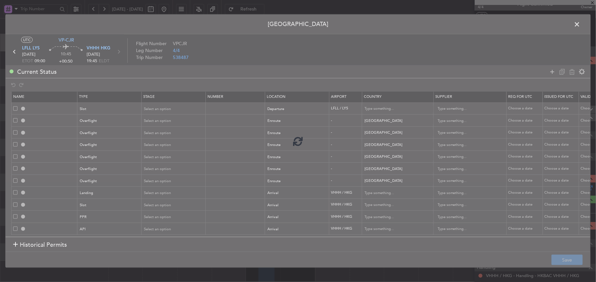
type input "3"
type input "VHHH LDG"
type input "Hong Kong"
type input "NNN"
type input "VHHH ARR SLOT"
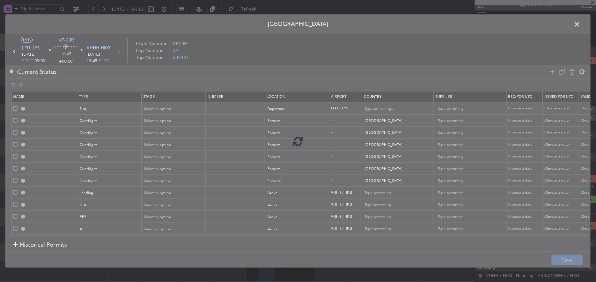
type input "Hong Kong"
type input "NNN"
type input "VHHH PPR"
type input "Hong Kong"
type input "NNN"
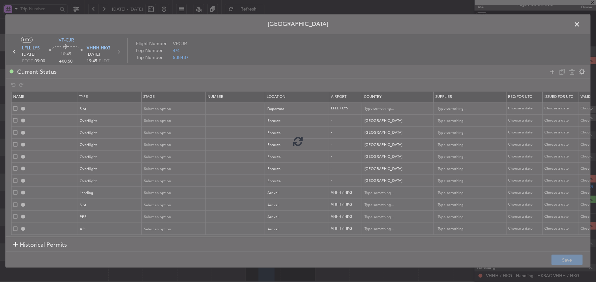
type input "VHHH ARR API"
type input "Hong Kong"
type input "NNN"
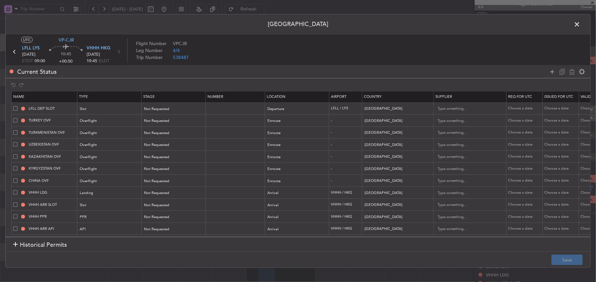
click at [580, 24] on span at bounding box center [580, 25] width 0 height 13
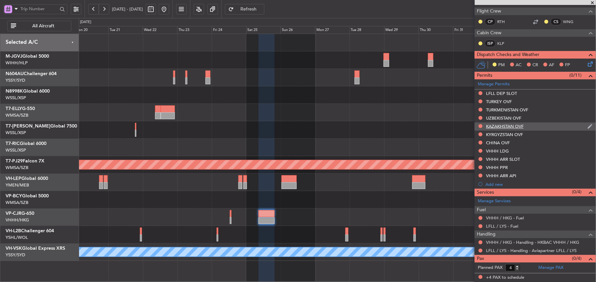
scroll to position [89, 0]
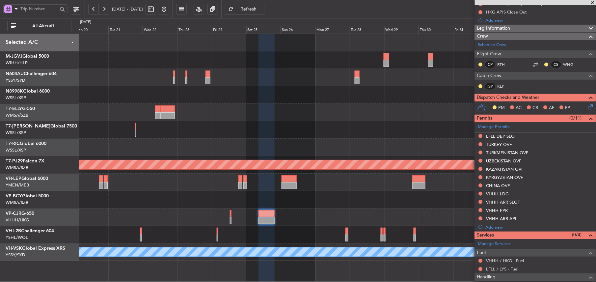
click at [262, 7] on span "Refresh" at bounding box center [248, 9] width 27 height 5
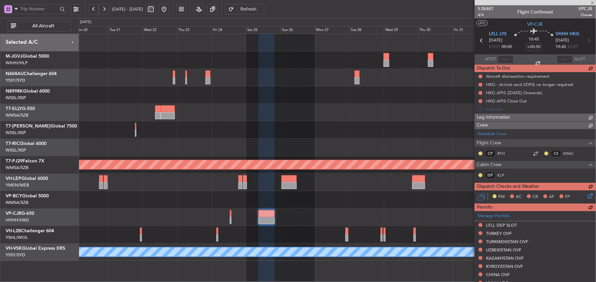
scroll to position [133, 0]
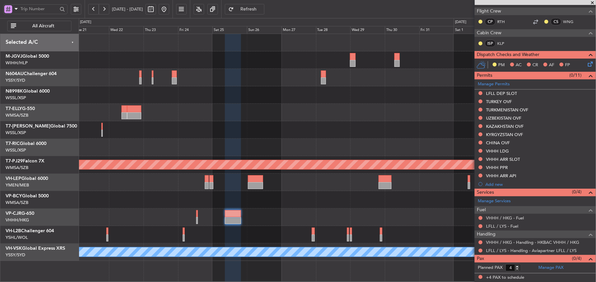
click at [381, 207] on div "Planned Maint Sydney (Kingsford Smith Intl) Planned Maint Kuala Lumpur (Sultan …" at bounding box center [337, 147] width 517 height 227
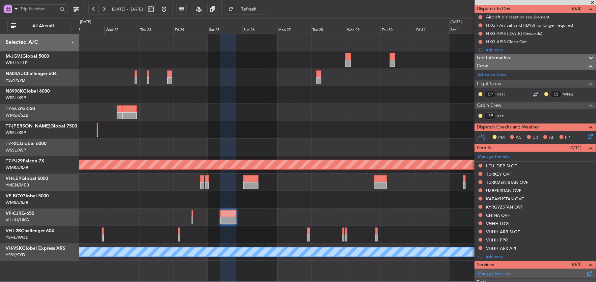
scroll to position [45, 0]
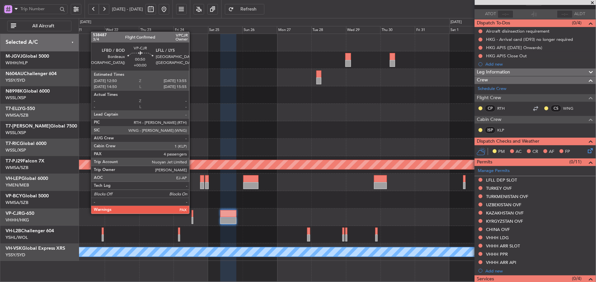
click at [192, 213] on div at bounding box center [193, 213] width 2 height 7
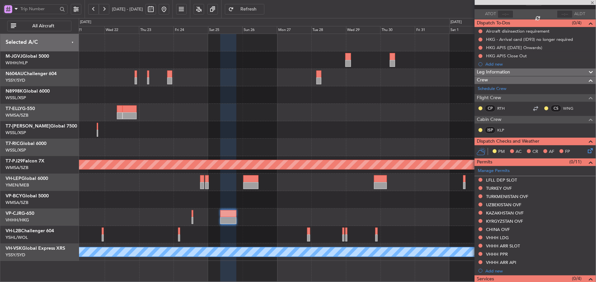
scroll to position [0, 0]
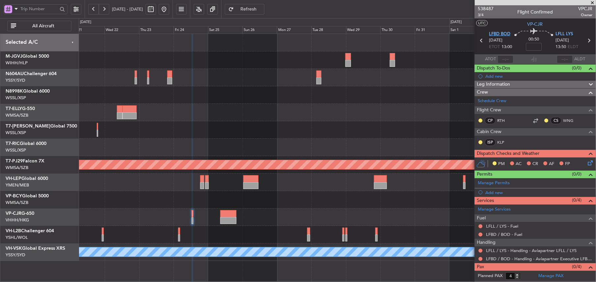
click at [497, 35] on span "LFBD BOD" at bounding box center [499, 34] width 21 height 7
click at [497, 182] on link "Manage Permits" at bounding box center [494, 183] width 32 height 7
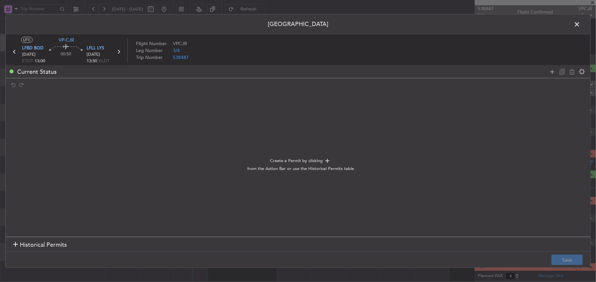
click at [50, 248] on span "Historical Permits" at bounding box center [43, 244] width 47 height 9
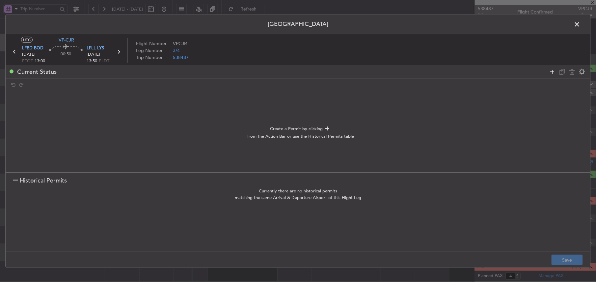
click at [552, 71] on icon at bounding box center [553, 71] width 8 height 8
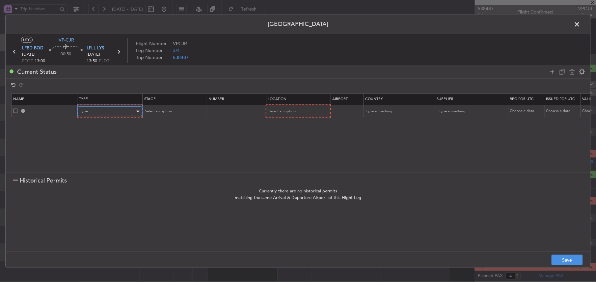
click at [102, 116] on div "Type" at bounding box center [107, 111] width 55 height 10
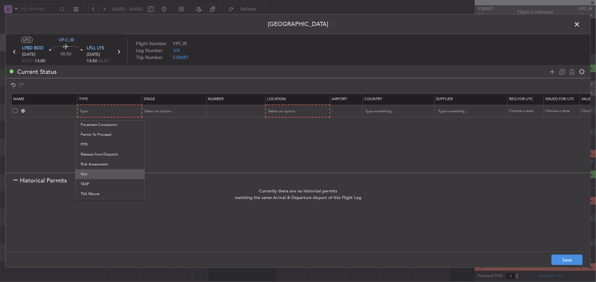
click at [96, 170] on span "Slot" at bounding box center [110, 174] width 59 height 10
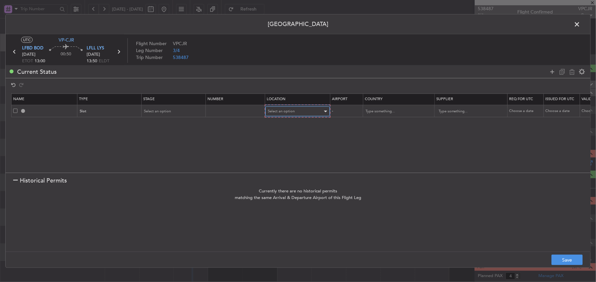
click at [282, 111] on span "Select an option" at bounding box center [281, 111] width 27 height 5
click at [286, 146] on span "Arrival" at bounding box center [298, 145] width 59 height 10
click at [565, 257] on button "Save" at bounding box center [567, 260] width 31 height 11
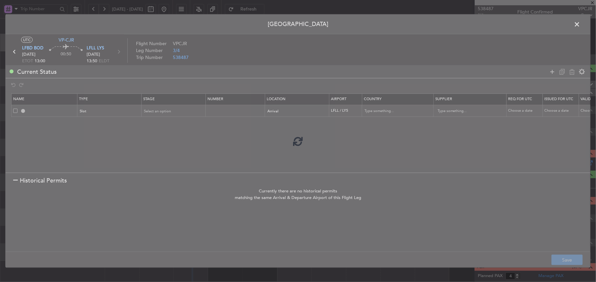
type input "LFLL ARR SLOT"
type input "France"
type input "NNN"
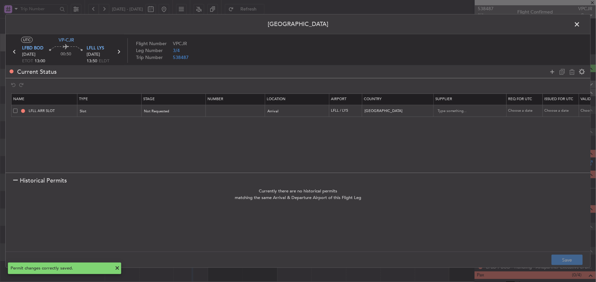
click at [580, 24] on span at bounding box center [580, 25] width 0 height 13
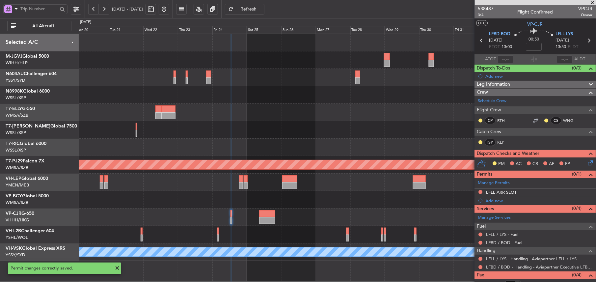
click at [313, 198] on div at bounding box center [337, 199] width 517 height 17
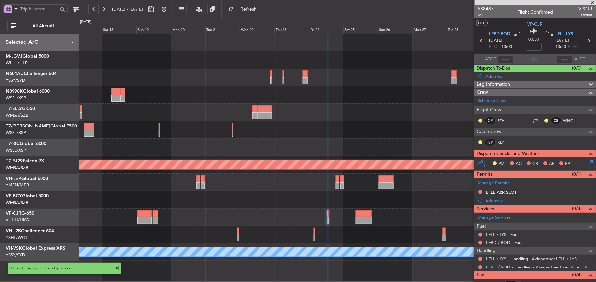
click at [266, 200] on div at bounding box center [337, 199] width 517 height 17
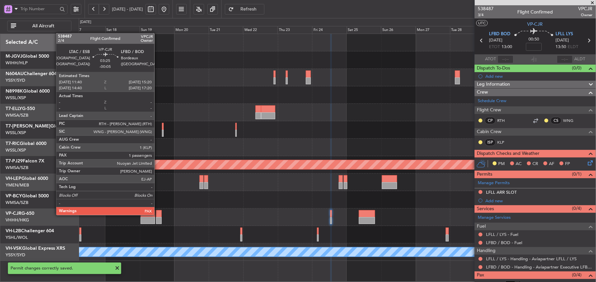
click at [157, 215] on div at bounding box center [159, 213] width 6 height 7
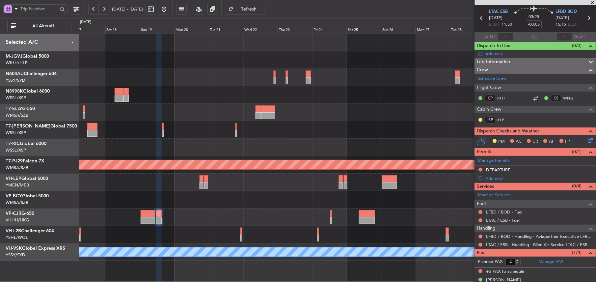
scroll to position [32, 0]
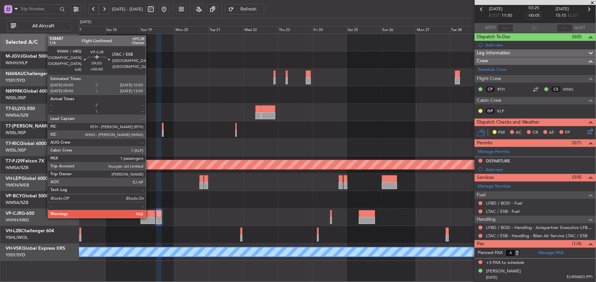
click at [149, 218] on div at bounding box center [148, 220] width 15 height 7
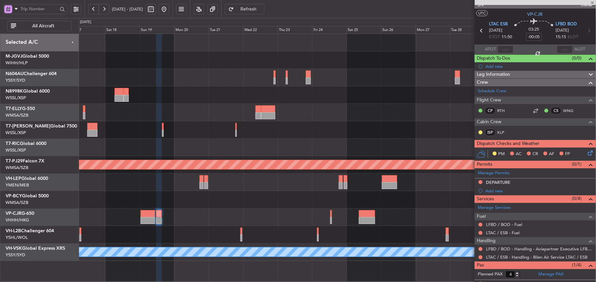
scroll to position [0, 0]
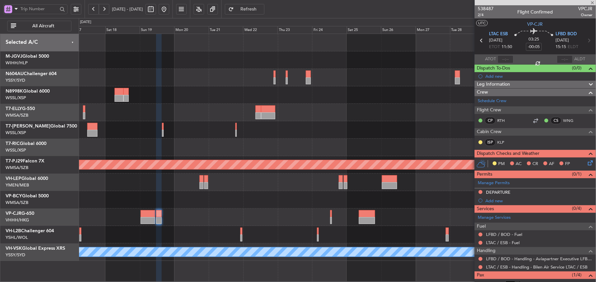
type input "+00:40"
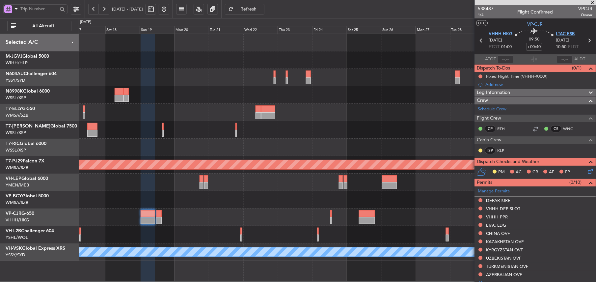
click at [556, 33] on span "LTAC ESB" at bounding box center [565, 34] width 19 height 7
click at [314, 203] on div at bounding box center [337, 199] width 517 height 17
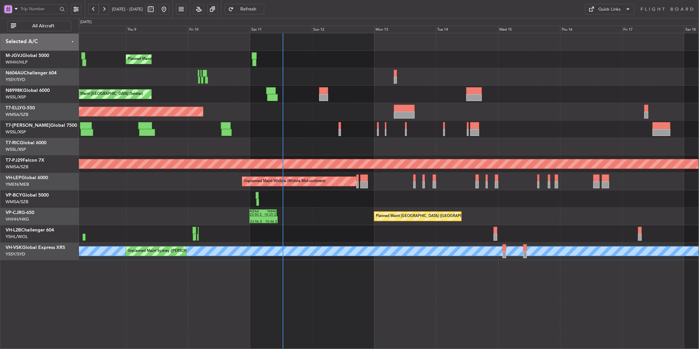
click at [268, 198] on div at bounding box center [389, 198] width 620 height 17
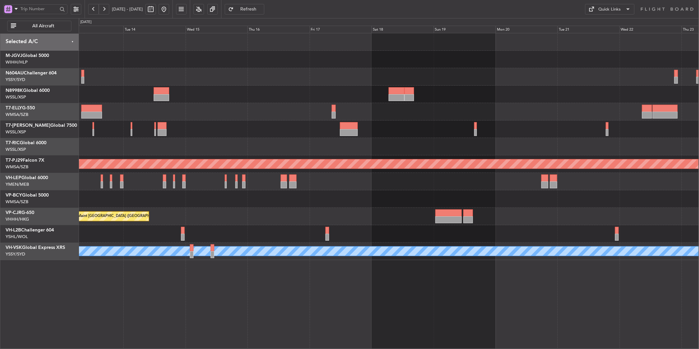
click at [337, 195] on div at bounding box center [389, 198] width 620 height 17
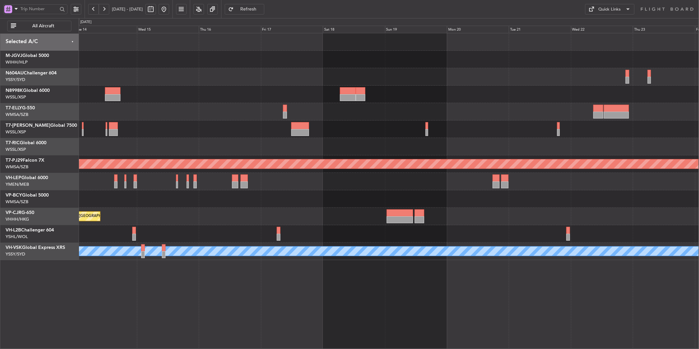
click at [312, 185] on div "Unplanned Maint Wichita (Wichita Mid-continent)" at bounding box center [389, 181] width 620 height 17
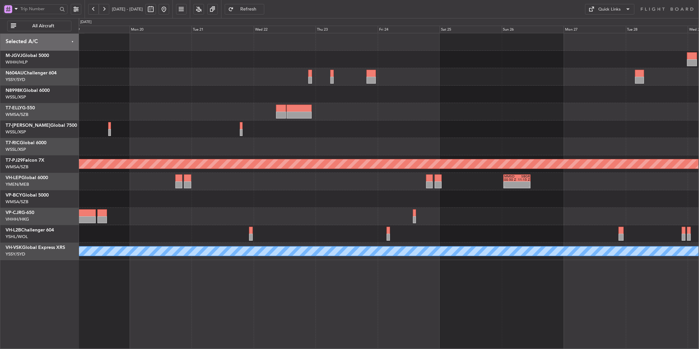
click at [381, 216] on div at bounding box center [389, 216] width 620 height 17
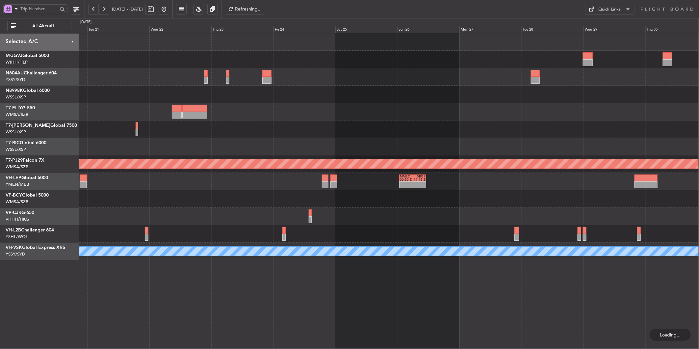
click at [312, 214] on div at bounding box center [389, 216] width 620 height 17
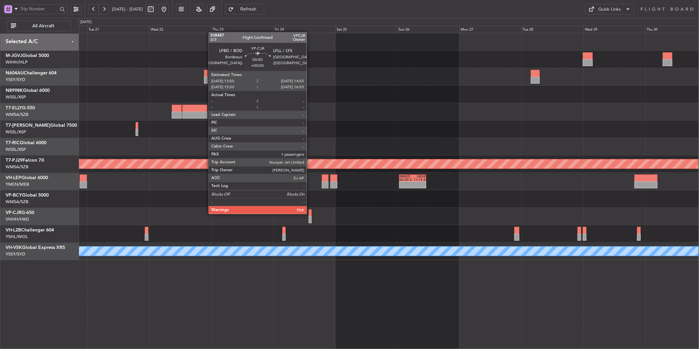
click at [310, 213] on div at bounding box center [310, 212] width 3 height 7
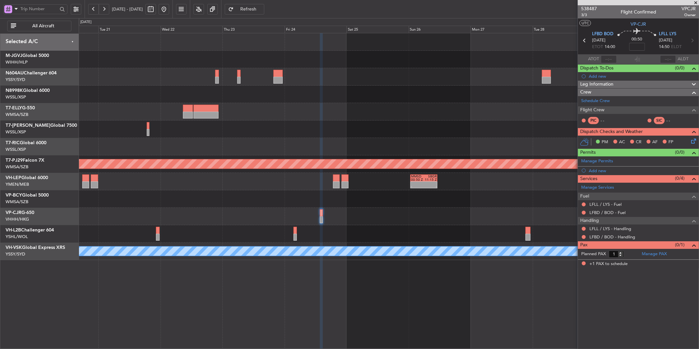
click at [428, 214] on div "Planned Maint [GEOGRAPHIC_DATA] (Sultan [PERSON_NAME] [PERSON_NAME] - Subang) -…" at bounding box center [389, 146] width 620 height 227
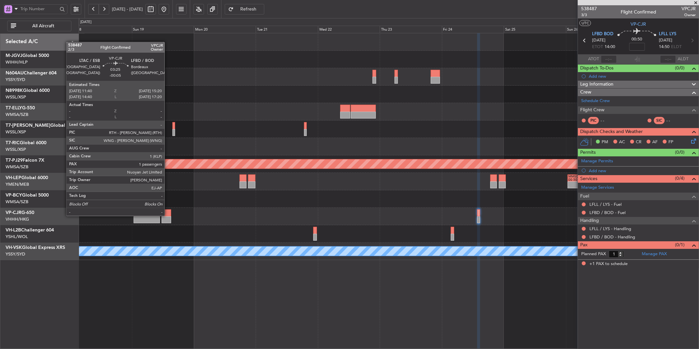
click at [168, 215] on div at bounding box center [167, 212] width 10 height 7
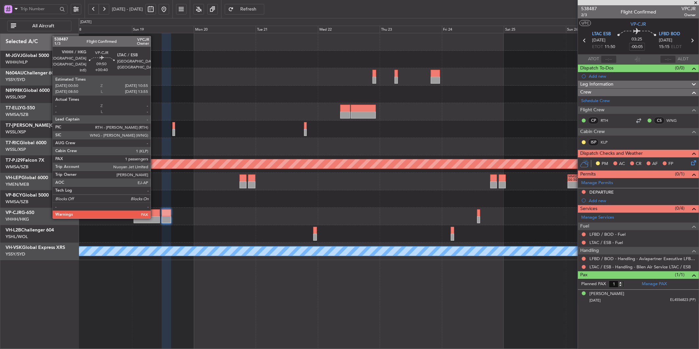
click at [154, 218] on div at bounding box center [147, 219] width 26 height 7
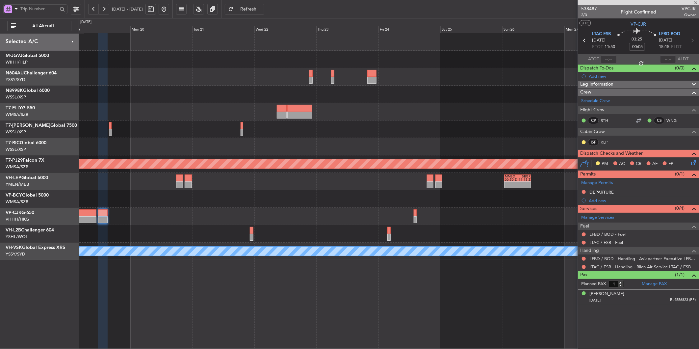
click at [204, 211] on div at bounding box center [389, 216] width 620 height 17
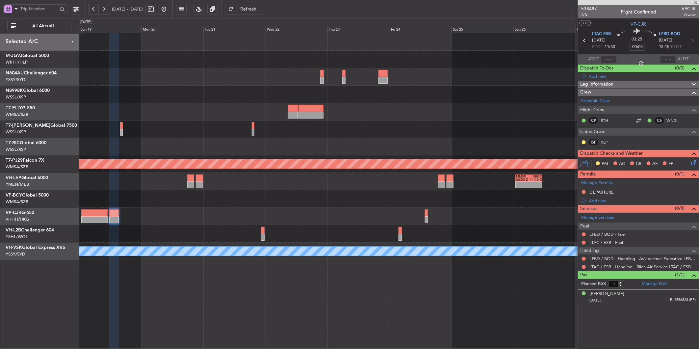
click at [300, 211] on div at bounding box center [389, 216] width 620 height 17
type input "+00:40"
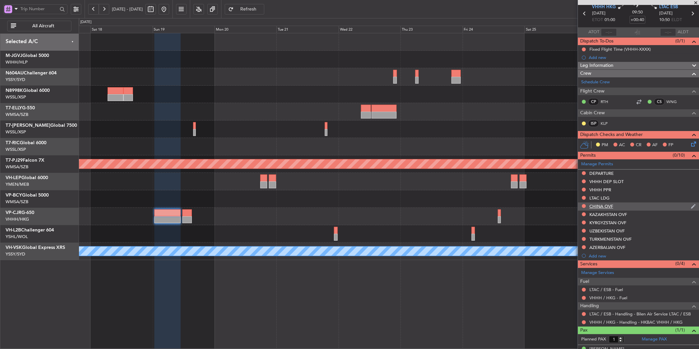
scroll to position [38, 0]
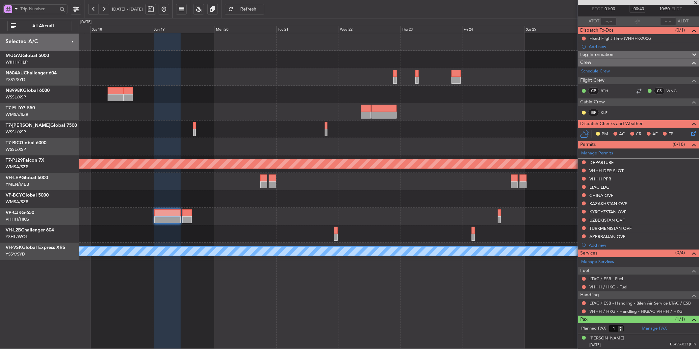
click at [353, 215] on div at bounding box center [389, 216] width 620 height 17
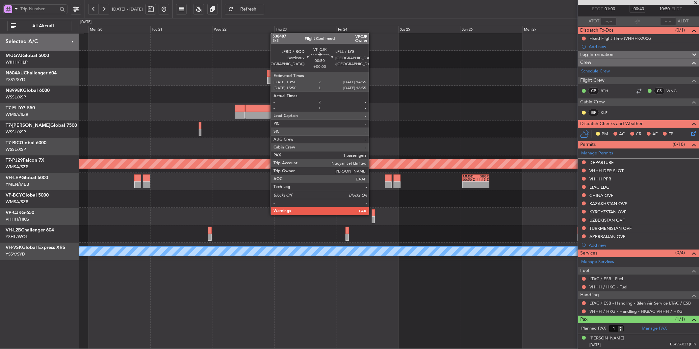
click at [372, 214] on div at bounding box center [373, 212] width 3 height 7
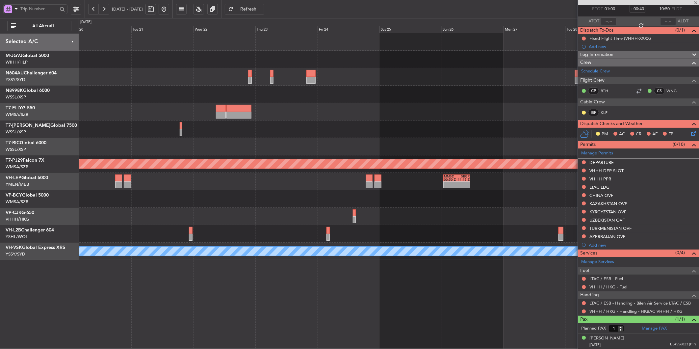
click at [391, 213] on div at bounding box center [389, 216] width 620 height 17
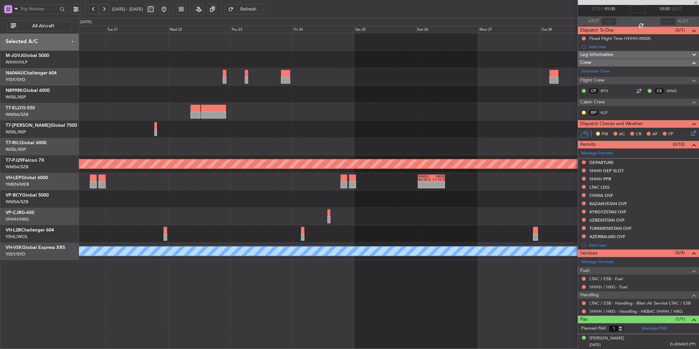
scroll to position [0, 0]
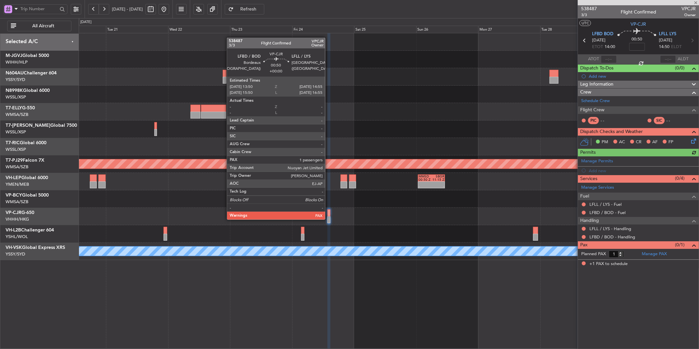
click at [328, 219] on div at bounding box center [329, 219] width 3 height 7
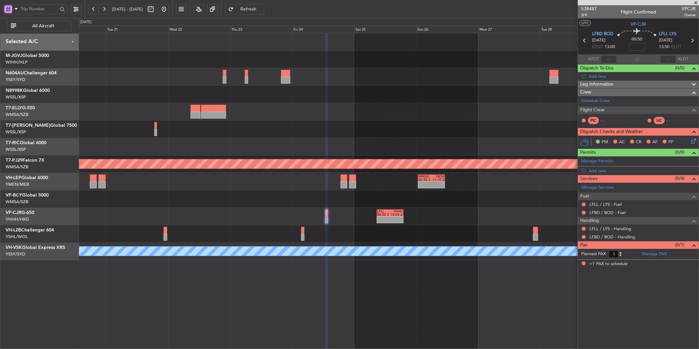
click at [268, 15] on fb-refresh-button "Refresh" at bounding box center [245, 9] width 46 height 18
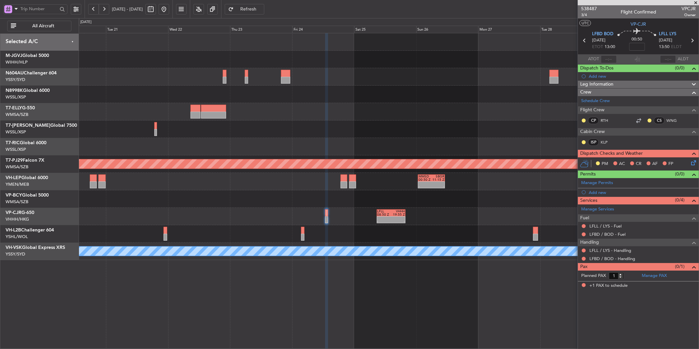
click at [261, 7] on span "Refresh" at bounding box center [248, 9] width 27 height 5
click at [621, 274] on input "2" at bounding box center [616, 275] width 15 height 7
click at [621, 274] on input "3" at bounding box center [616, 275] width 15 height 7
type input "4"
click at [621, 274] on input "4" at bounding box center [616, 275] width 15 height 7
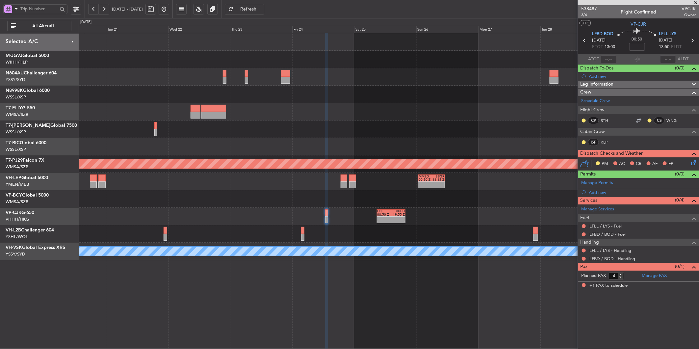
click at [631, 277] on form "Planned PAX 4" at bounding box center [608, 276] width 61 height 11
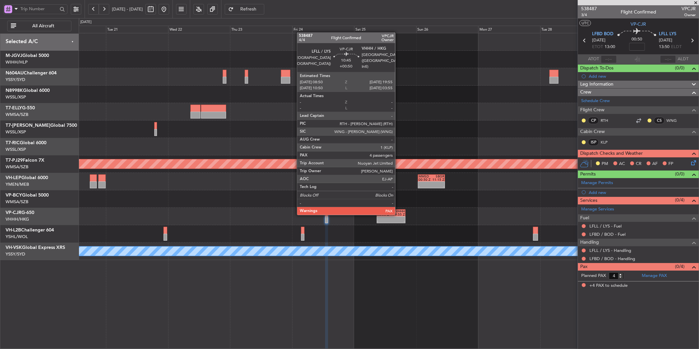
click at [398, 214] on div "19:55 Z" at bounding box center [398, 214] width 14 height 3
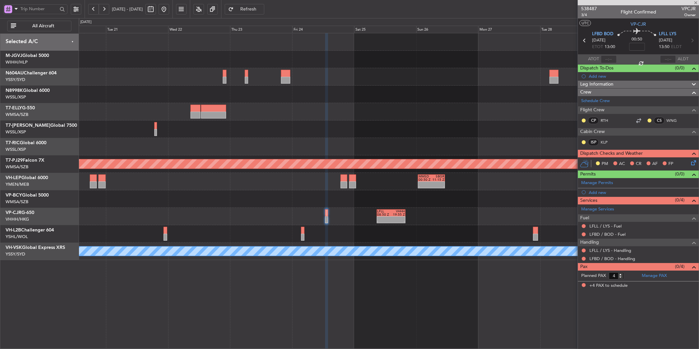
type input "+00:50"
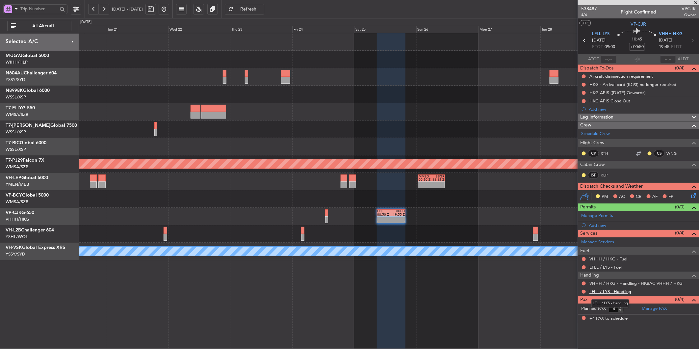
click at [618, 293] on link "LFLL / LYS - Handling" at bounding box center [611, 292] width 42 height 6
click at [251, 6] on button "Refresh" at bounding box center [245, 9] width 40 height 11
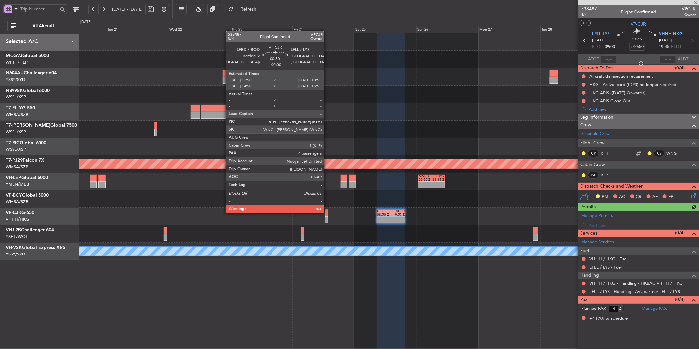
click at [328, 212] on div at bounding box center [326, 212] width 3 height 7
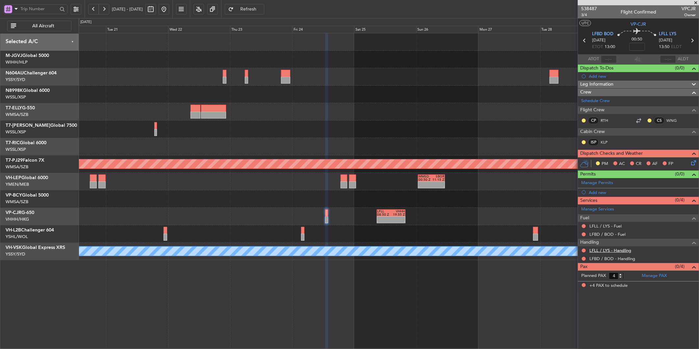
click at [618, 251] on link "LFLL / LYS - Handling" at bounding box center [611, 251] width 42 height 6
click at [617, 258] on link "LFBD / BOD - Handling" at bounding box center [613, 259] width 46 height 6
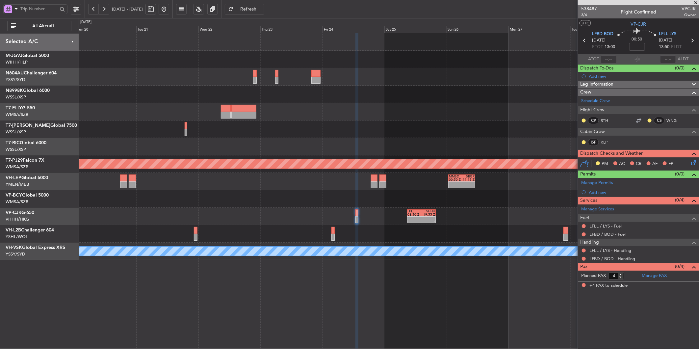
click at [392, 215] on div "- - LFLL 08:50 Z VHHH 19:55 Z" at bounding box center [389, 216] width 620 height 17
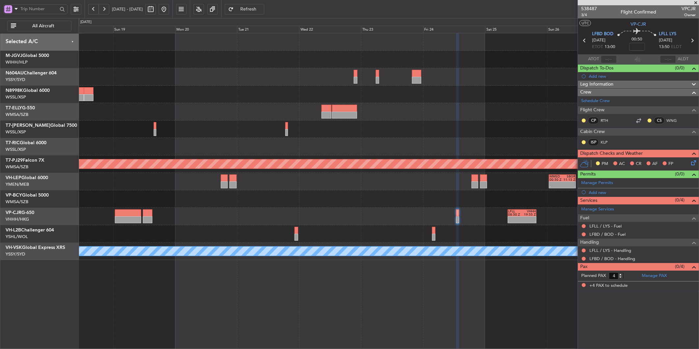
click at [256, 9] on span "Refresh" at bounding box center [248, 9] width 27 height 5
click at [343, 88] on div at bounding box center [389, 94] width 620 height 17
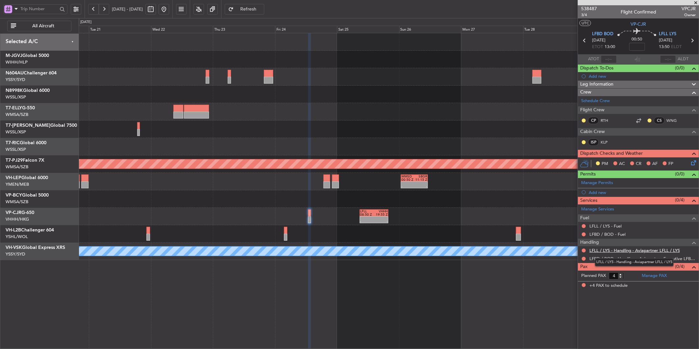
click at [616, 250] on link "LFLL / LYS - Handling - Aviapartner LFLL / LYS" at bounding box center [635, 251] width 91 height 6
click at [261, 7] on span "Refresh" at bounding box center [248, 9] width 27 height 5
click at [272, 209] on div "- - LFLL 08:50 Z VHHH 19:55 Z" at bounding box center [389, 216] width 620 height 17
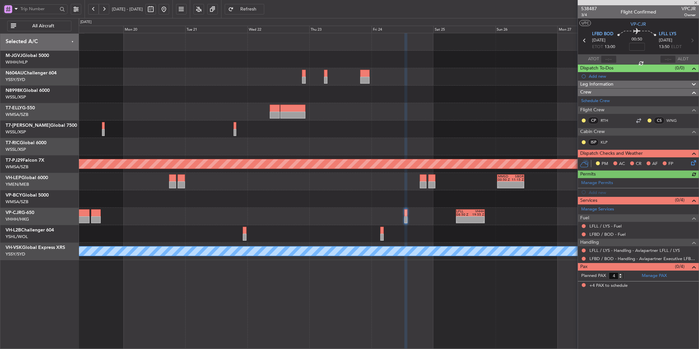
click at [277, 213] on div "- - LFLL 08:50 Z VHHH 19:55 Z" at bounding box center [389, 216] width 620 height 17
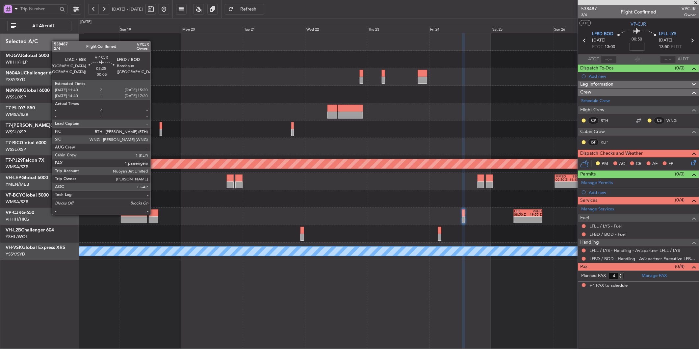
click at [154, 214] on div at bounding box center [154, 212] width 10 height 7
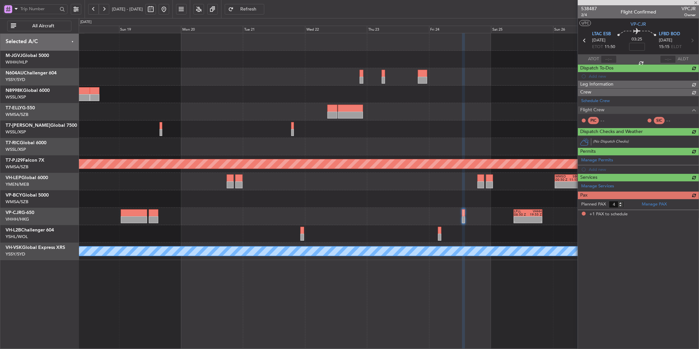
type input "-00:05"
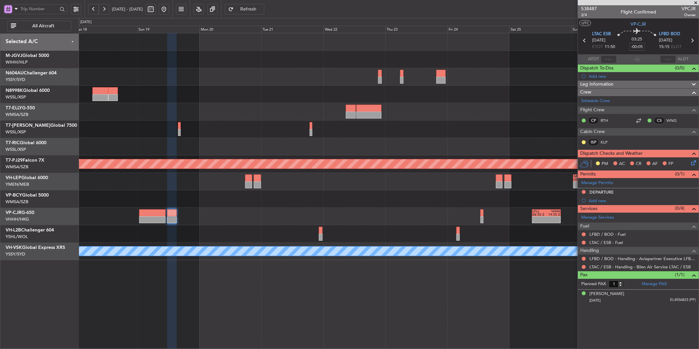
click at [354, 212] on div "- - LFLL 08:50 Z VHHH 19:55 Z" at bounding box center [389, 216] width 620 height 17
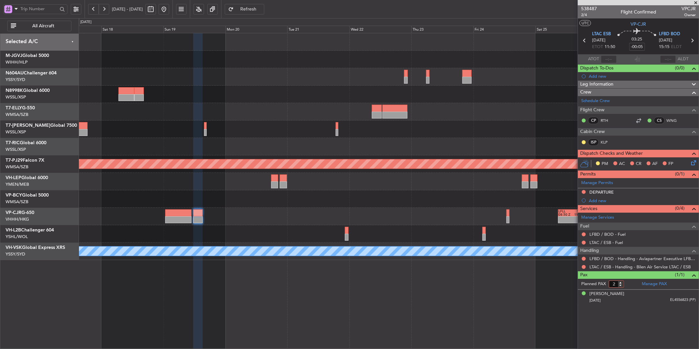
click at [621, 282] on input "2" at bounding box center [616, 284] width 15 height 7
click at [621, 282] on input "3" at bounding box center [616, 284] width 15 height 7
type input "4"
click at [621, 282] on input "4" at bounding box center [616, 284] width 15 height 7
click at [627, 284] on form "Planned PAX 4" at bounding box center [608, 284] width 61 height 11
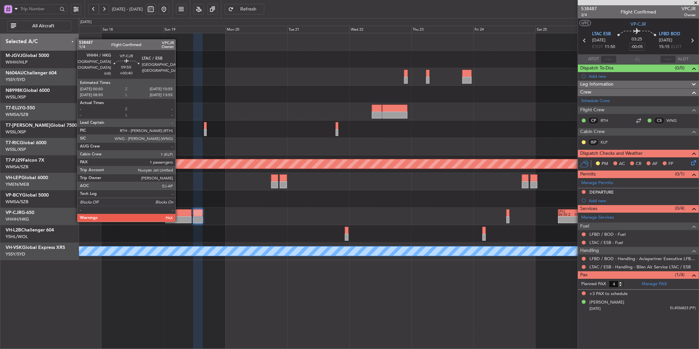
click at [179, 221] on div at bounding box center [178, 219] width 26 height 7
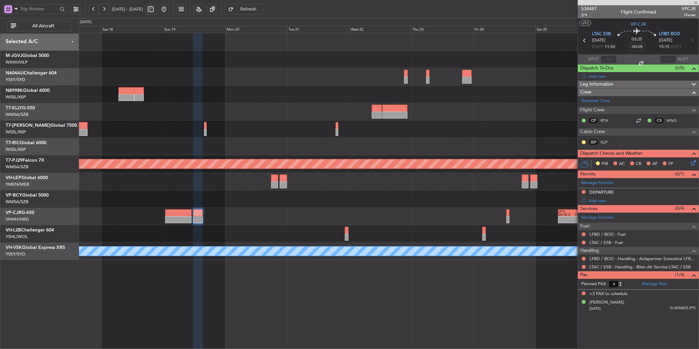
type input "+00:40"
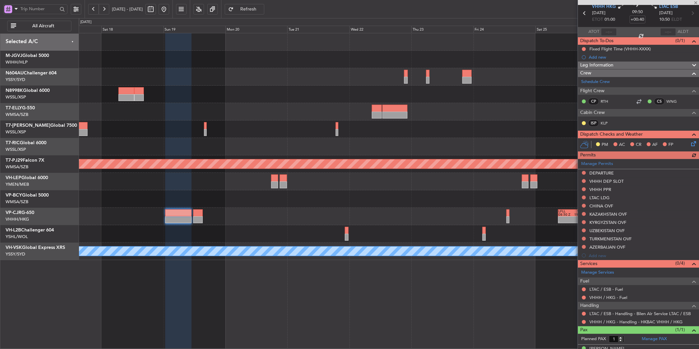
scroll to position [38, 0]
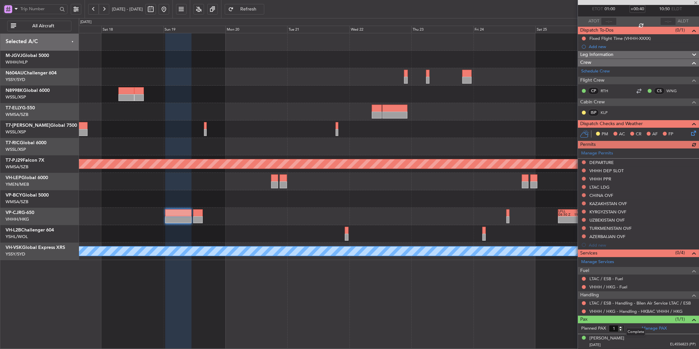
click at [622, 326] on mat-tooltip-component "Complete" at bounding box center [636, 331] width 28 height 17
click at [622, 328] on mat-tooltip-component "Complete" at bounding box center [636, 331] width 28 height 17
click at [621, 326] on input "1" at bounding box center [616, 328] width 15 height 7
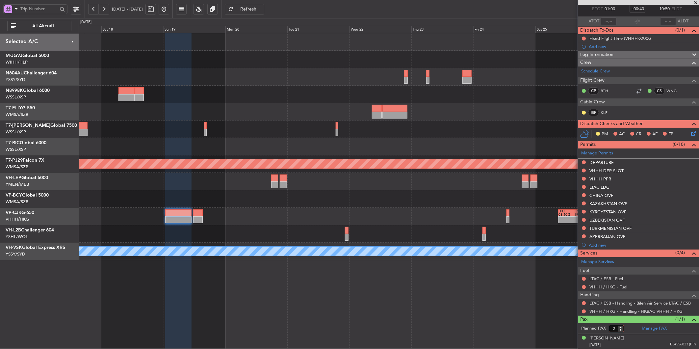
click at [621, 326] on input "2" at bounding box center [616, 328] width 15 height 7
click at [621, 326] on input "3" at bounding box center [616, 328] width 15 height 7
type input "4"
click at [621, 326] on input "4" at bounding box center [616, 328] width 15 height 7
click at [627, 328] on form "Planned PAX 4" at bounding box center [608, 328] width 61 height 11
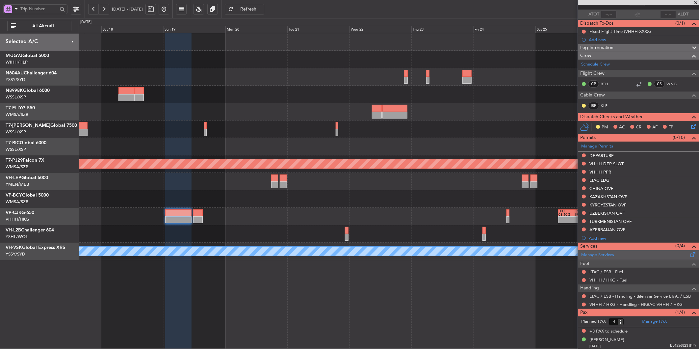
scroll to position [46, 0]
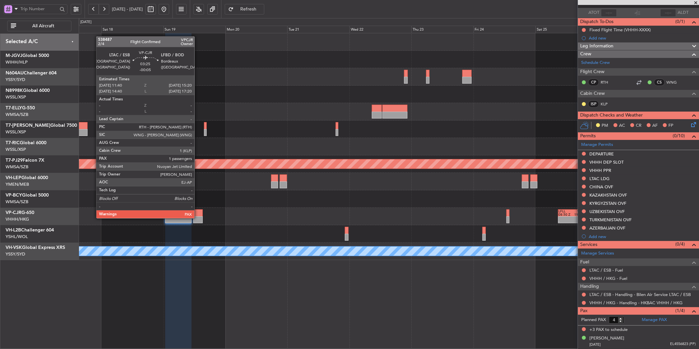
click at [198, 217] on div at bounding box center [198, 219] width 10 height 7
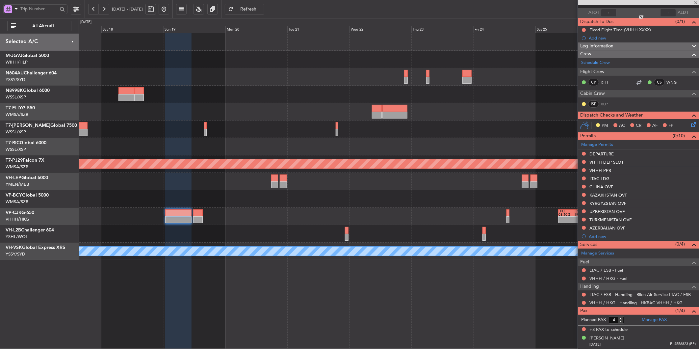
type input "-00:05"
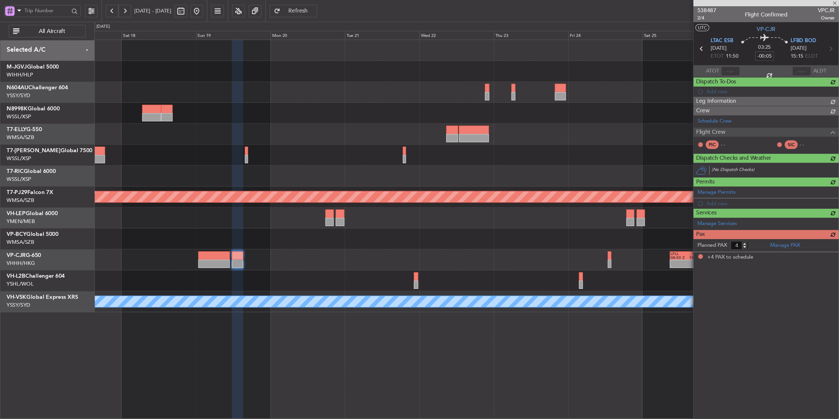
scroll to position [0, 0]
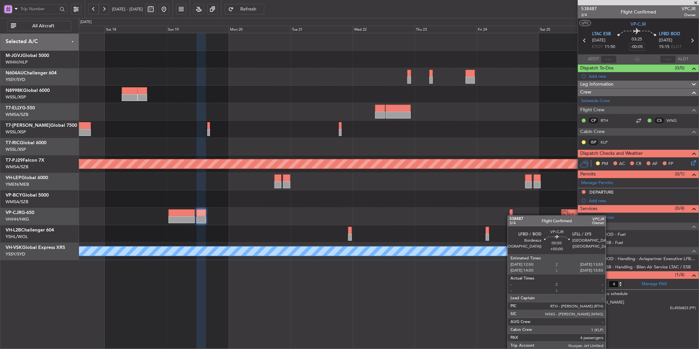
click at [512, 216] on div "- - LFLL 08:50 Z VHHH 19:55 Z" at bounding box center [389, 216] width 620 height 17
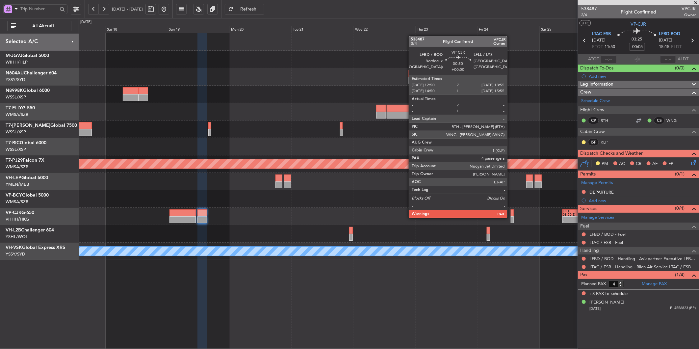
click at [511, 217] on div at bounding box center [512, 219] width 3 height 7
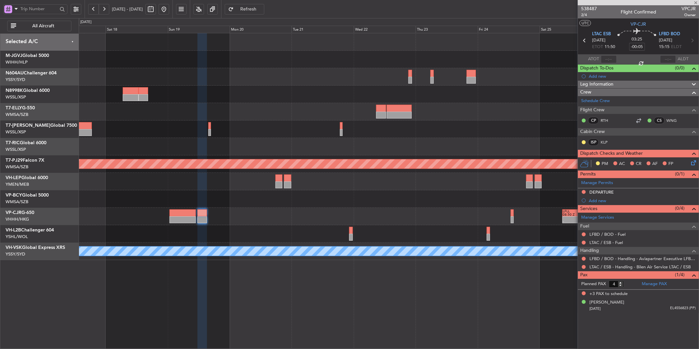
click at [414, 214] on div "- - LFLL 08:50 Z VHHH 19:55 Z" at bounding box center [389, 216] width 620 height 17
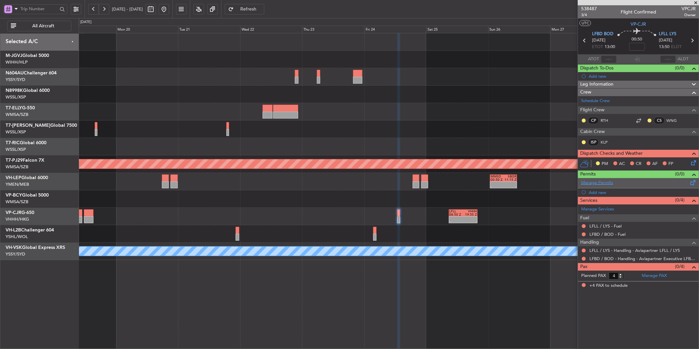
click at [594, 181] on link "Manage Permits" at bounding box center [597, 183] width 32 height 7
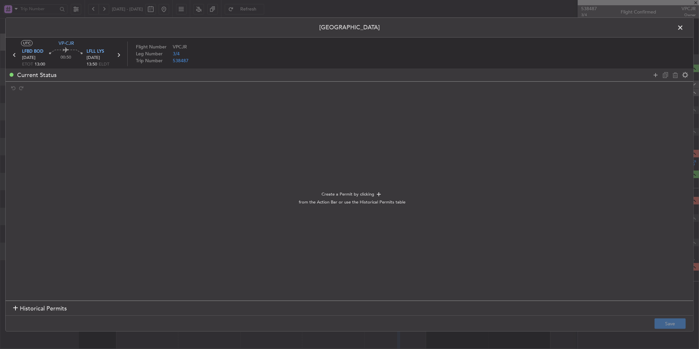
click at [49, 307] on span "Historical Permits" at bounding box center [43, 308] width 47 height 9
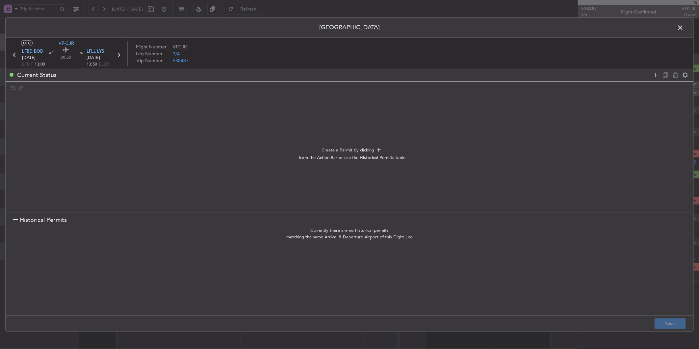
click at [684, 29] on span at bounding box center [684, 29] width 0 height 13
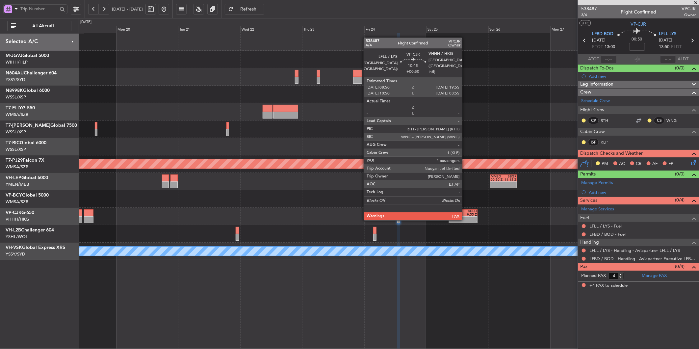
click at [464, 219] on div at bounding box center [470, 218] width 14 height 3
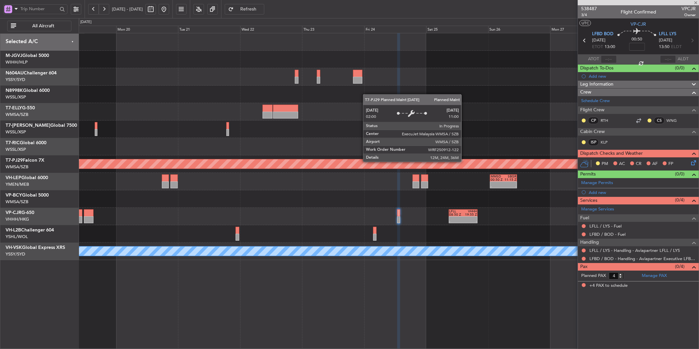
type input "+00:50"
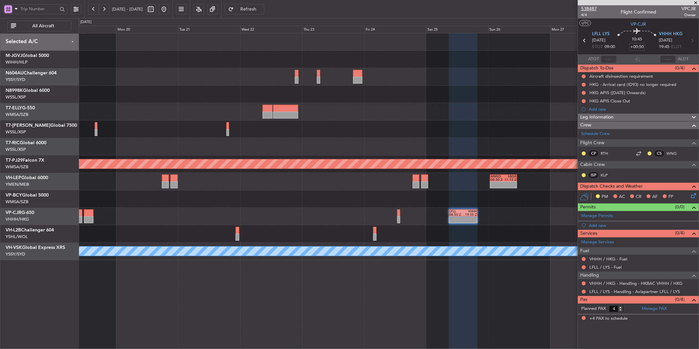
click at [593, 9] on span "538487" at bounding box center [589, 8] width 16 height 7
click at [600, 212] on div "Manage Permits" at bounding box center [638, 216] width 121 height 10
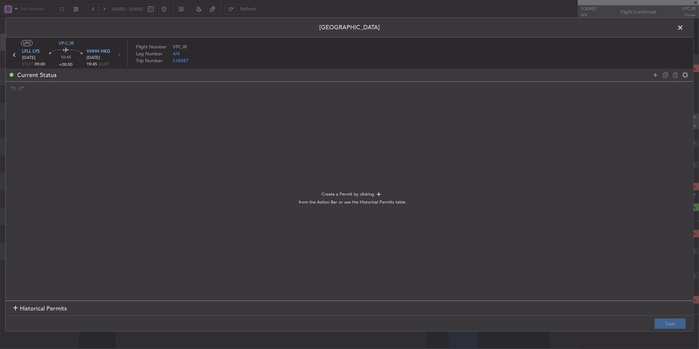
click at [684, 31] on span at bounding box center [684, 29] width 0 height 13
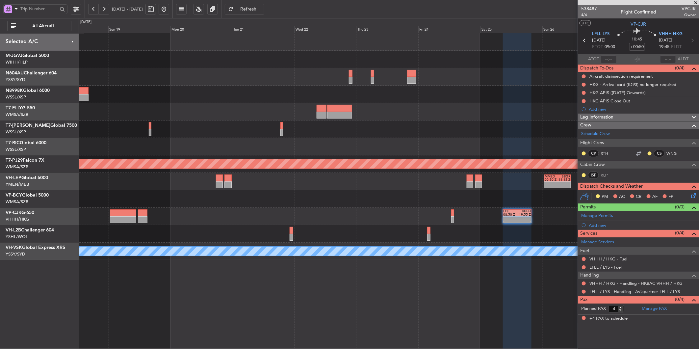
click at [295, 214] on div "- - LFLL 08:50 Z VHHH 19:55 Z" at bounding box center [389, 216] width 620 height 17
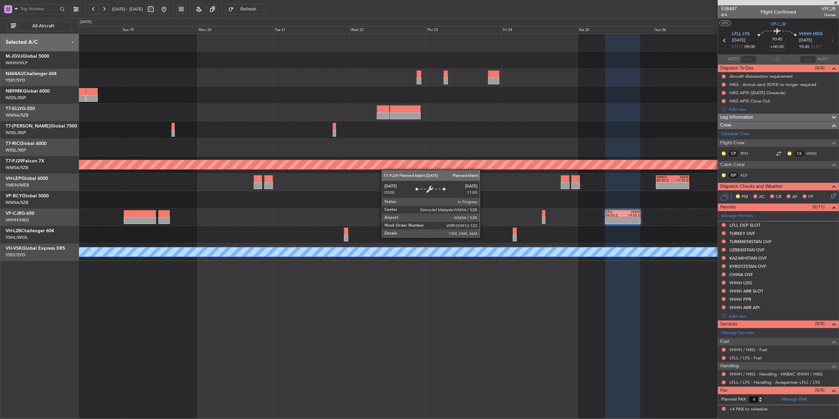
click at [470, 160] on div "Planned Maint [GEOGRAPHIC_DATA] (Sultan [PERSON_NAME] [PERSON_NAME] - Subang)" at bounding box center [459, 164] width 760 height 17
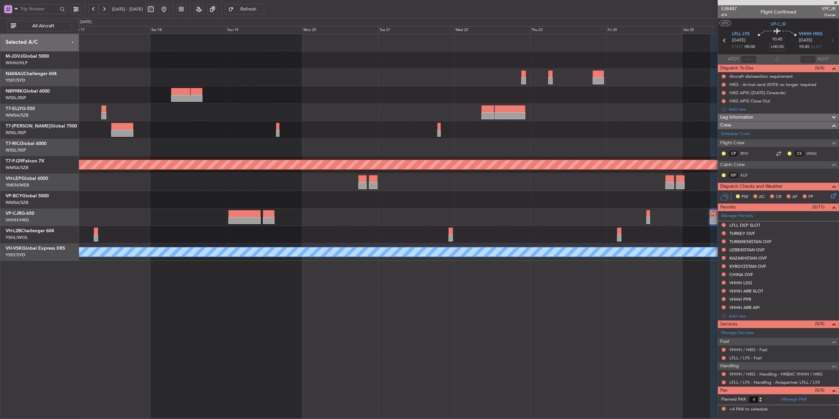
click at [169, 8] on button at bounding box center [164, 9] width 11 height 11
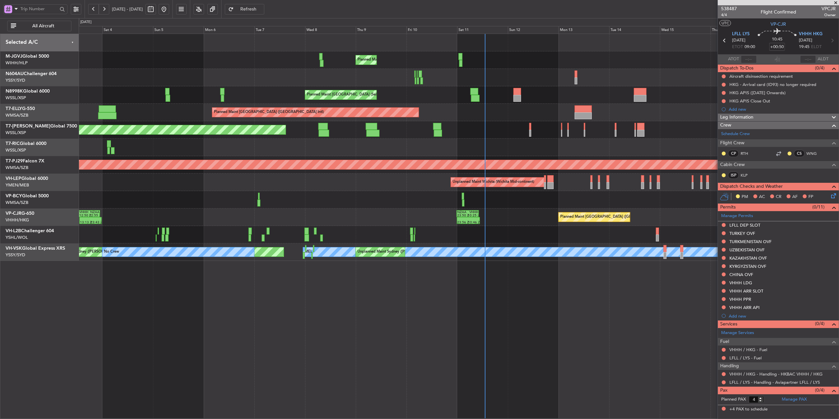
click at [453, 216] on div "Planned Maint [GEOGRAPHIC_DATA] ([GEOGRAPHIC_DATA] Intl) 23:56 Z 10:46 Z NZAA 2…" at bounding box center [459, 216] width 760 height 17
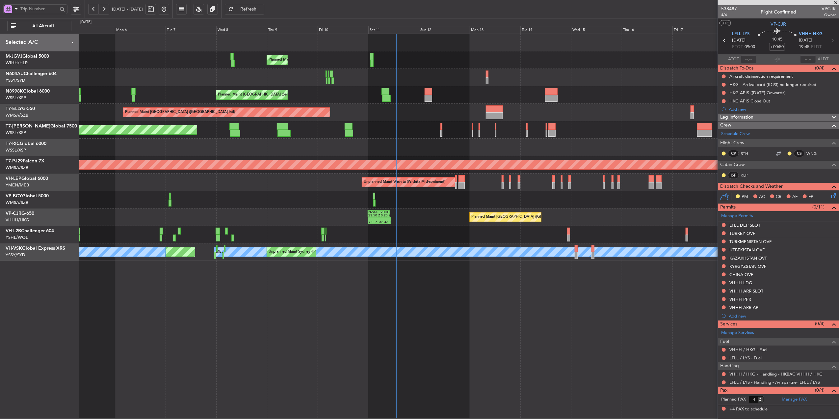
click at [316, 229] on div "Planned Maint [GEOGRAPHIC_DATA] (Seletar) Planned Maint [GEOGRAPHIC_DATA] (Sele…" at bounding box center [459, 147] width 760 height 227
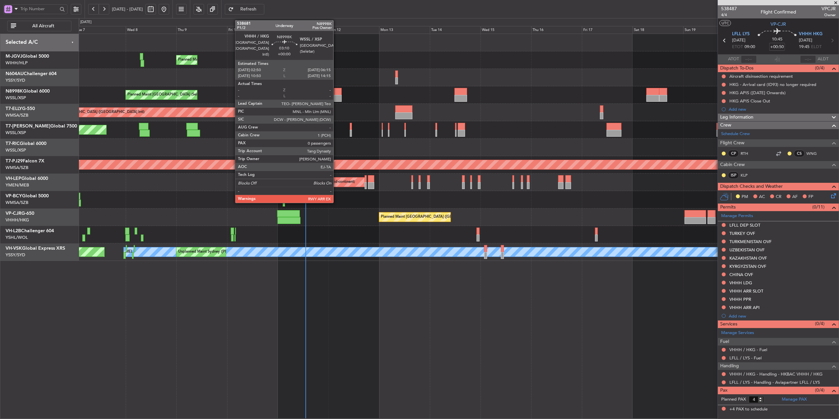
click at [337, 96] on div at bounding box center [337, 98] width 7 height 7
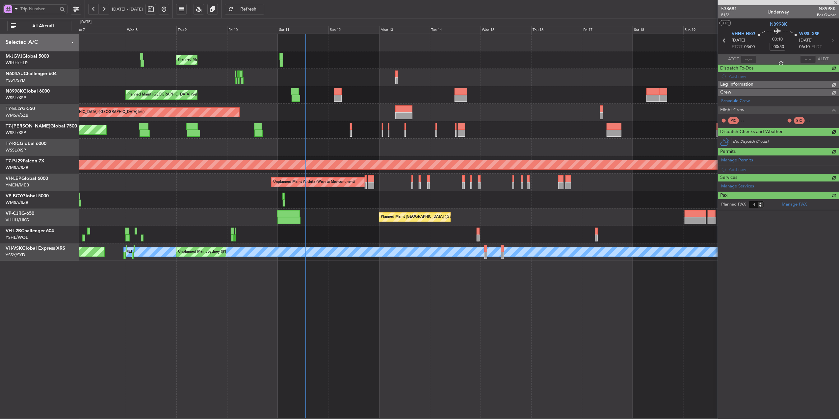
type input "0"
